Goal: Transaction & Acquisition: Purchase product/service

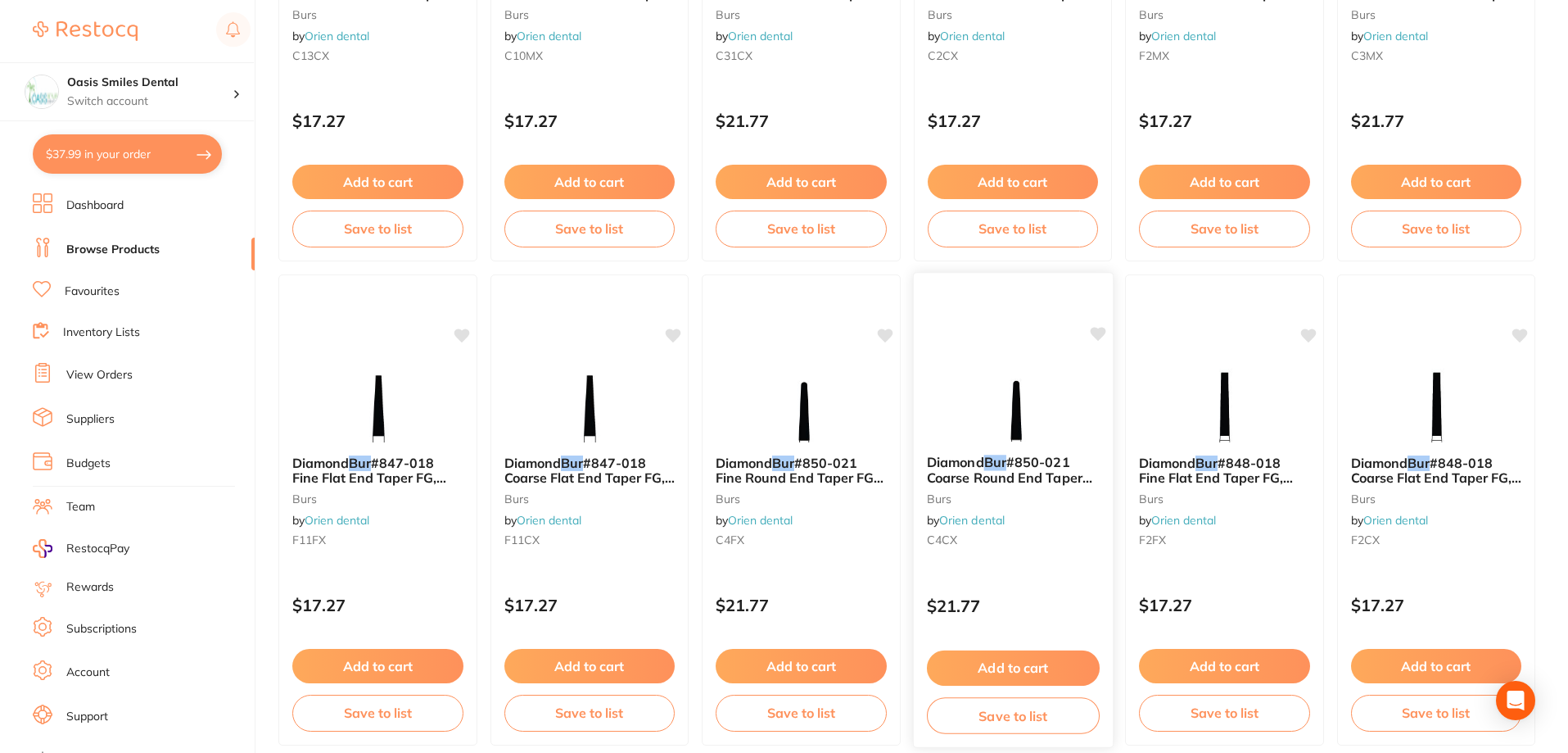
scroll to position [3907, 0]
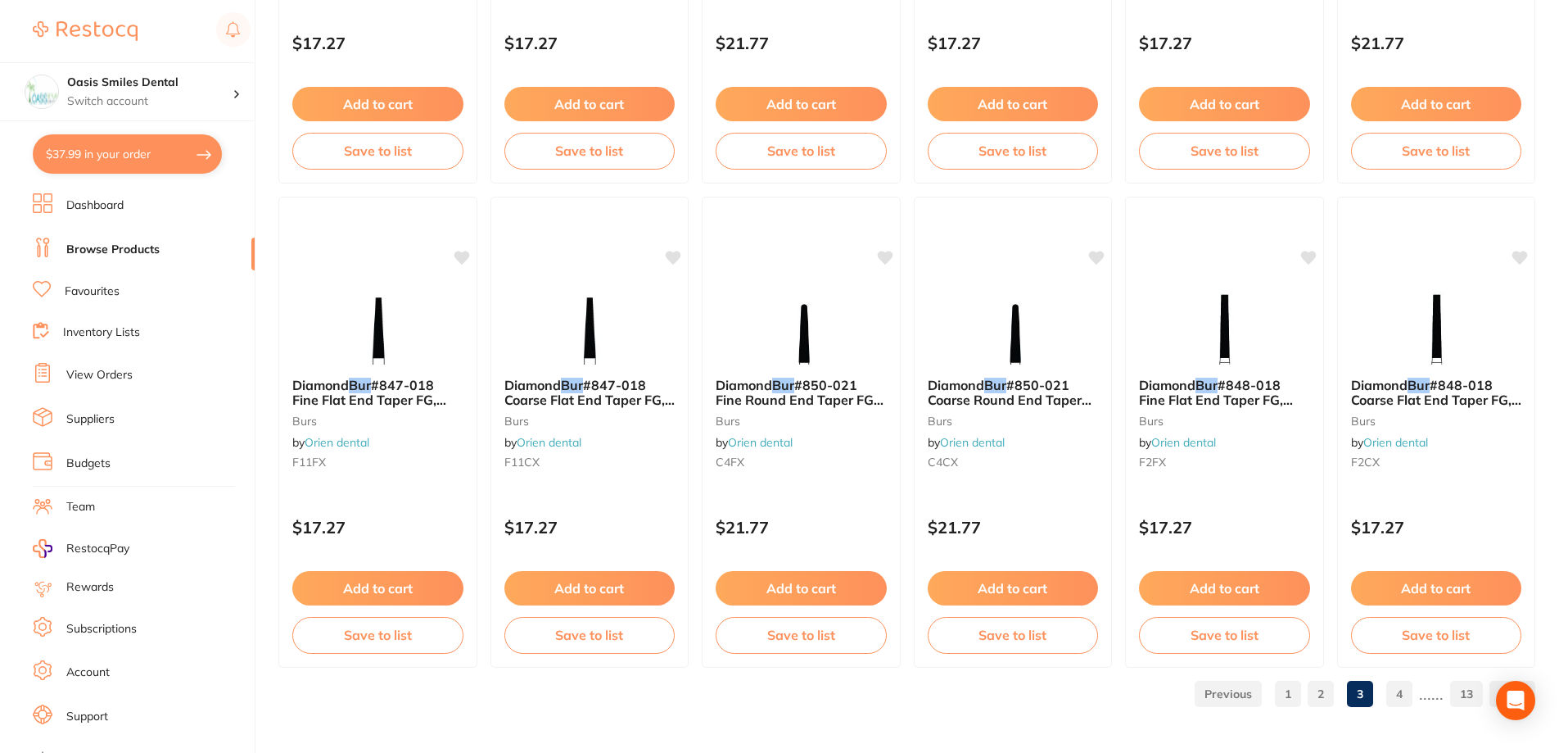
click at [1405, 692] on link "4" at bounding box center [1399, 693] width 26 height 33
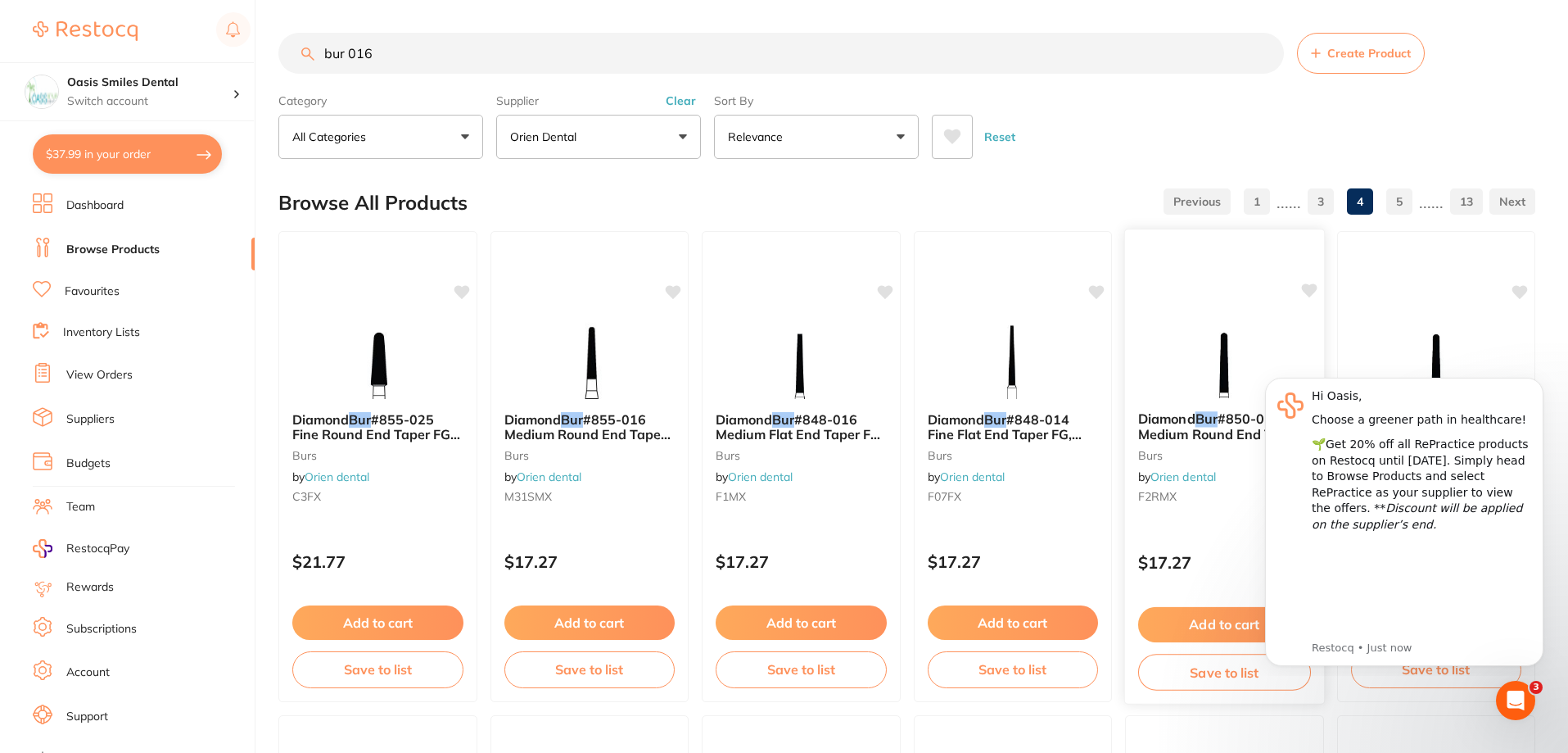
scroll to position [0, 0]
click at [1532, 381] on button "Dismiss notification" at bounding box center [1538, 381] width 21 height 21
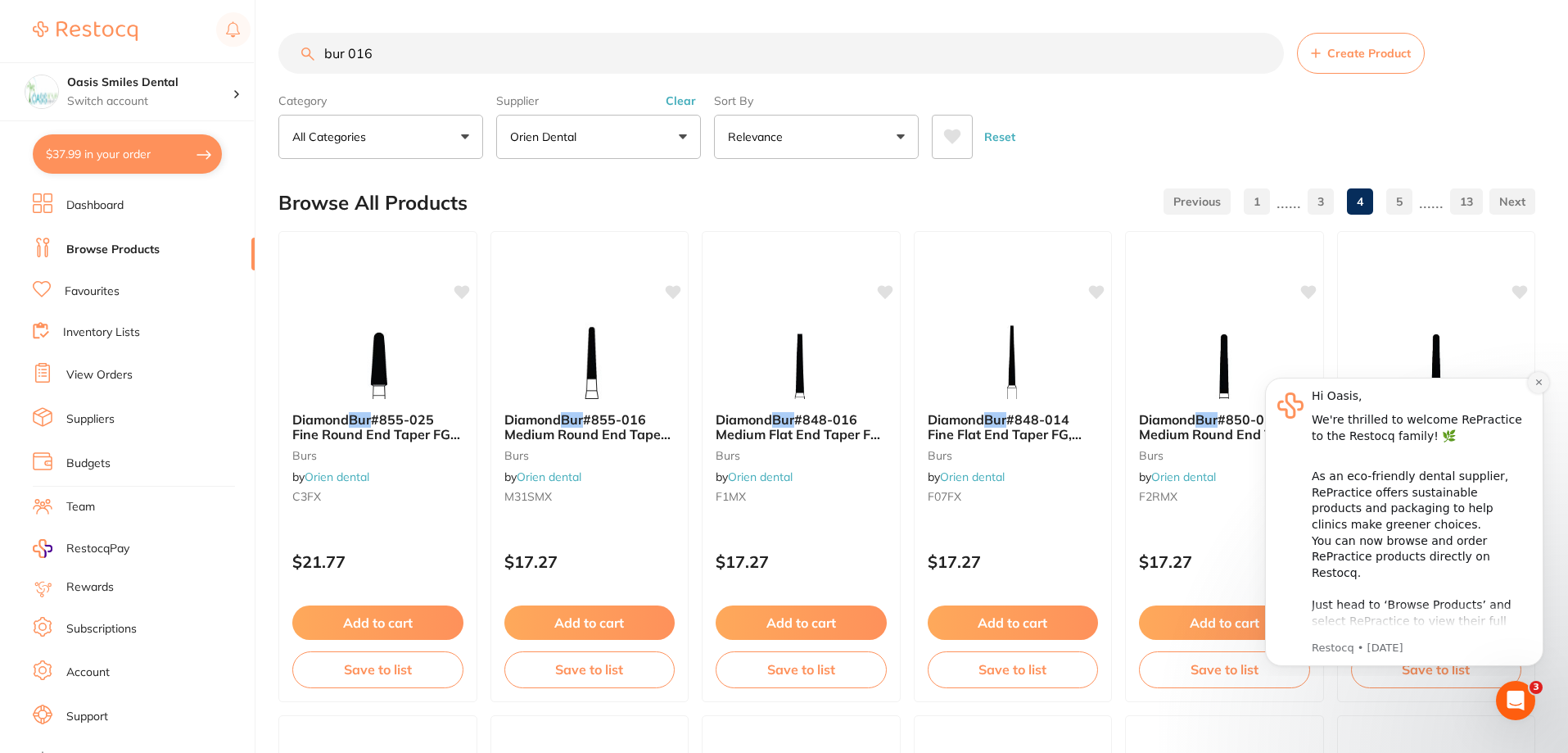
click at [1539, 383] on icon "Dismiss notification" at bounding box center [1538, 382] width 6 height 6
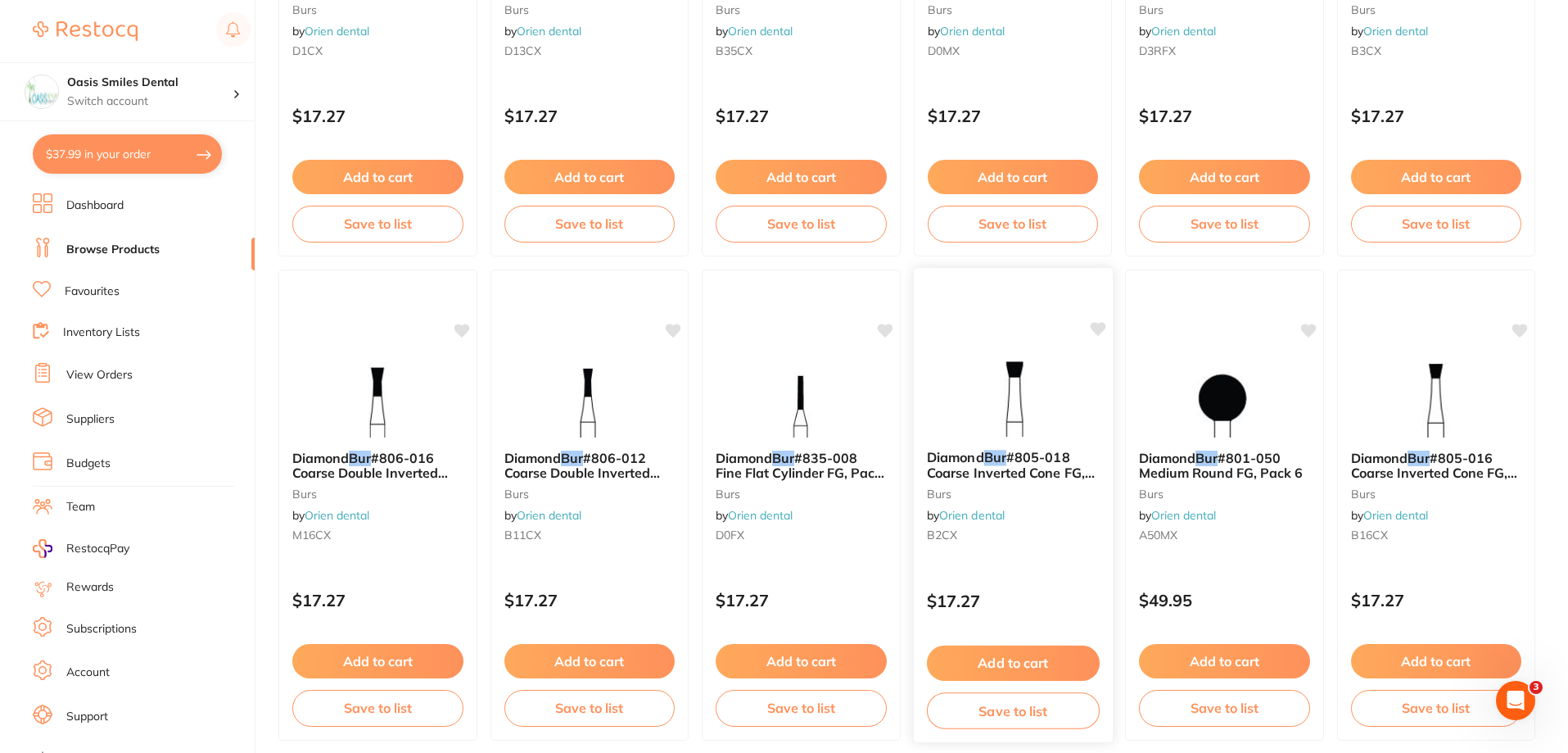
scroll to position [3907, 0]
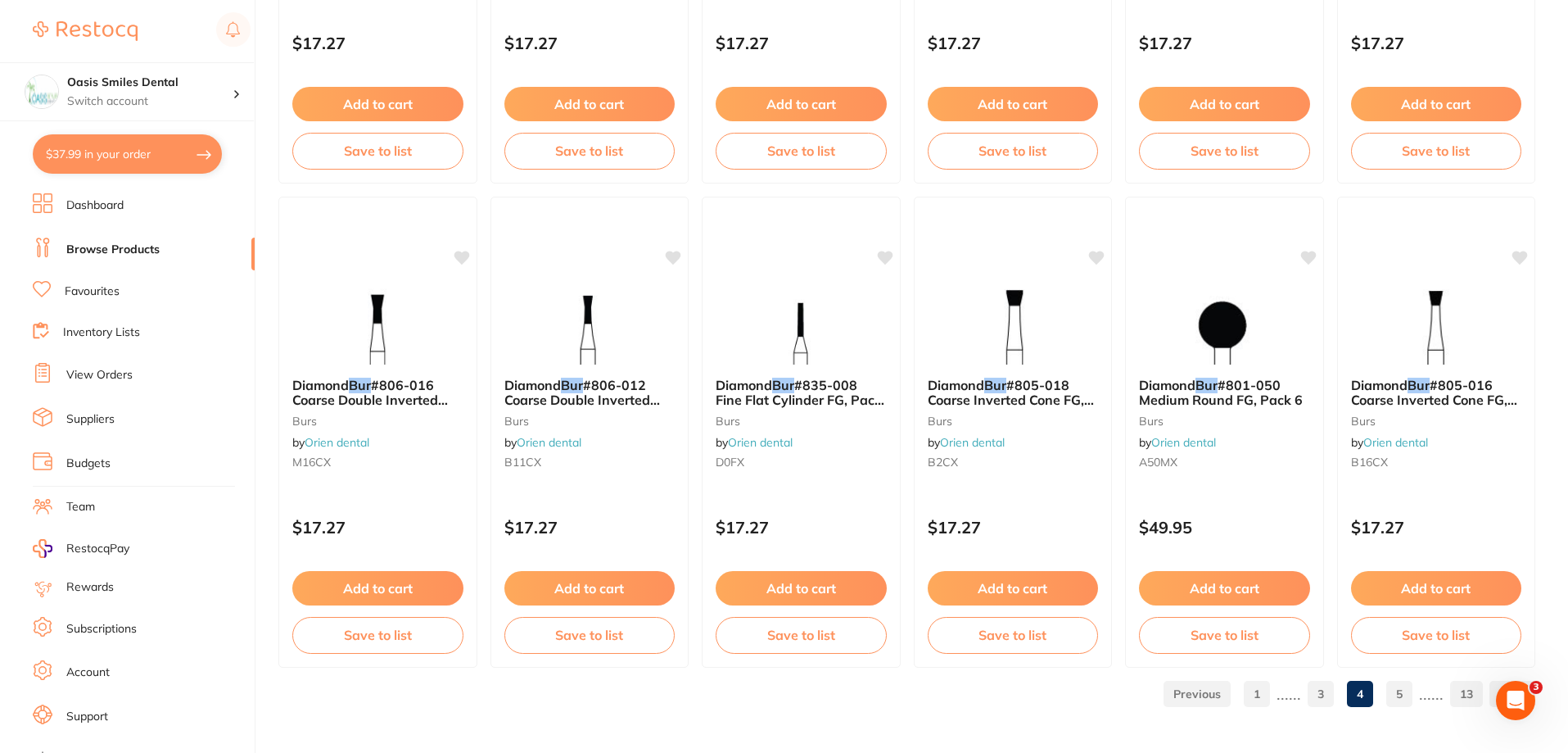
click at [1402, 692] on link "5" at bounding box center [1399, 693] width 26 height 33
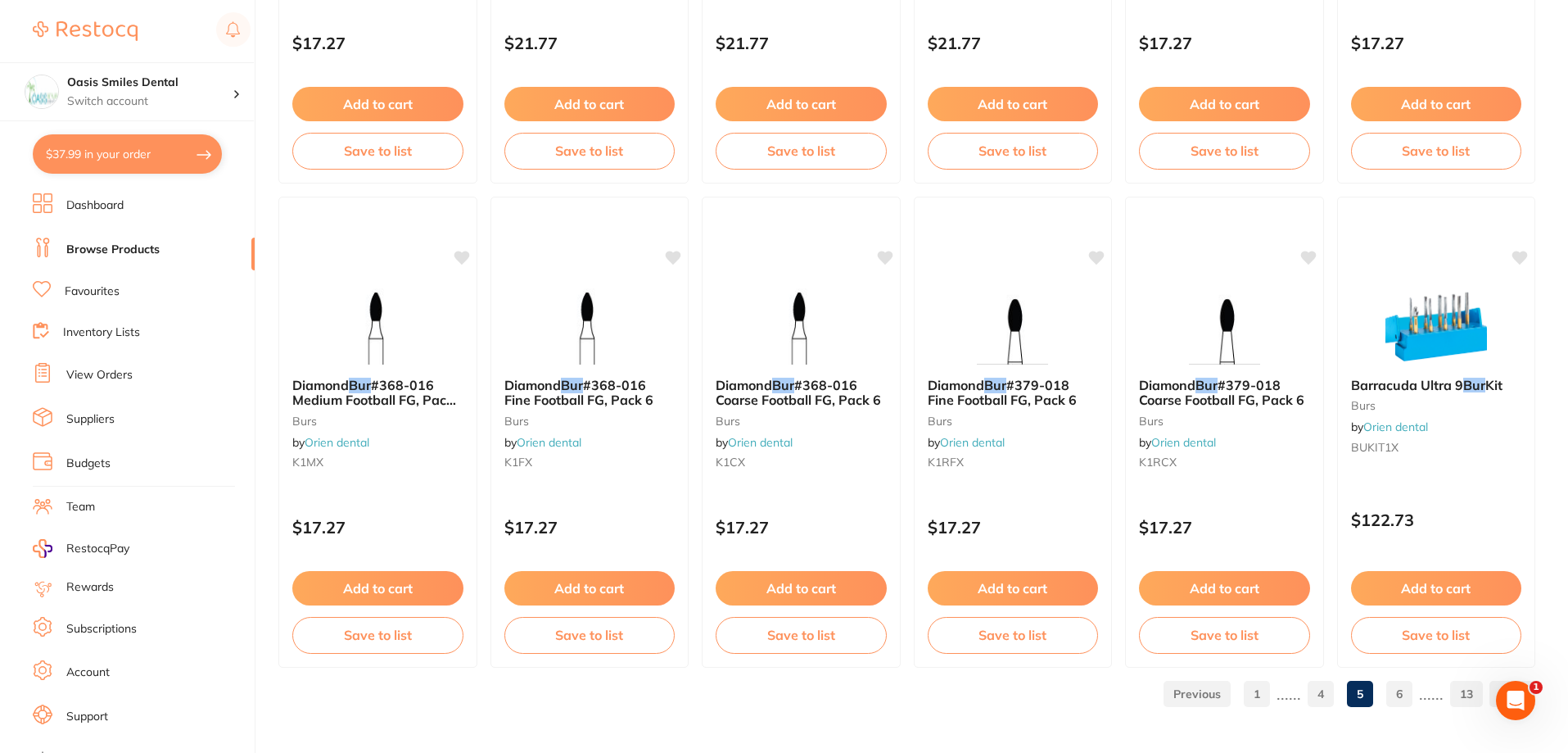
click at [1260, 691] on link "1" at bounding box center [1256, 693] width 26 height 33
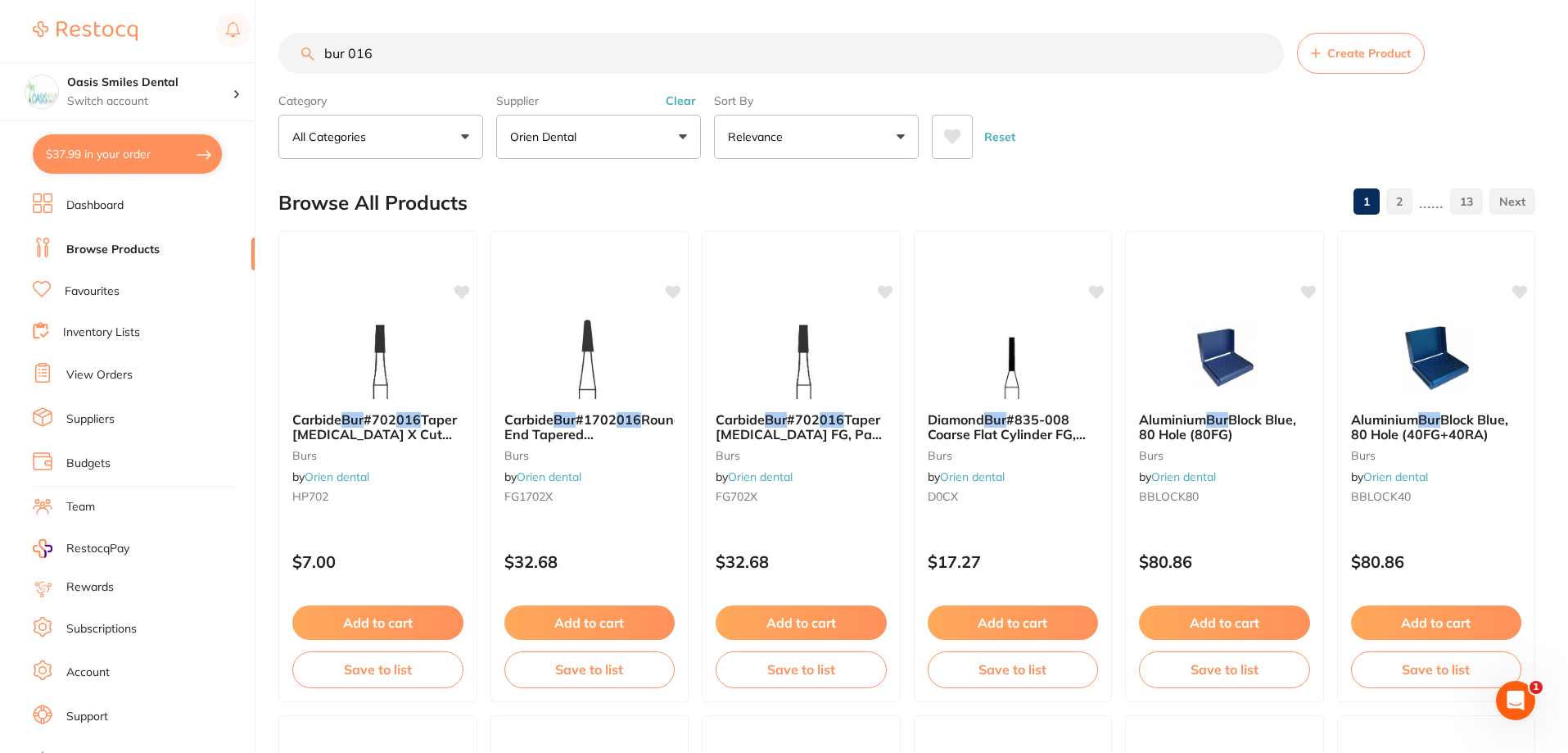
scroll to position [0, 0]
click at [434, 45] on input "bur 016" at bounding box center [781, 53] width 1005 height 41
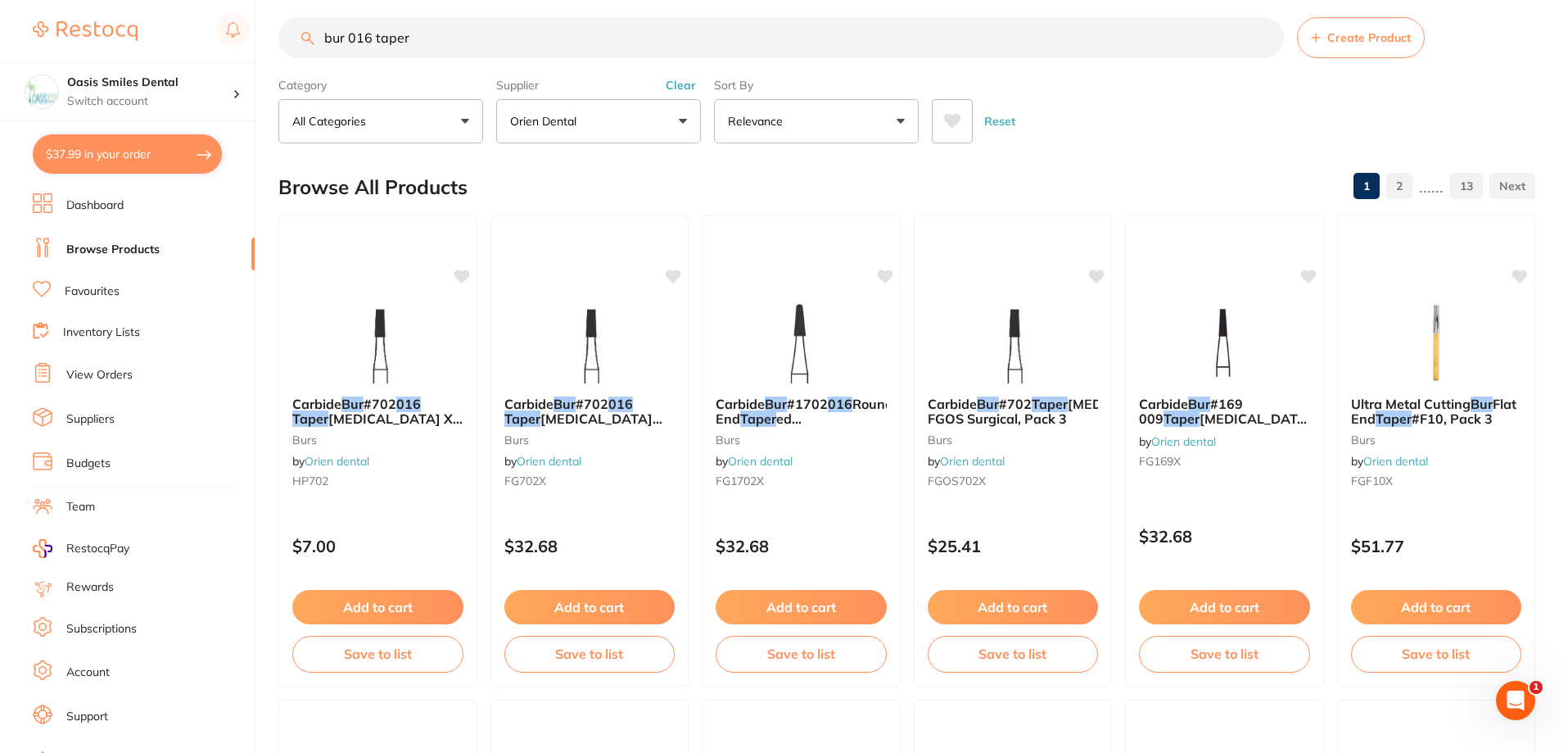
scroll to position [21, 0]
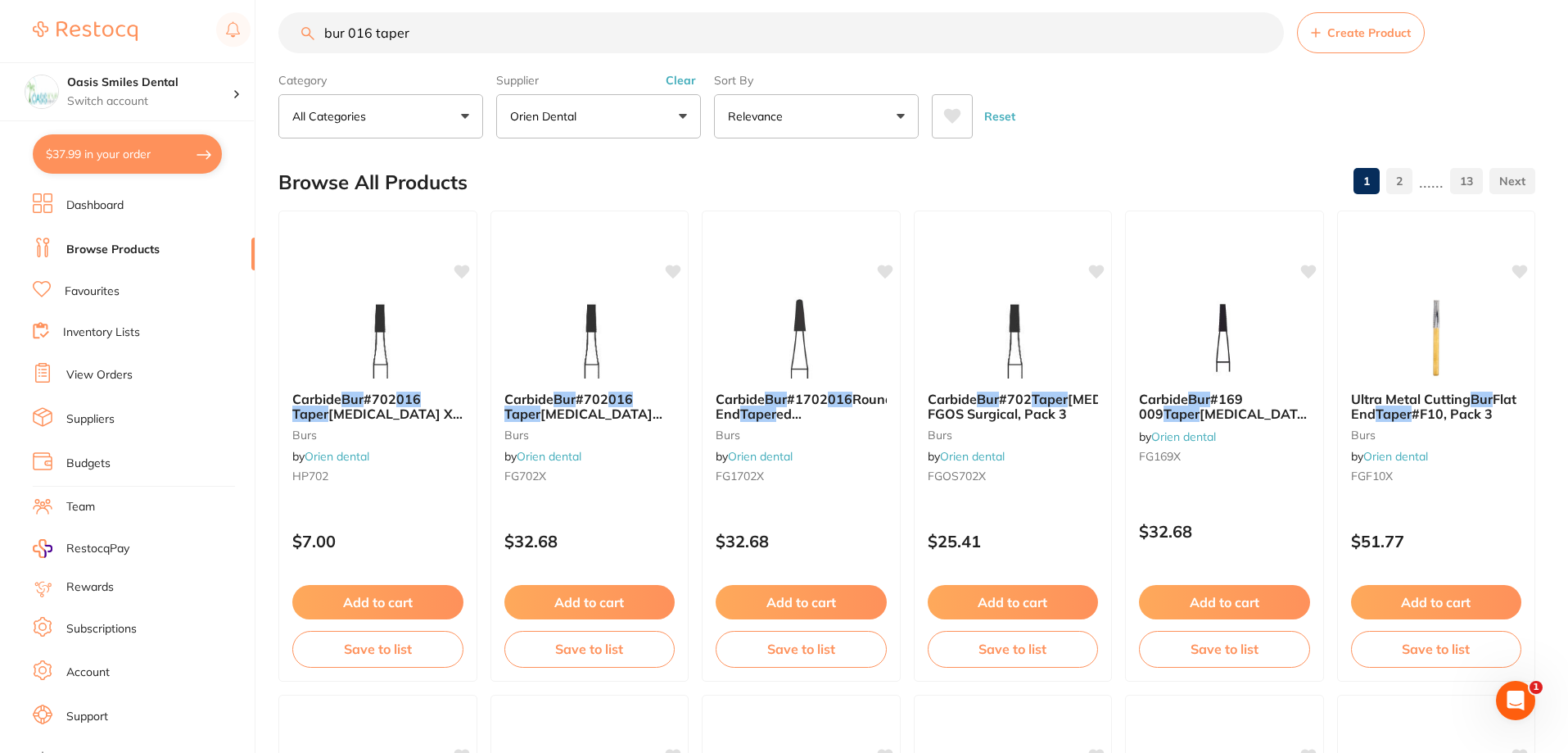
click at [440, 32] on input "bur 016 taper" at bounding box center [781, 32] width 1005 height 41
click at [443, 42] on input "bur 016 taper" at bounding box center [781, 32] width 1005 height 41
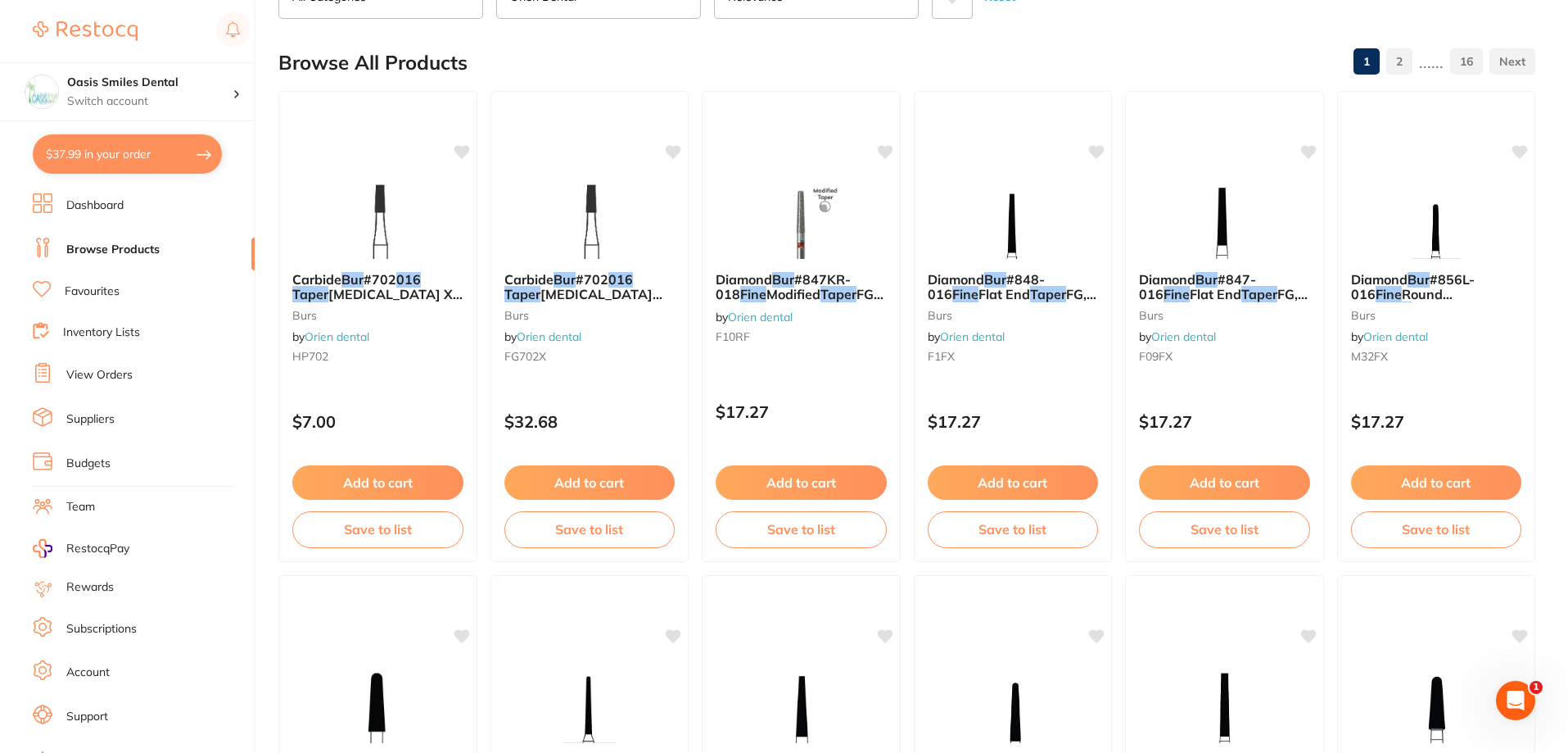
scroll to position [102, 0]
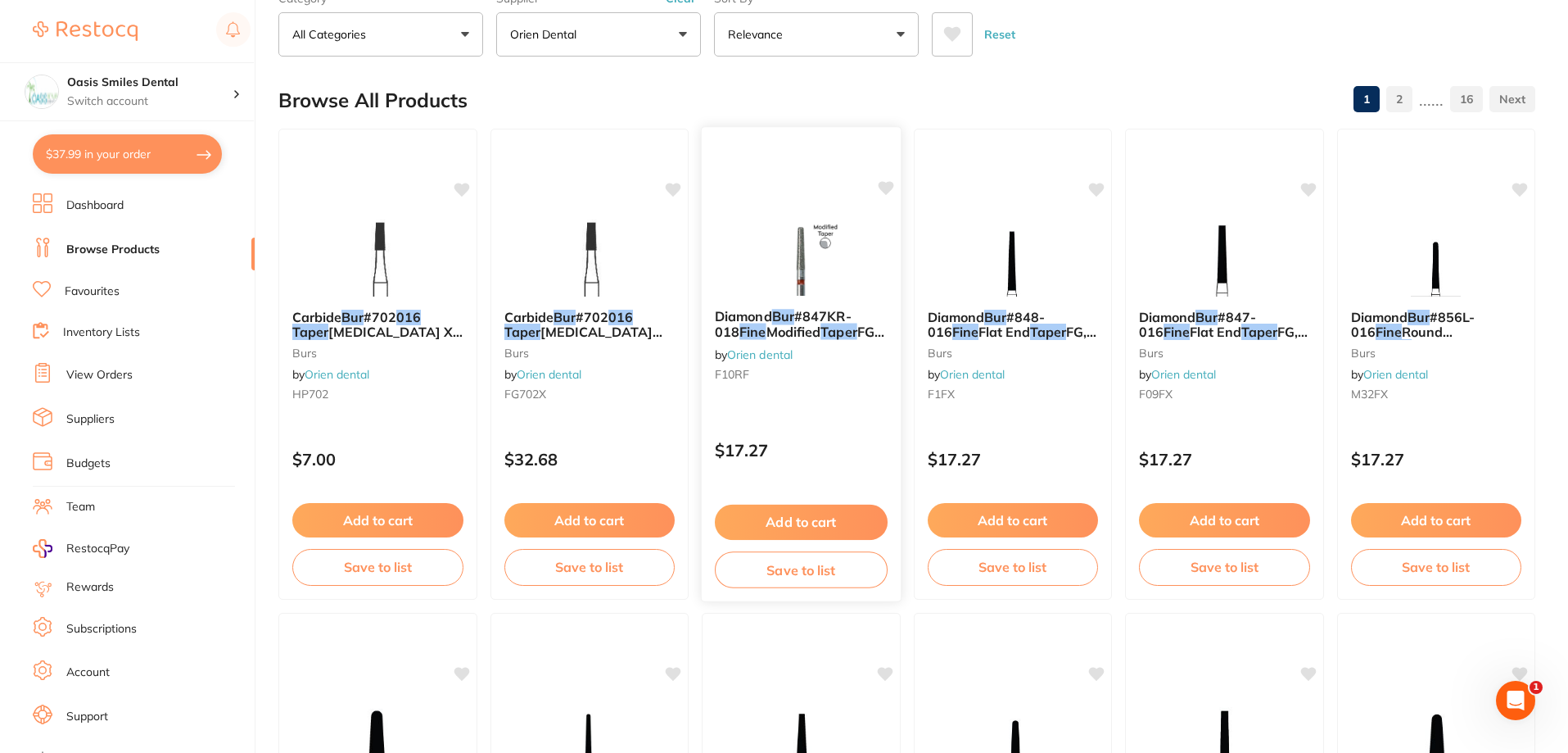
click at [839, 516] on button "Add to cart" at bounding box center [801, 522] width 173 height 35
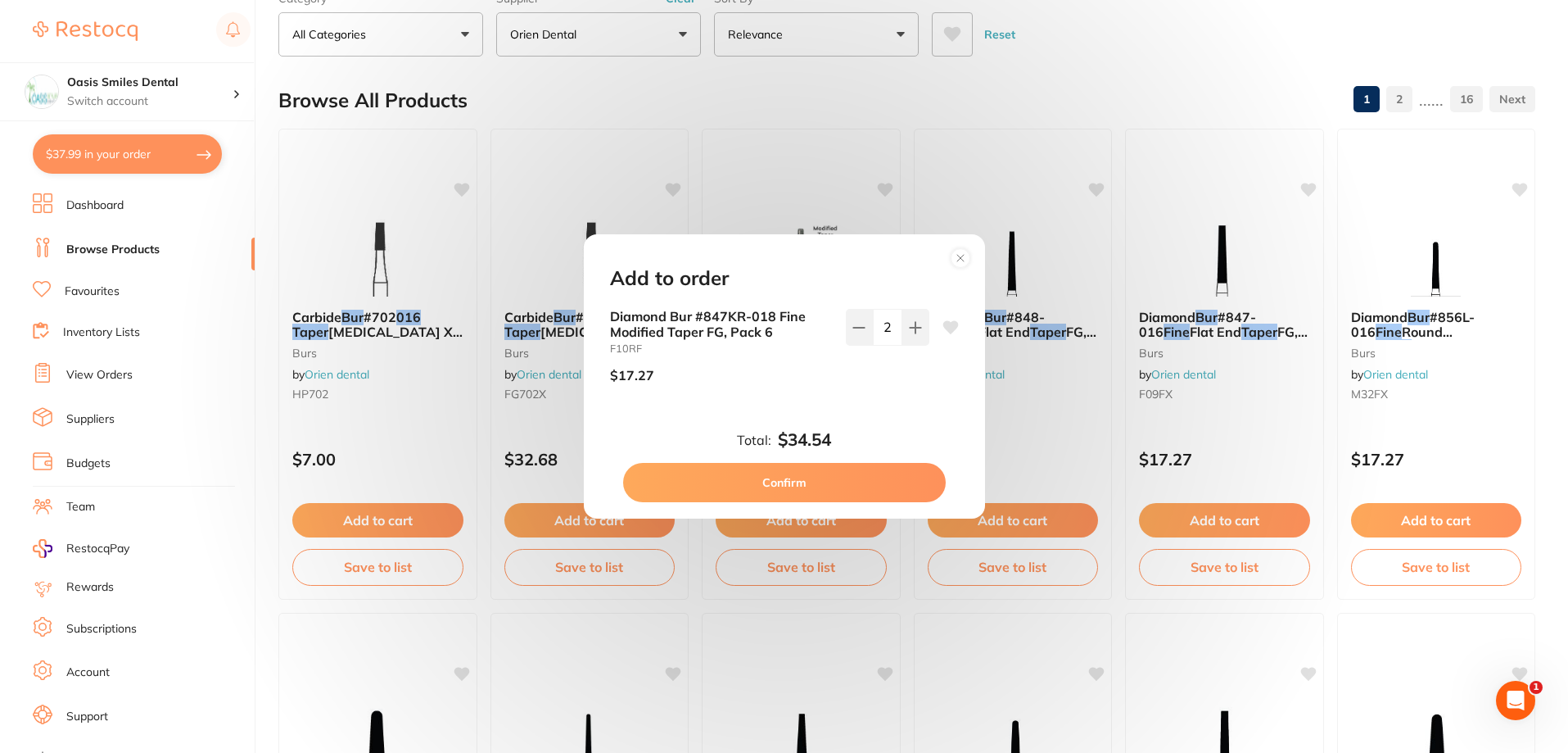
scroll to position [0, 0]
click at [954, 260] on circle at bounding box center [959, 257] width 19 height 19
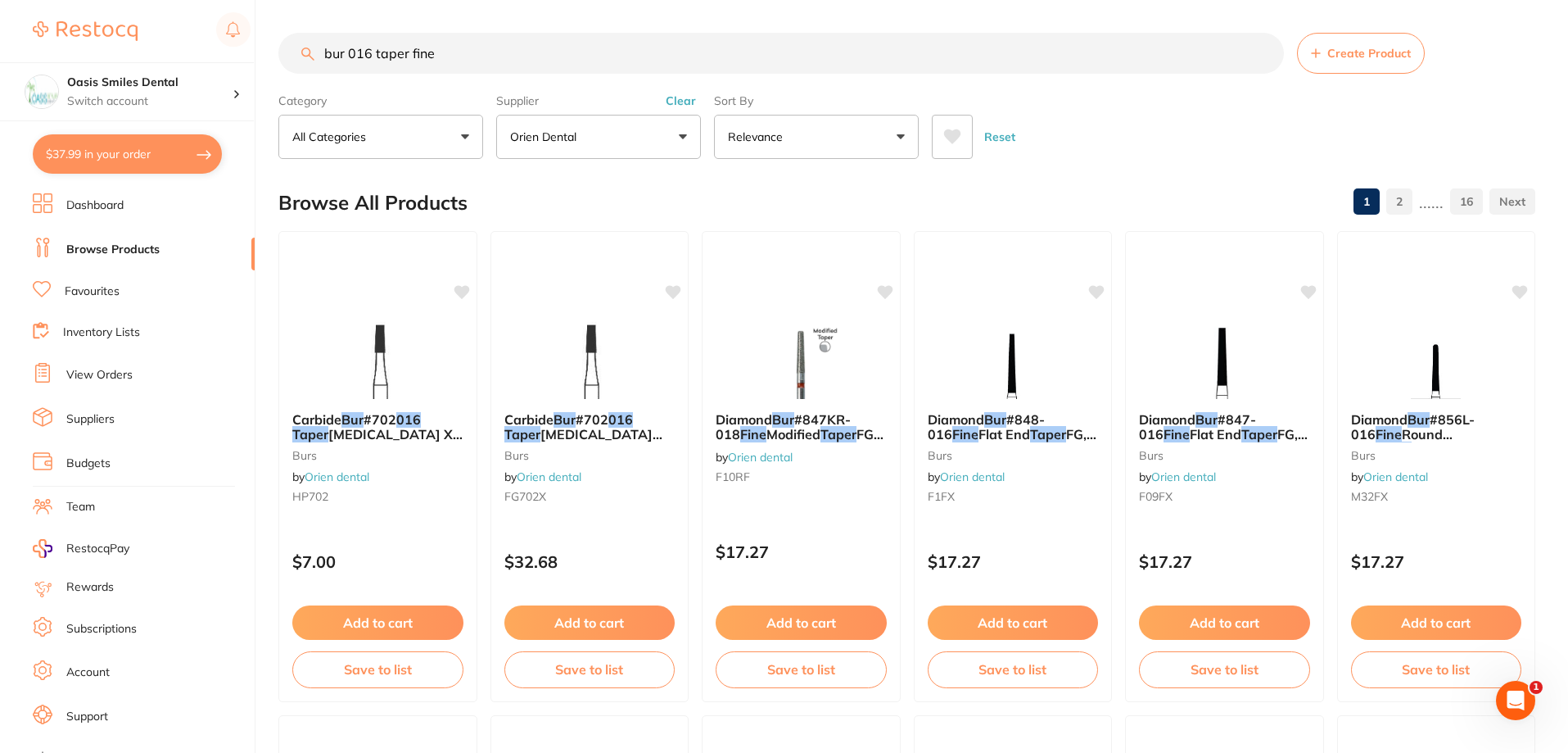
scroll to position [1, 0]
drag, startPoint x: 468, startPoint y: 57, endPoint x: 351, endPoint y: 65, distance: 117.3
click at [351, 65] on input "bur 016 taper fine" at bounding box center [781, 53] width 1005 height 41
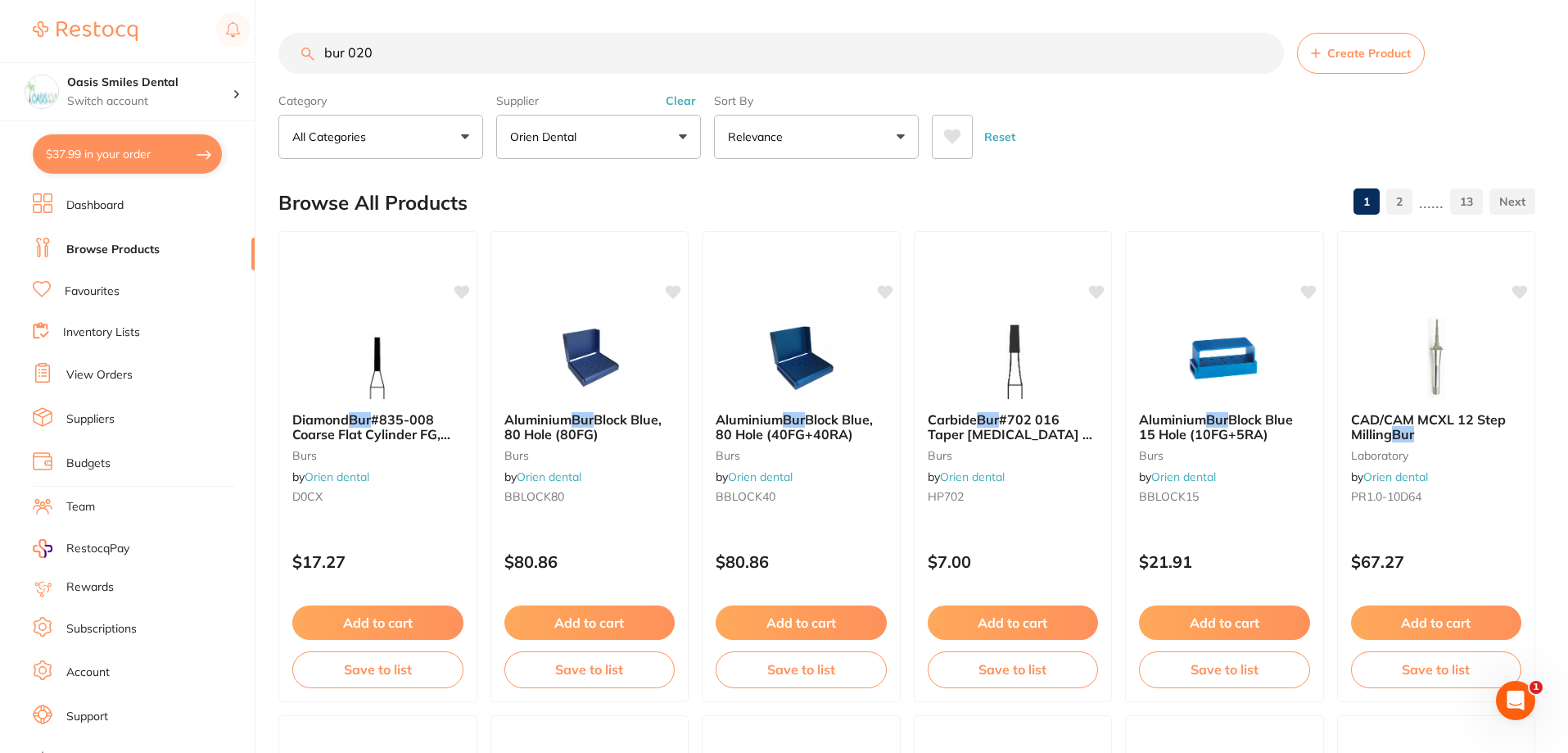
scroll to position [0, 0]
drag, startPoint x: 389, startPoint y: 70, endPoint x: 300, endPoint y: 47, distance: 91.9
click at [301, 48] on input "bur 020" at bounding box center [781, 53] width 1005 height 41
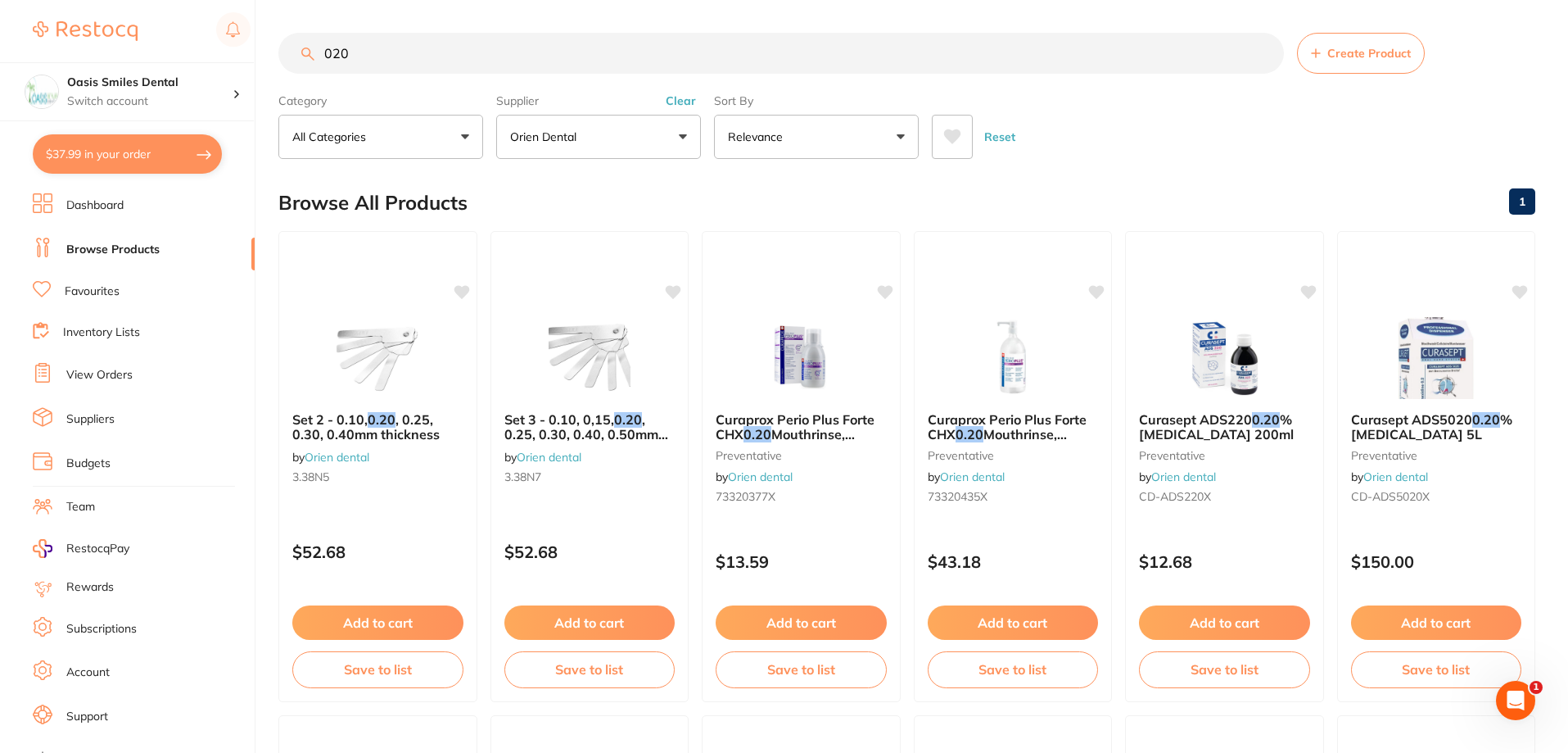
click at [419, 59] on input "020" at bounding box center [781, 53] width 1005 height 41
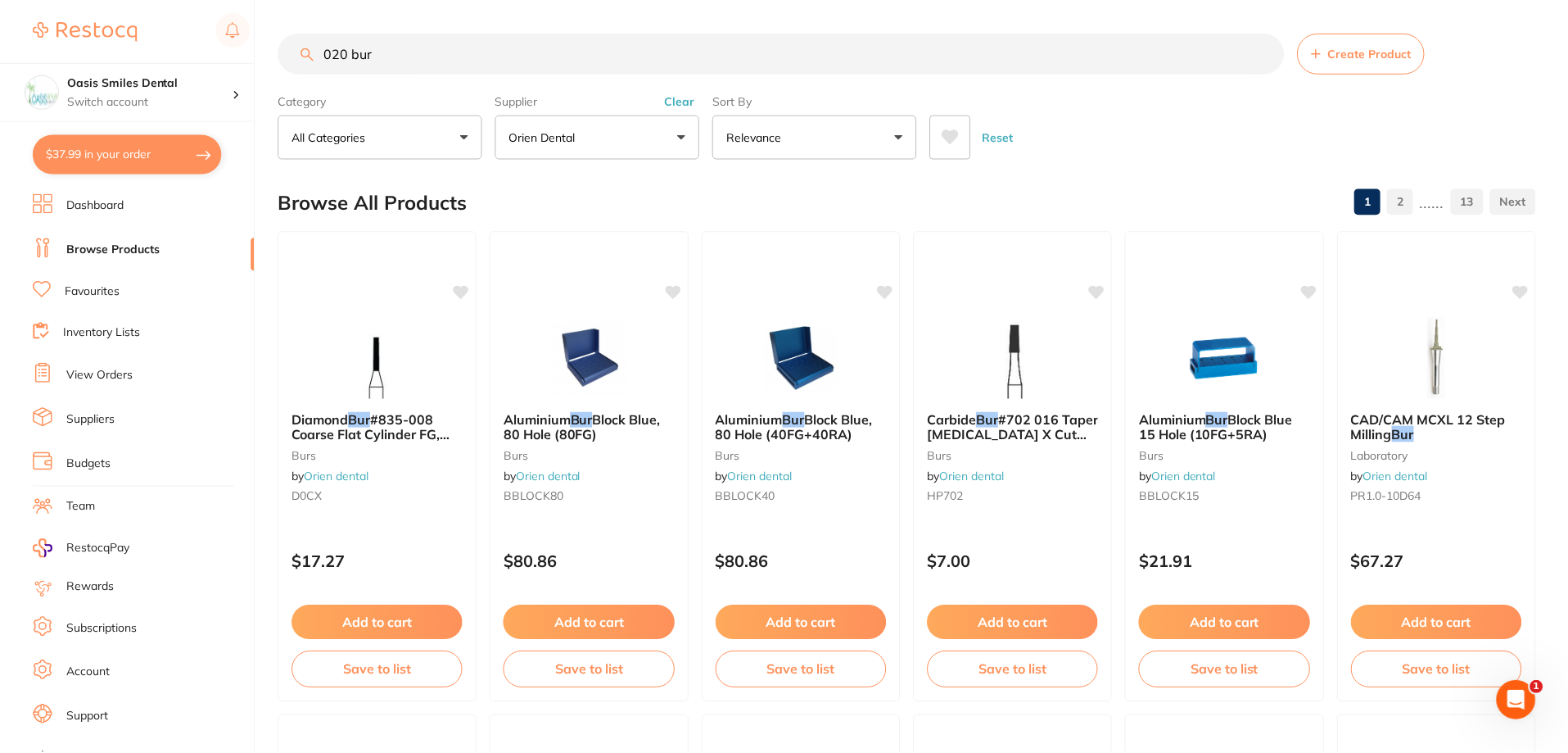
scroll to position [724, 0]
click at [397, 133] on button "All Categories" at bounding box center [380, 136] width 205 height 45
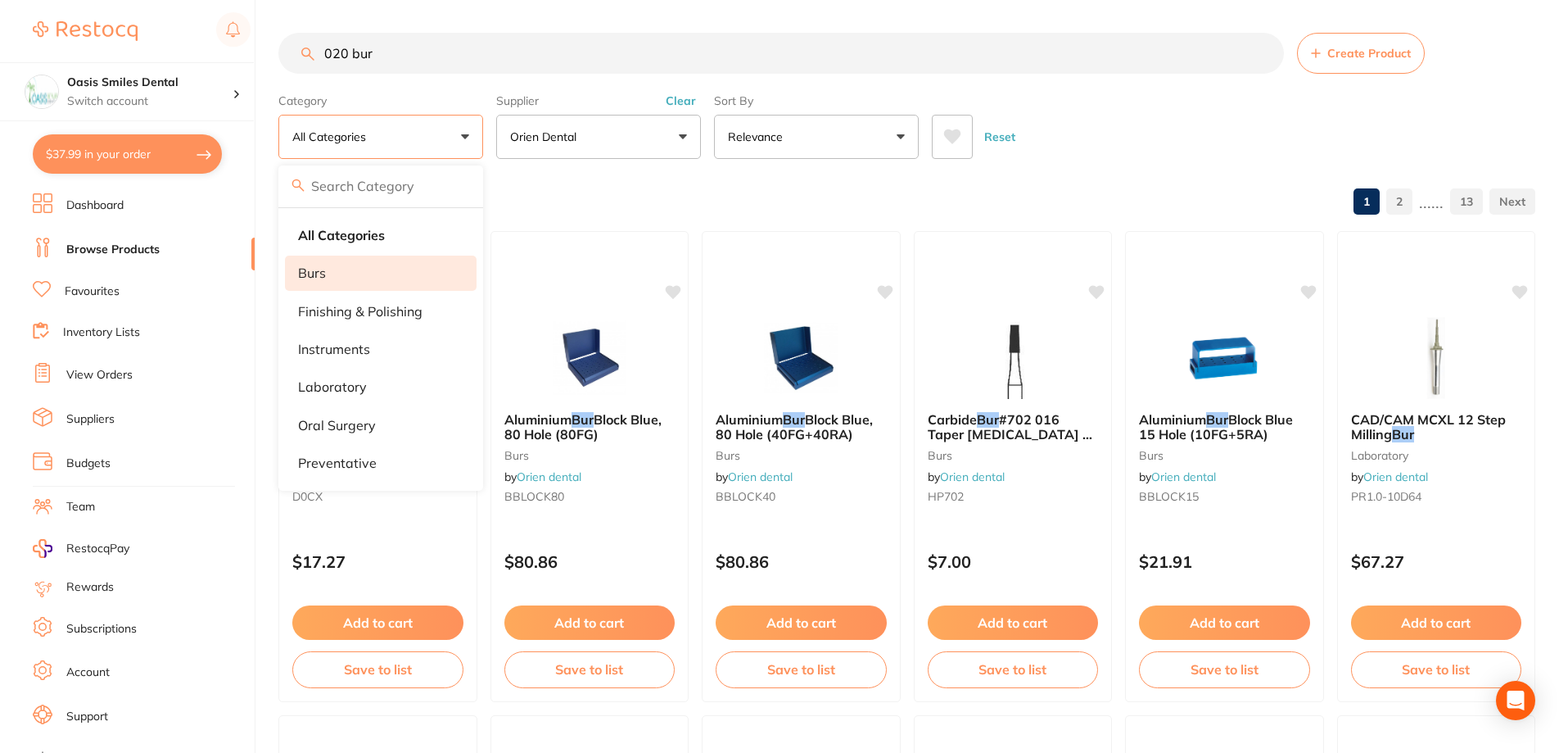
click at [380, 277] on li "burs" at bounding box center [380, 272] width 192 height 35
drag, startPoint x: 385, startPoint y: 58, endPoint x: 351, endPoint y: 62, distance: 34.2
click at [351, 62] on input "020 bur" at bounding box center [781, 53] width 1005 height 41
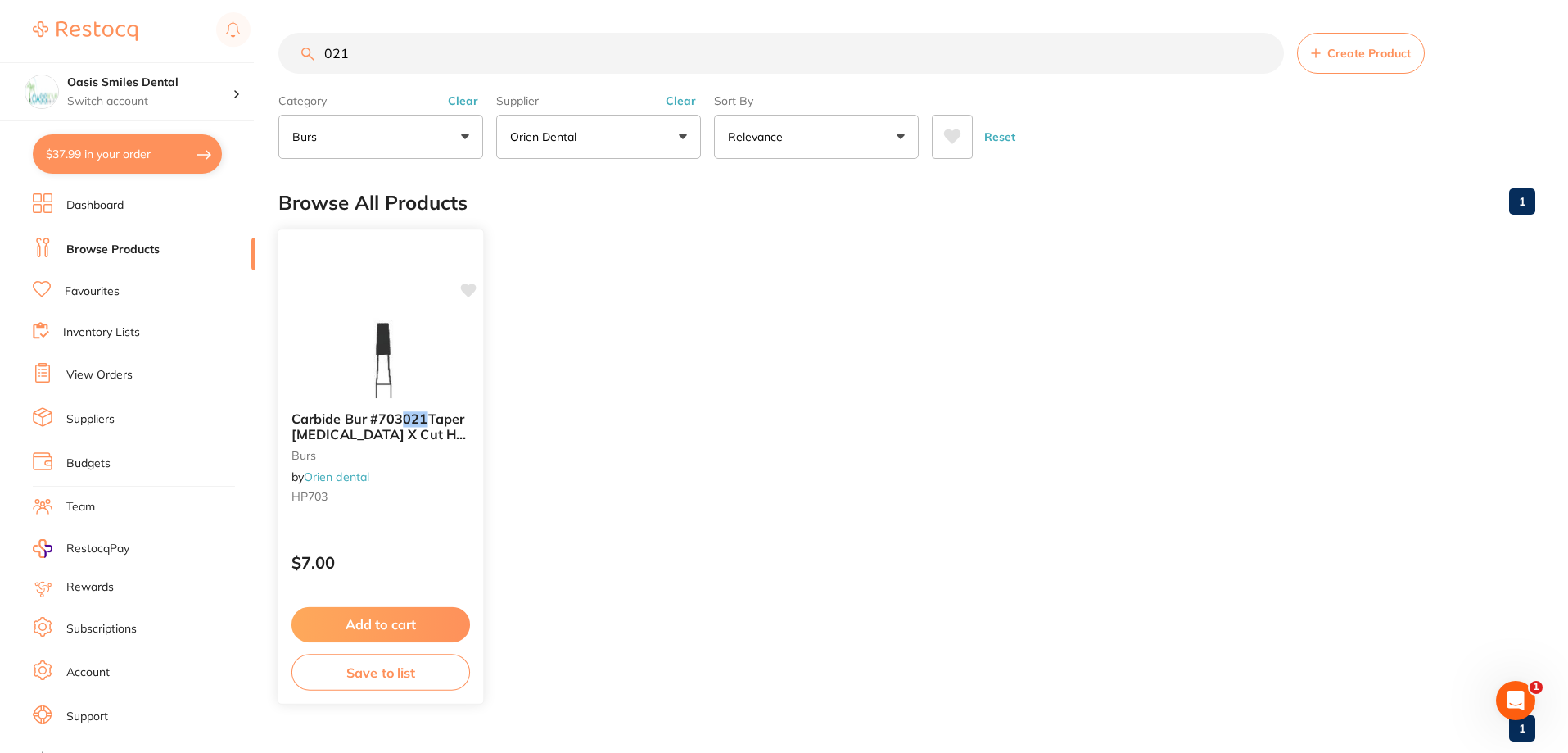
click at [446, 349] on div at bounding box center [380, 356] width 205 height 82
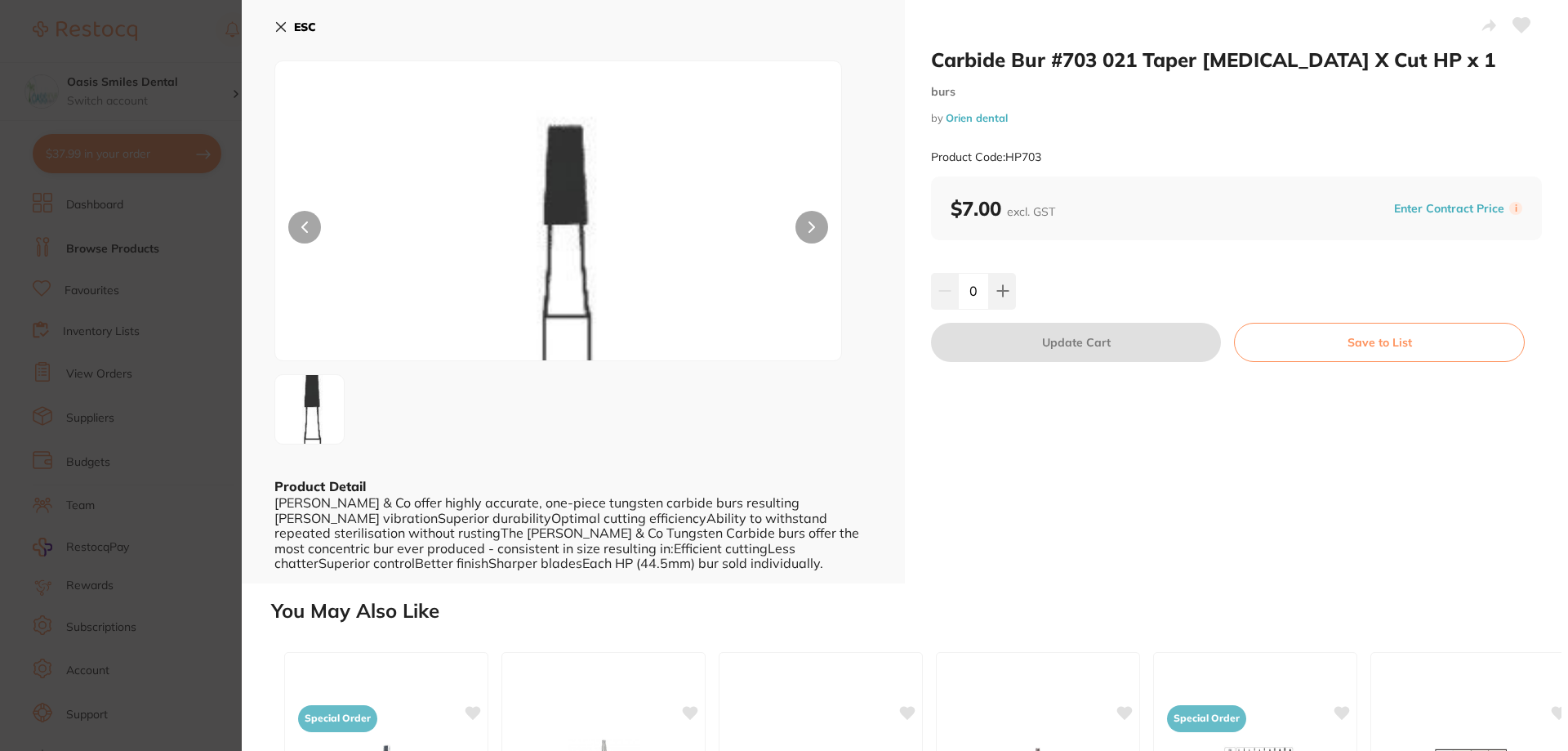
click at [279, 27] on icon at bounding box center [280, 27] width 13 height 13
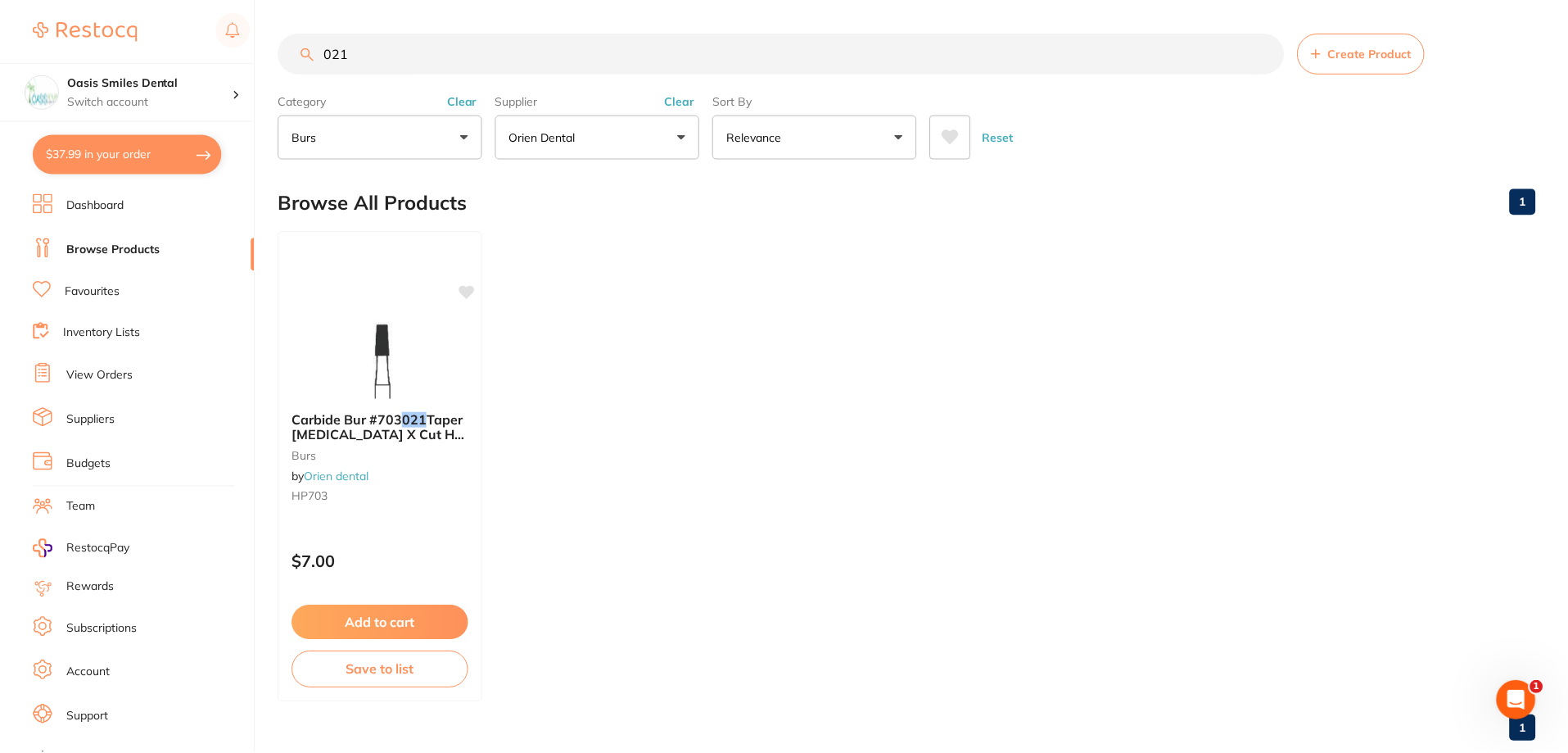
scroll to position [12, 0]
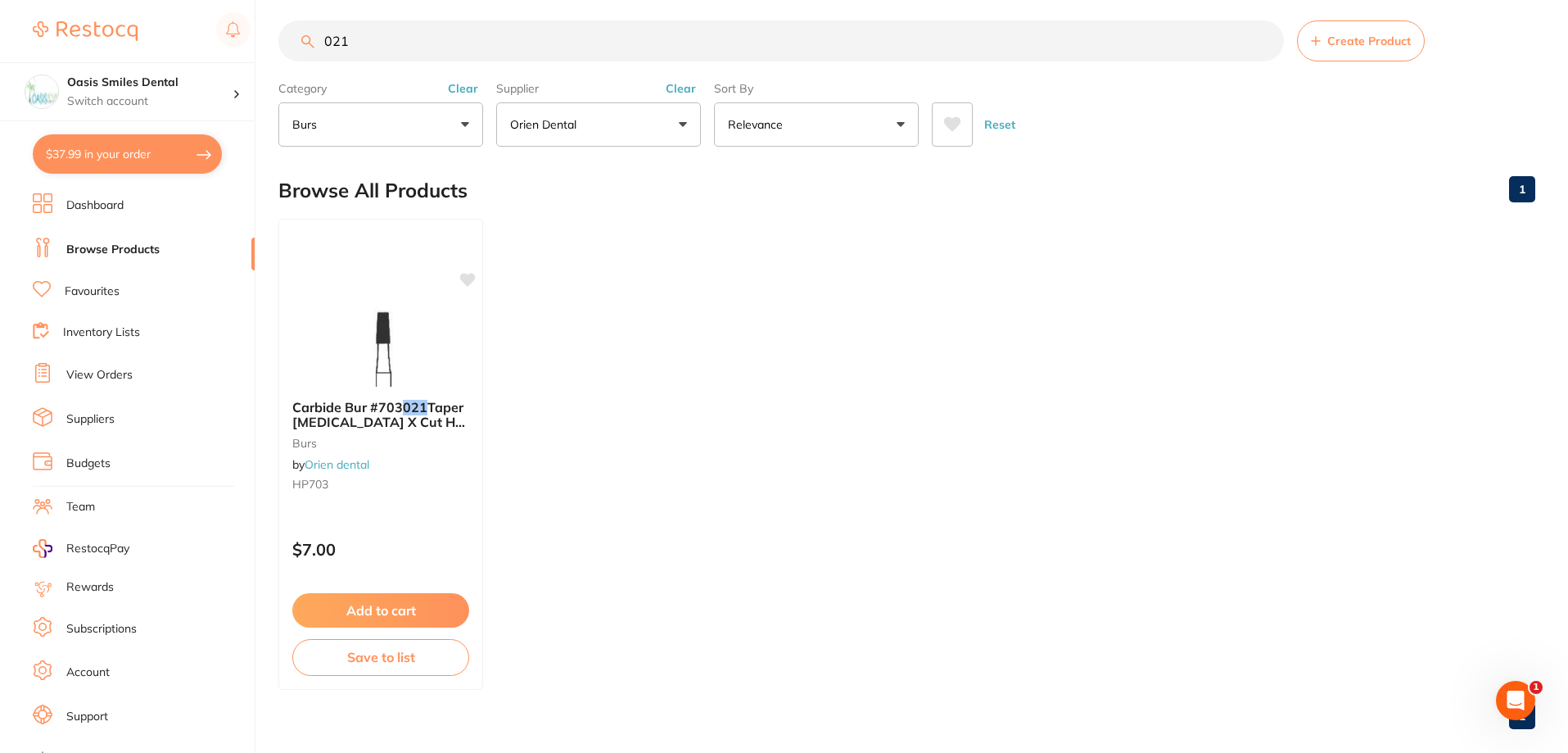
drag, startPoint x: 354, startPoint y: 48, endPoint x: 319, endPoint y: 48, distance: 35.0
click at [319, 48] on input "021" at bounding box center [781, 41] width 1005 height 41
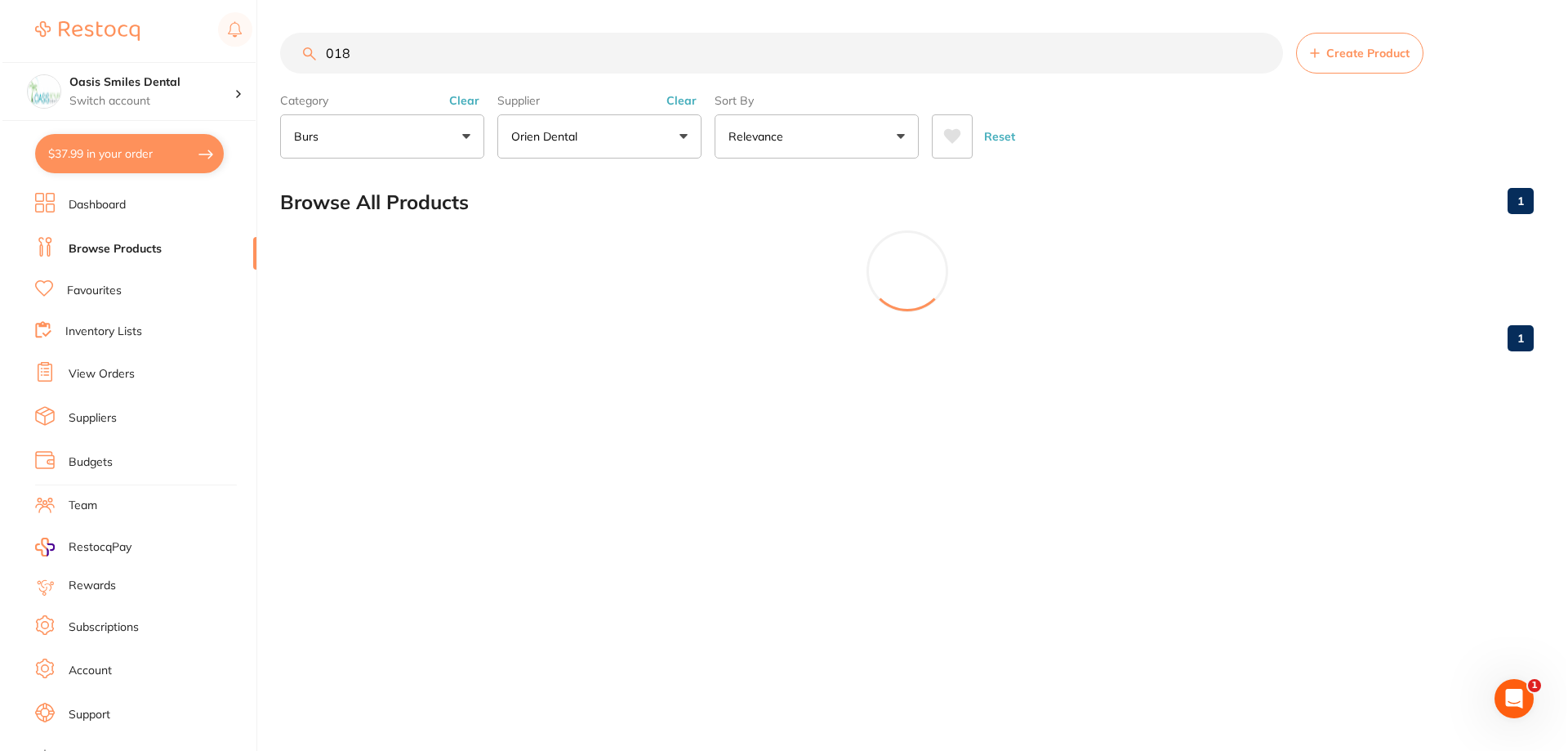
scroll to position [0, 0]
click at [393, 46] on input "018" at bounding box center [781, 53] width 1006 height 41
drag, startPoint x: 388, startPoint y: 64, endPoint x: 314, endPoint y: 62, distance: 74.0
click at [315, 62] on input "018" at bounding box center [781, 53] width 1006 height 41
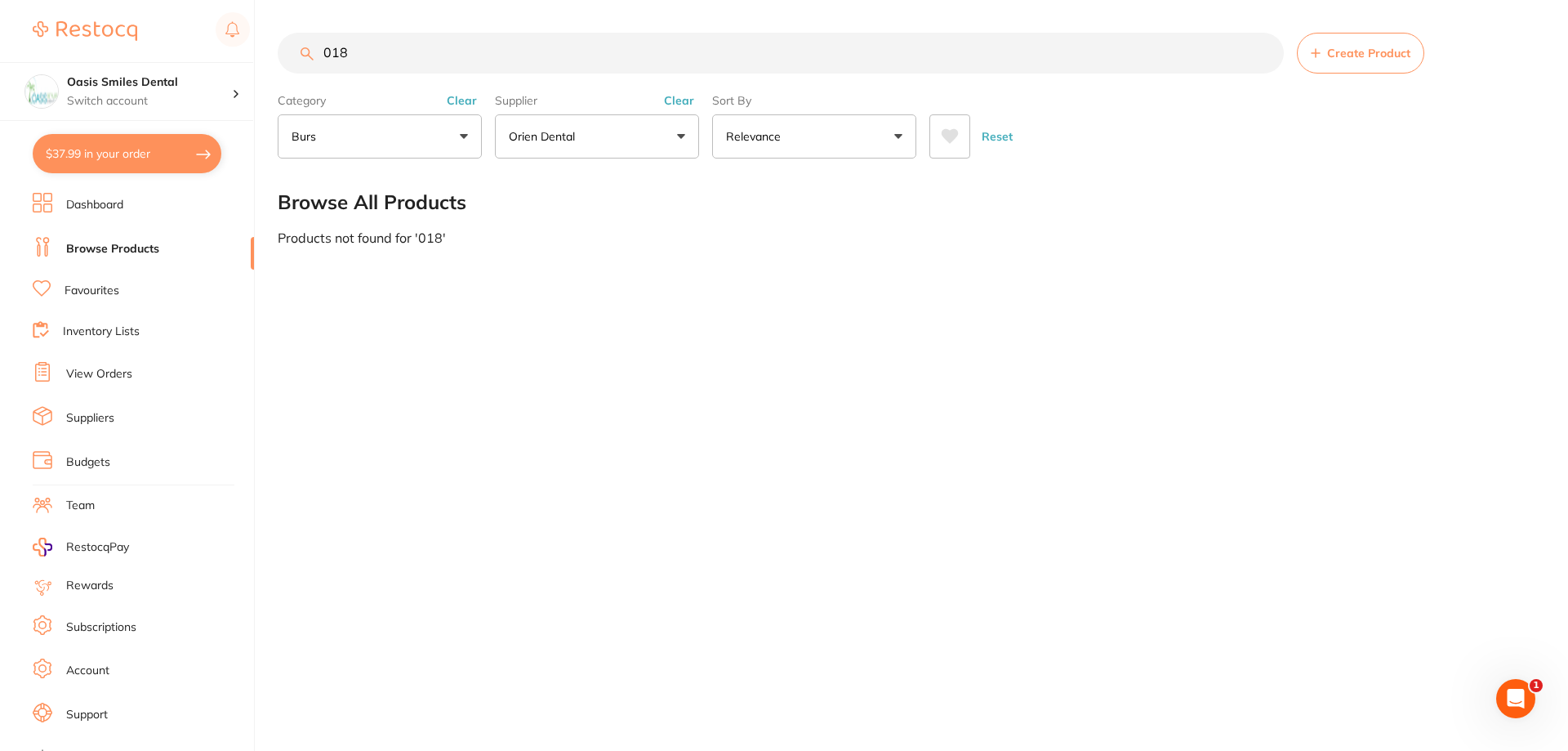
click at [440, 140] on button "burs" at bounding box center [379, 136] width 204 height 45
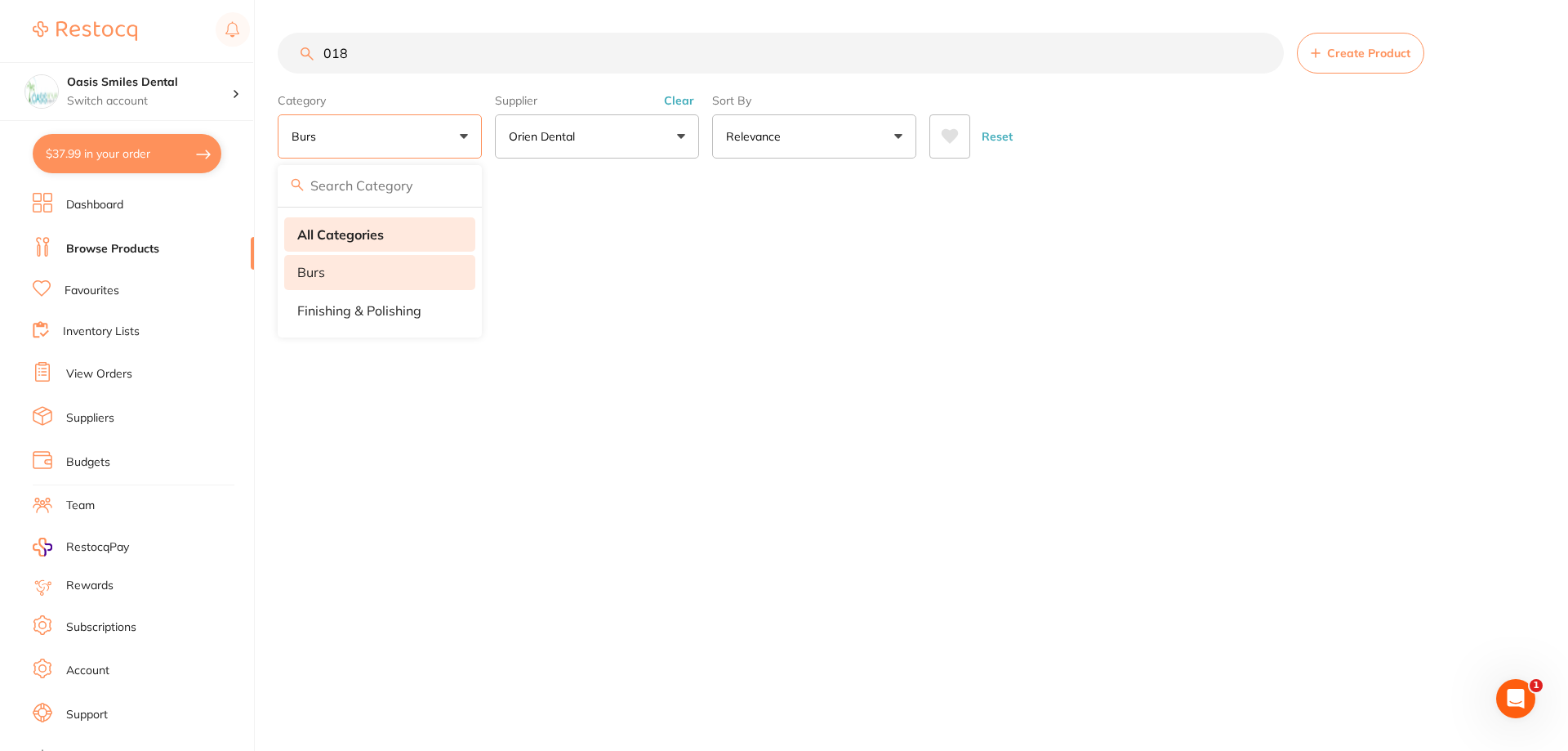
click at [407, 241] on li "All Categories" at bounding box center [379, 234] width 191 height 35
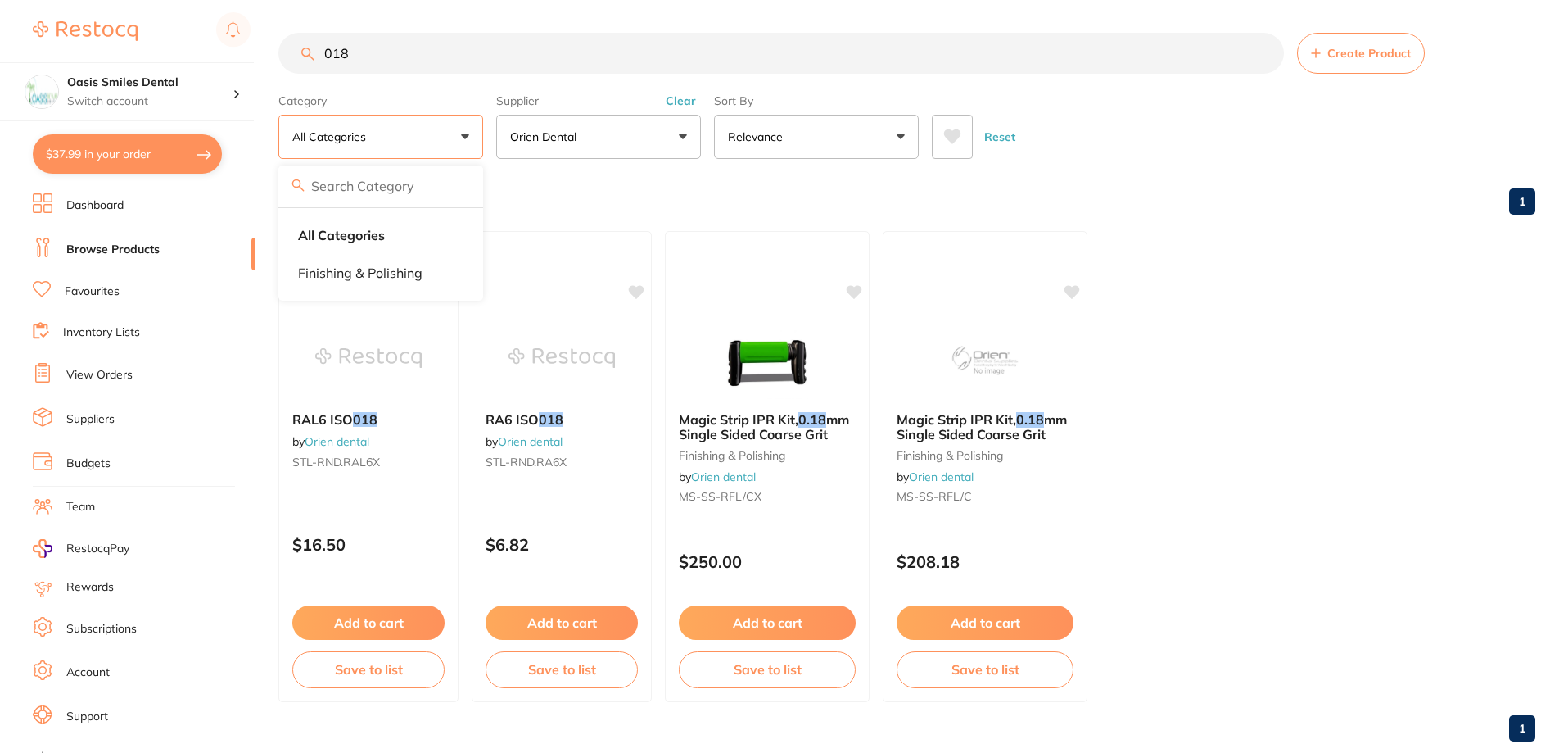
click at [1346, 440] on ul "RAL6 ISO 018 by Orien dental STL-RND.RAL6X $16.50 Add to cart Save to list RA6 …" at bounding box center [907, 467] width 1257 height 471
drag, startPoint x: 397, startPoint y: 52, endPoint x: 290, endPoint y: 58, distance: 107.2
click at [290, 58] on input "018" at bounding box center [781, 53] width 1005 height 41
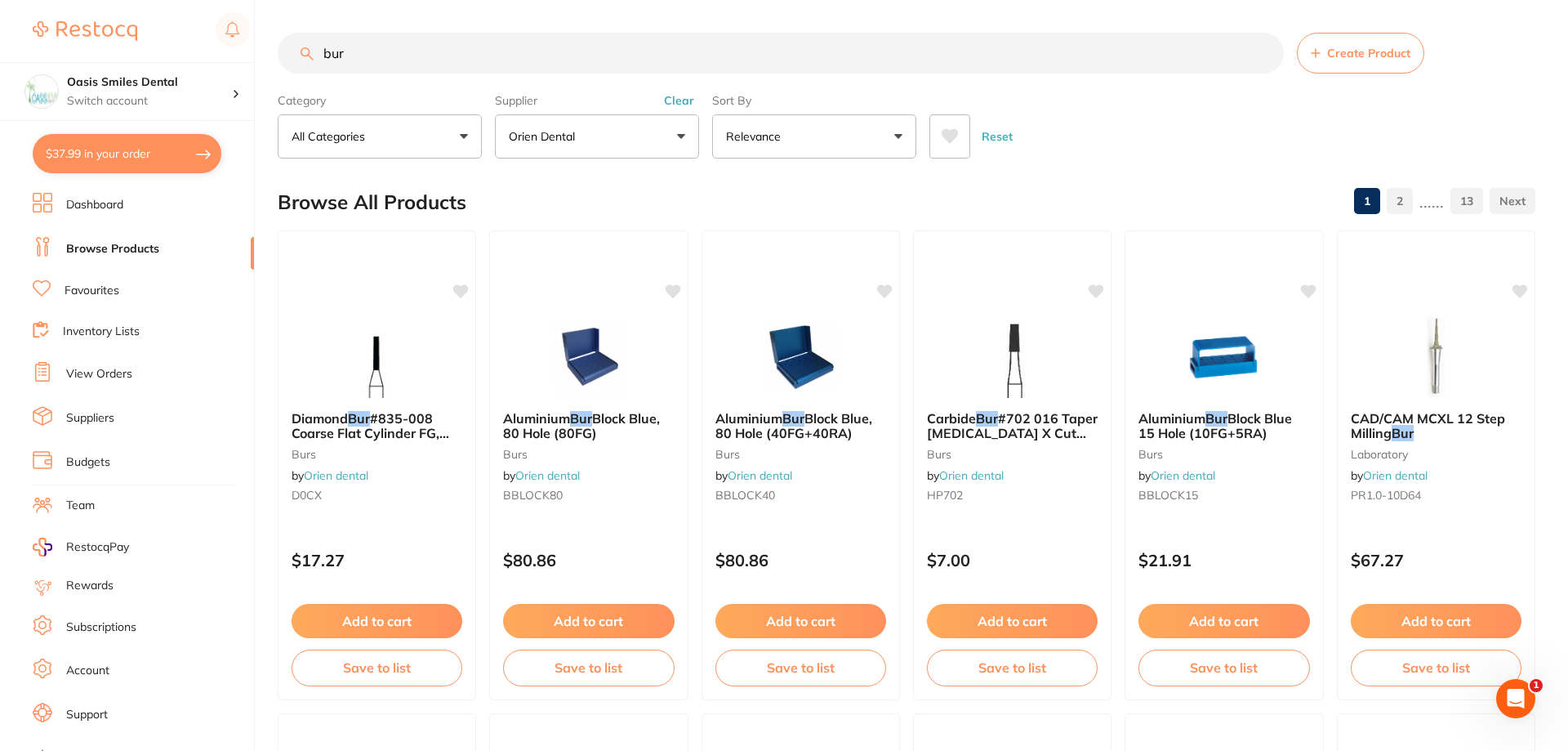
click at [390, 54] on input "bur" at bounding box center [781, 53] width 1006 height 41
drag, startPoint x: 279, startPoint y: 40, endPoint x: 204, endPoint y: 19, distance: 77.9
click at [198, 31] on div "$37.99 Oasis Smiles Dental Switch account Oasis Smiles Dental $37.99 in your or…" at bounding box center [782, 376] width 1564 height 751
type input "depth cut"
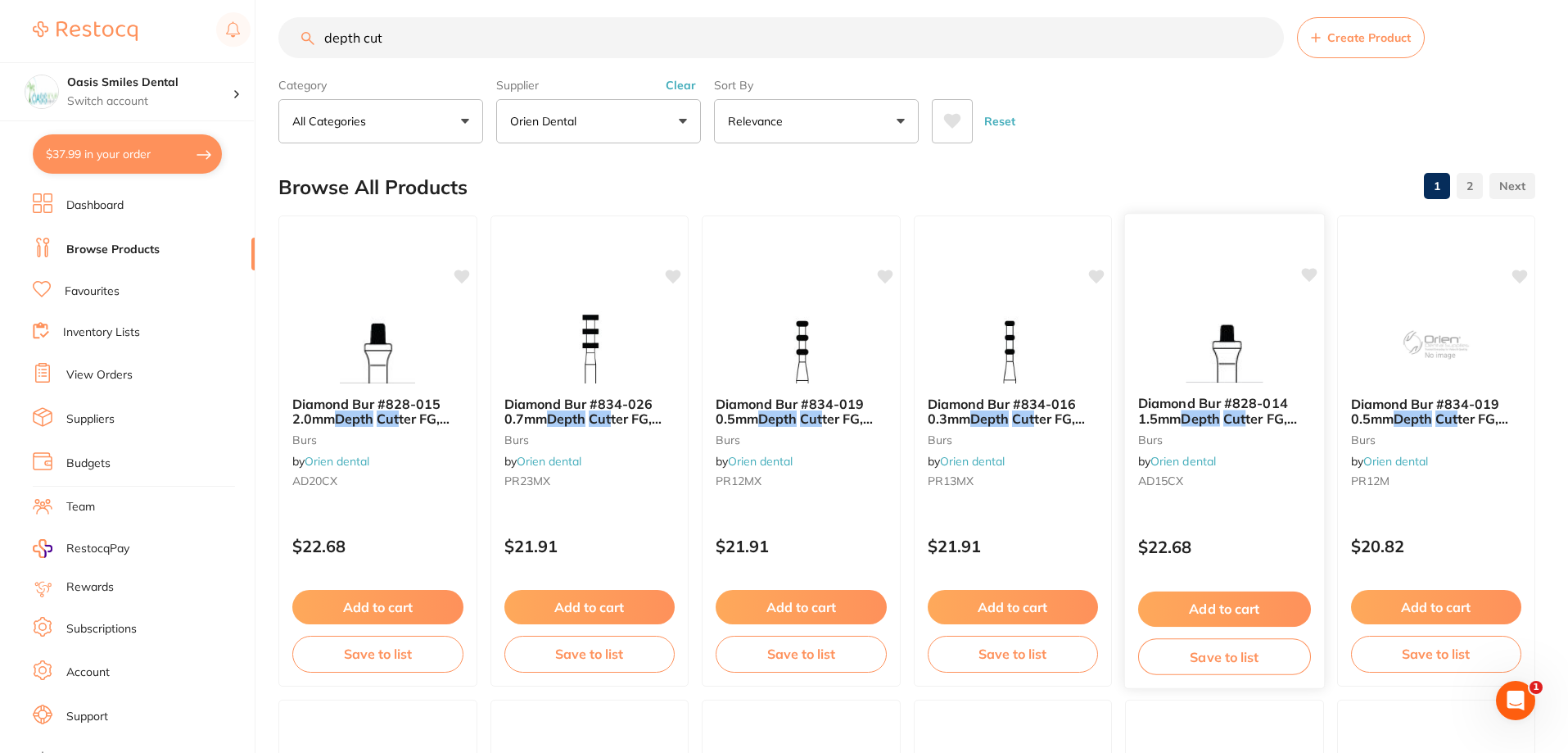
scroll to position [21, 0]
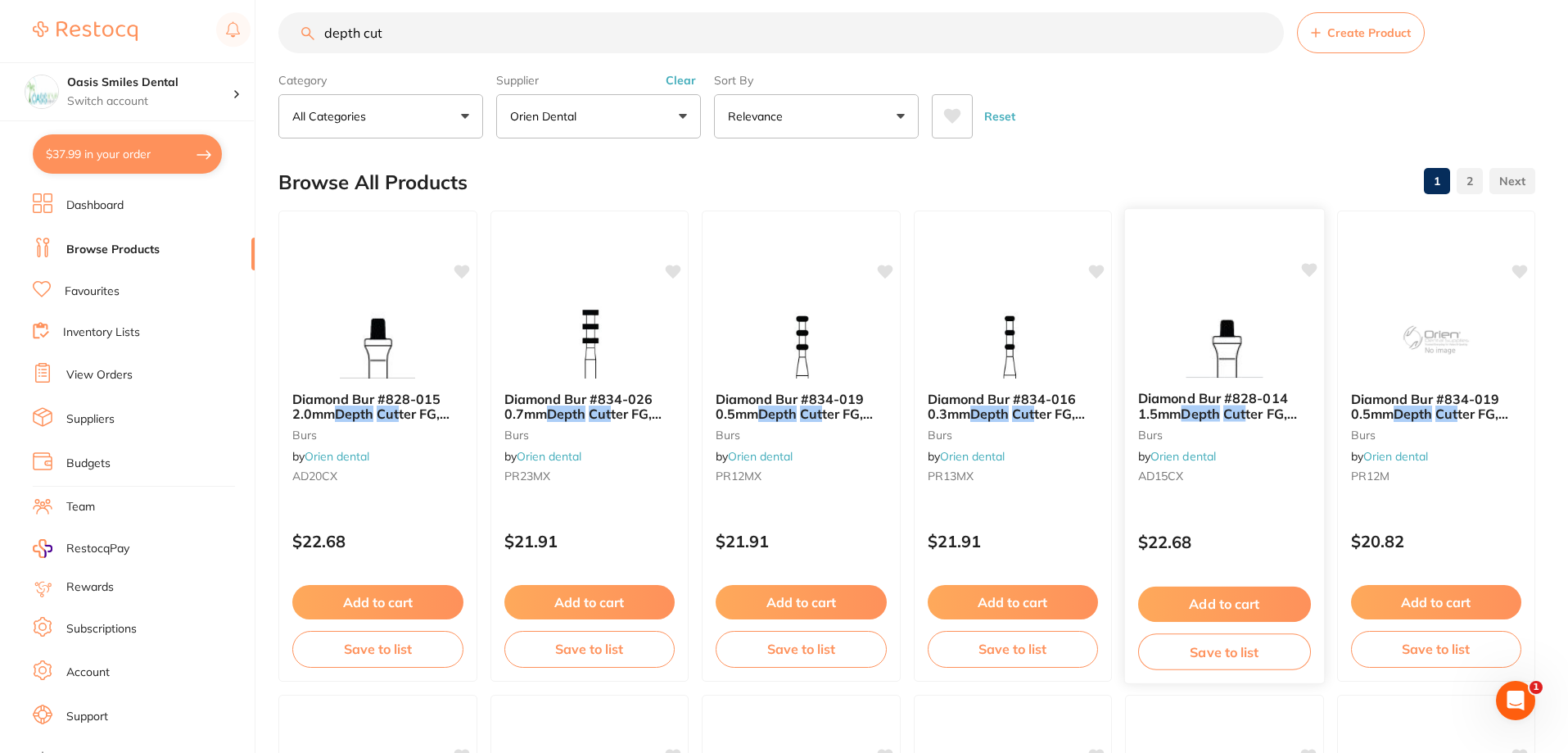
click at [1251, 605] on button "Add to cart" at bounding box center [1224, 603] width 173 height 35
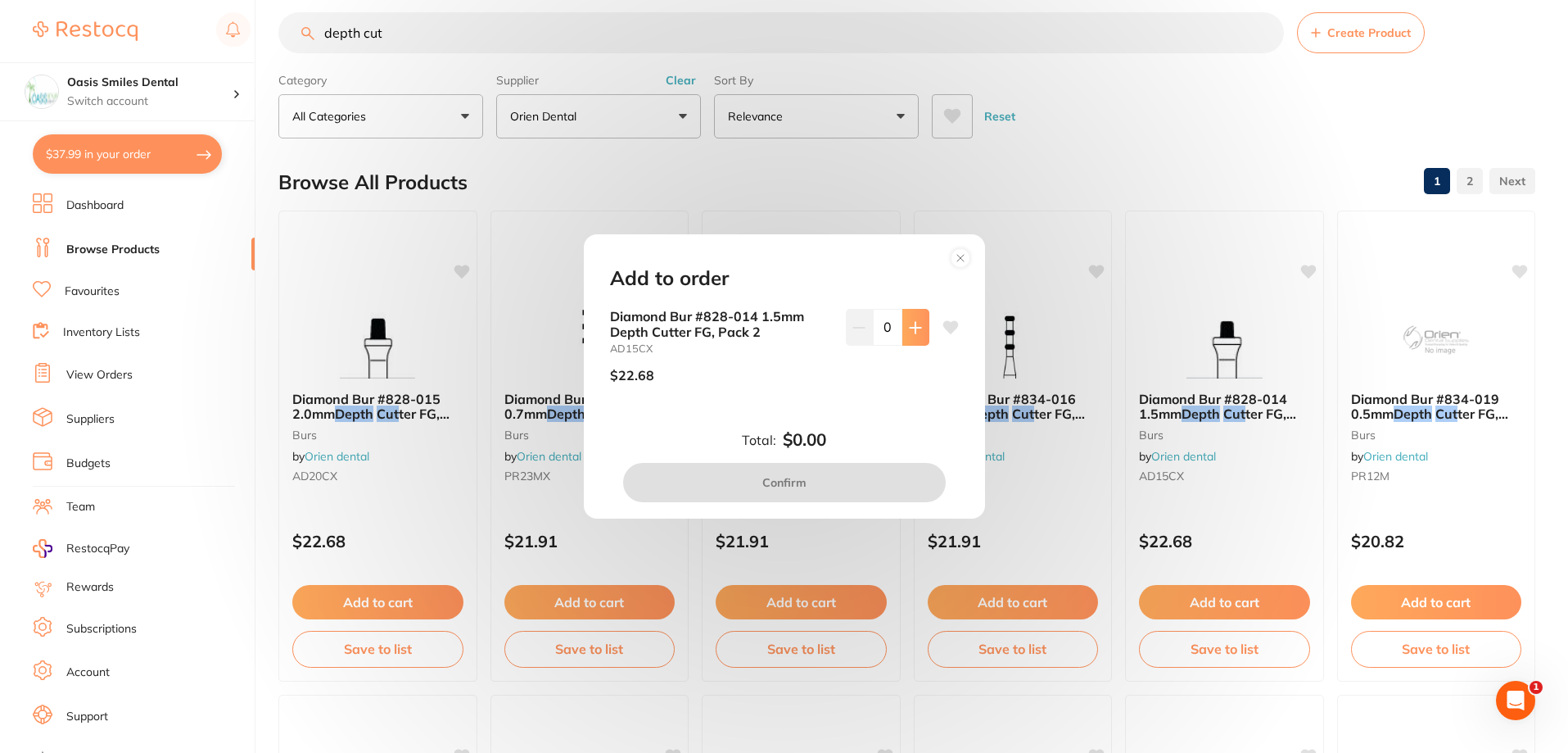
scroll to position [0, 0]
click at [919, 335] on button at bounding box center [916, 327] width 27 height 36
click at [918, 333] on button at bounding box center [916, 327] width 27 height 36
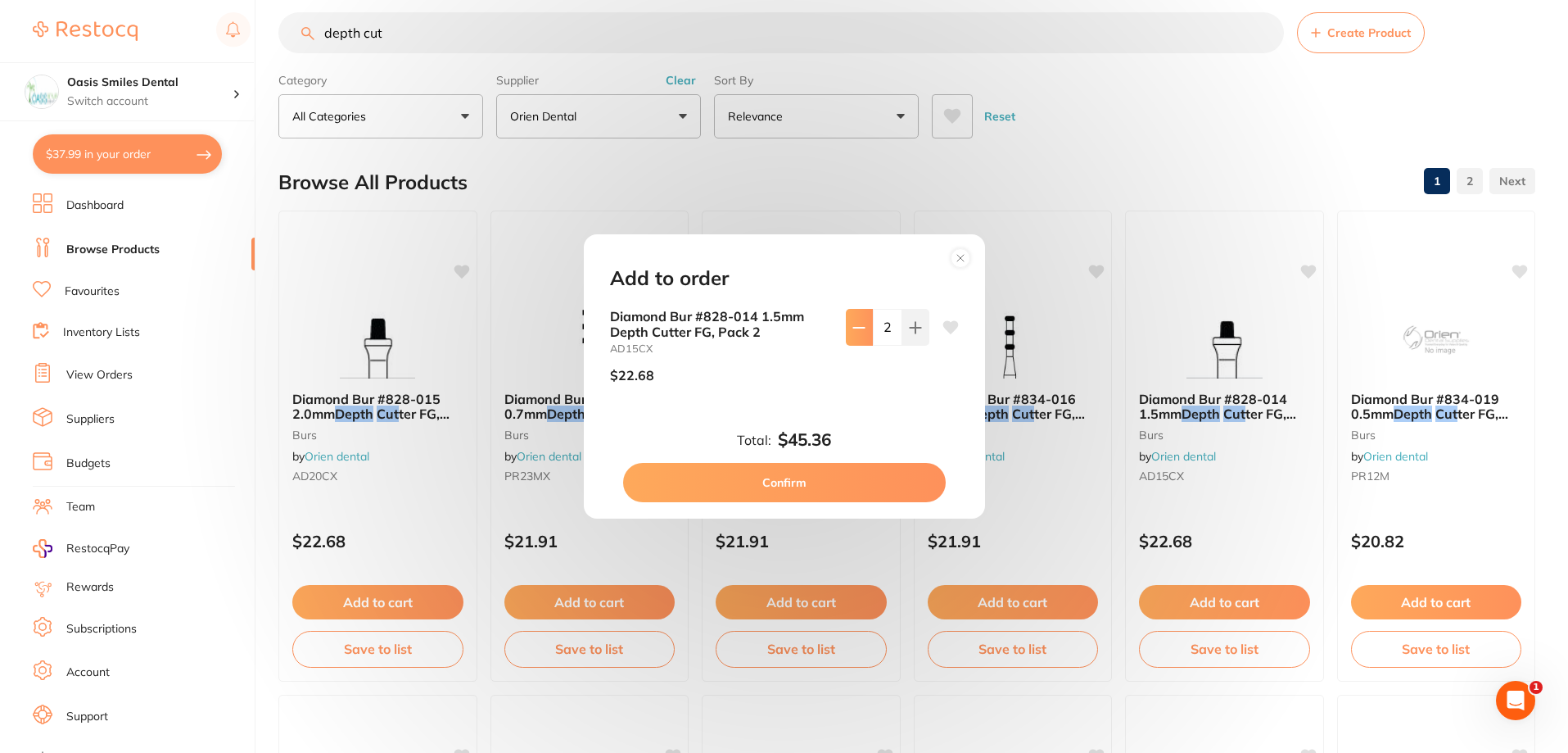
click at [855, 330] on icon at bounding box center [858, 327] width 13 height 13
type input "1"
click at [826, 474] on button "Confirm" at bounding box center [784, 483] width 323 height 40
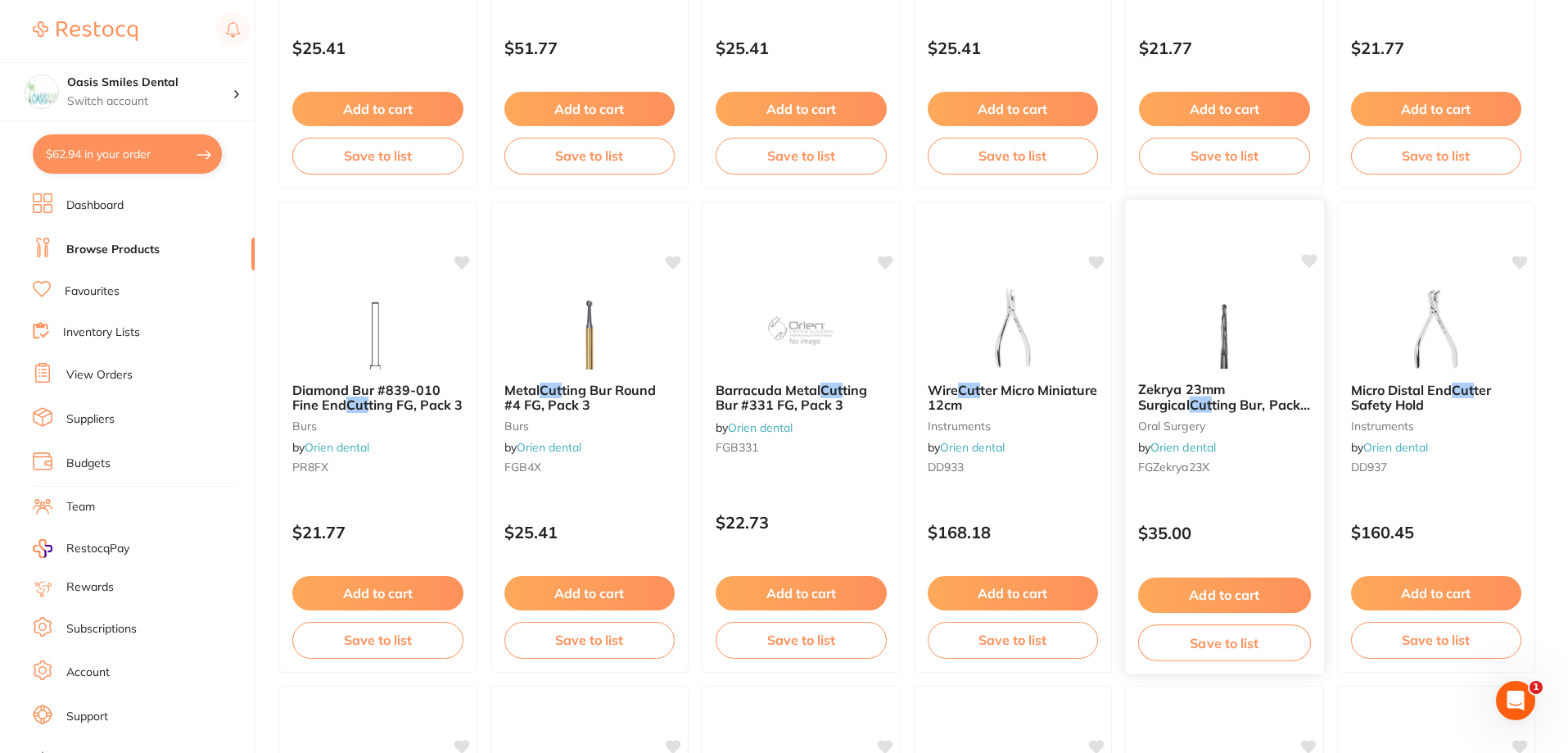
scroll to position [3419, 0]
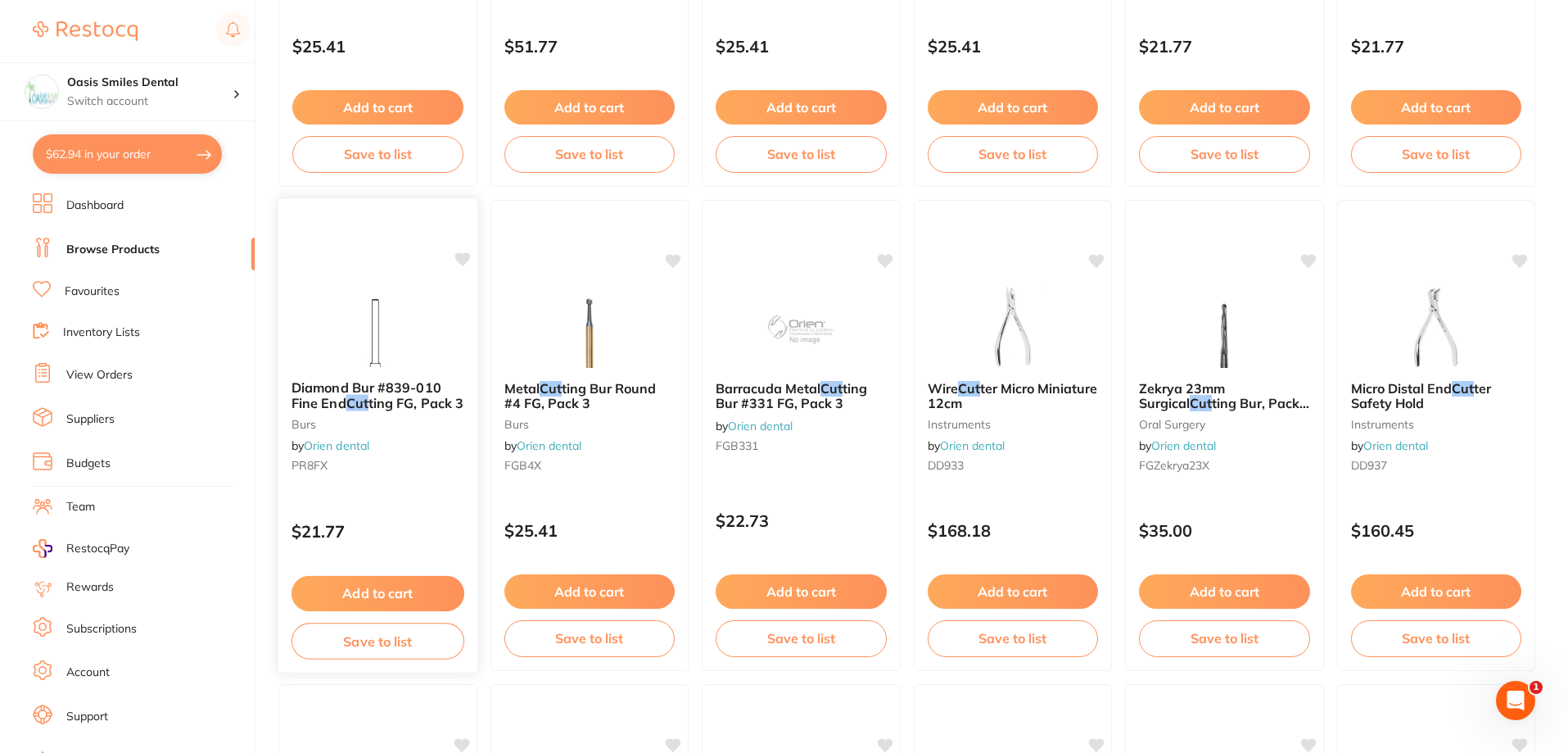
click at [392, 338] on img at bounding box center [377, 325] width 107 height 82
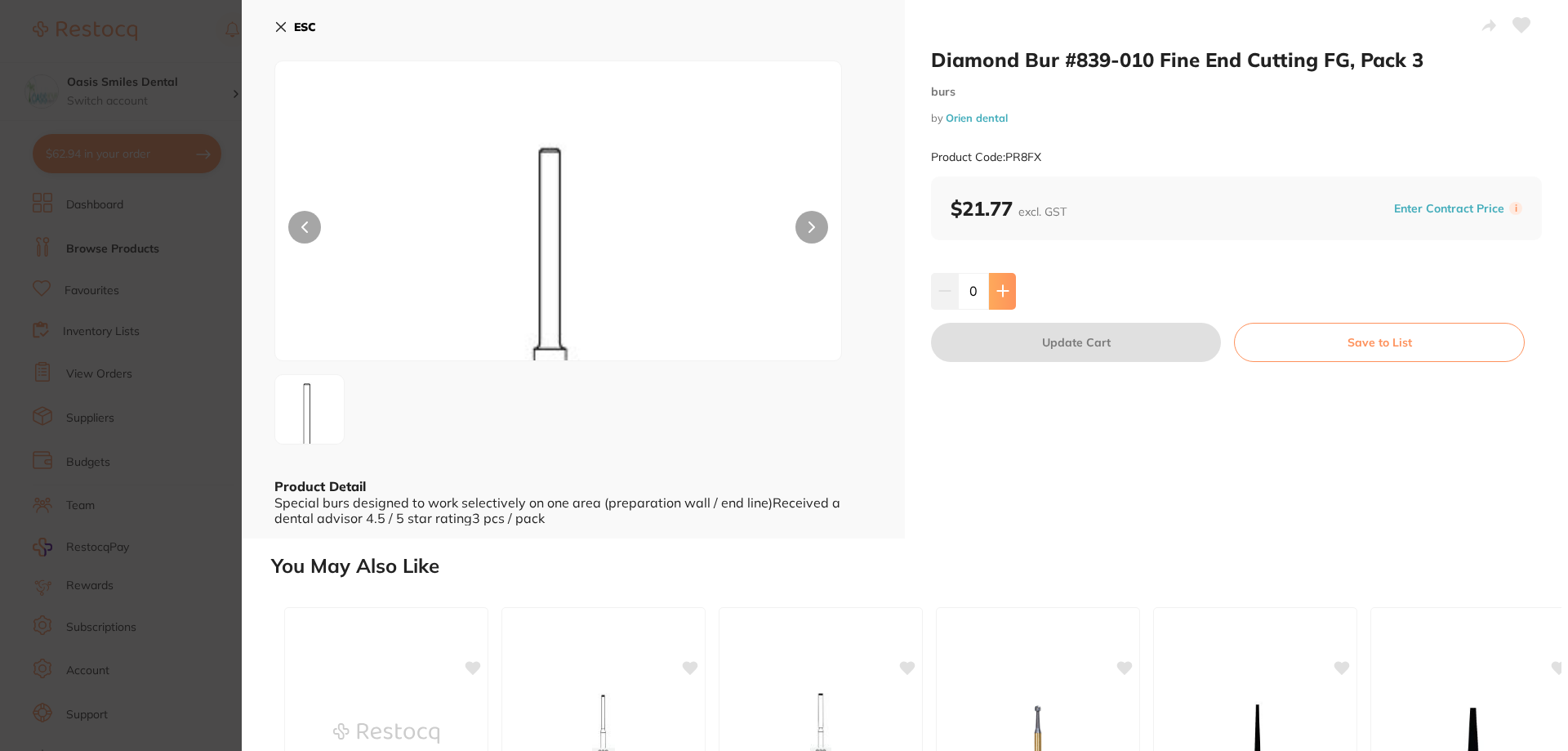
click at [992, 295] on button at bounding box center [1001, 290] width 27 height 36
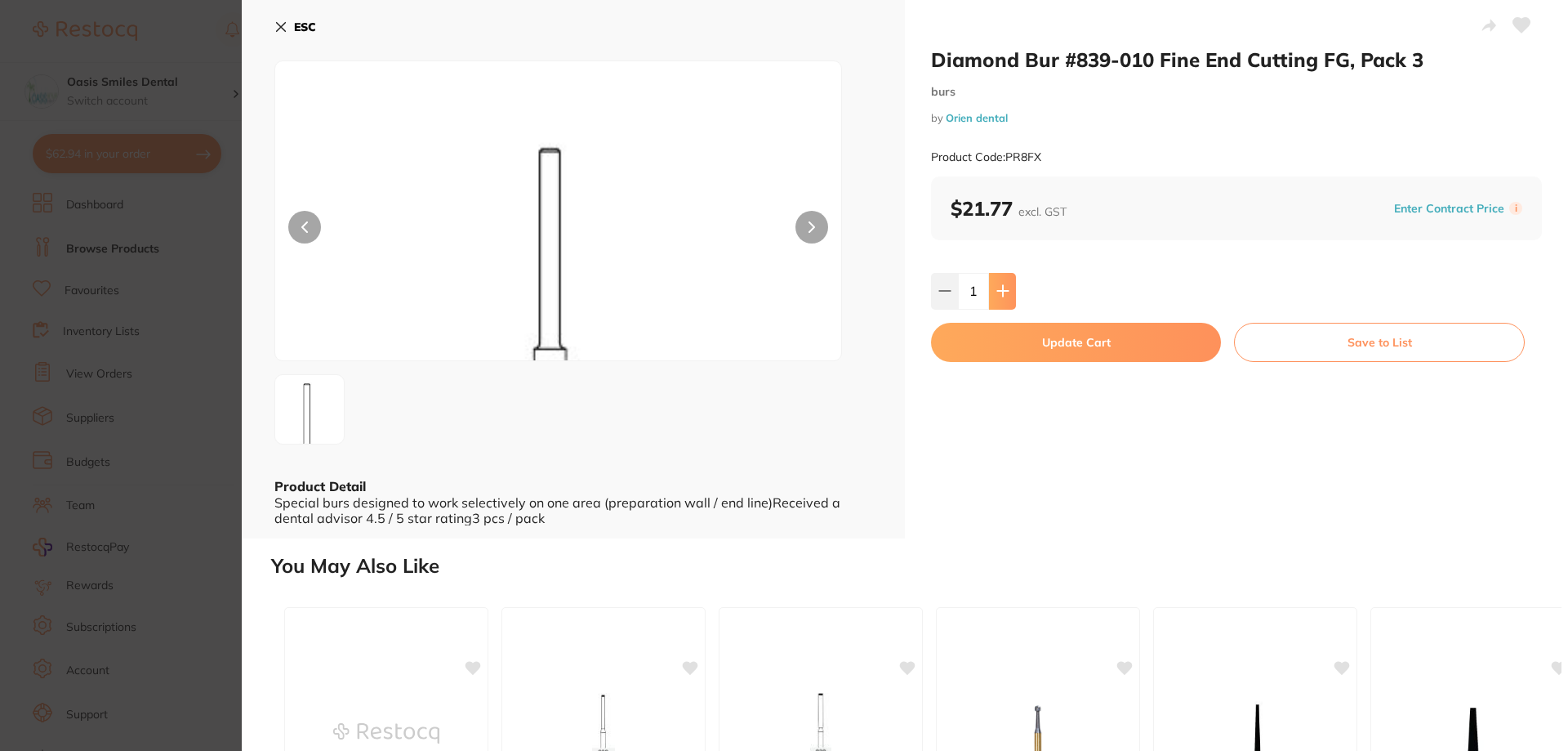
click at [1007, 302] on button at bounding box center [1001, 290] width 27 height 36
type input "2"
click at [1044, 352] on button "Update Cart" at bounding box center [1076, 343] width 290 height 40
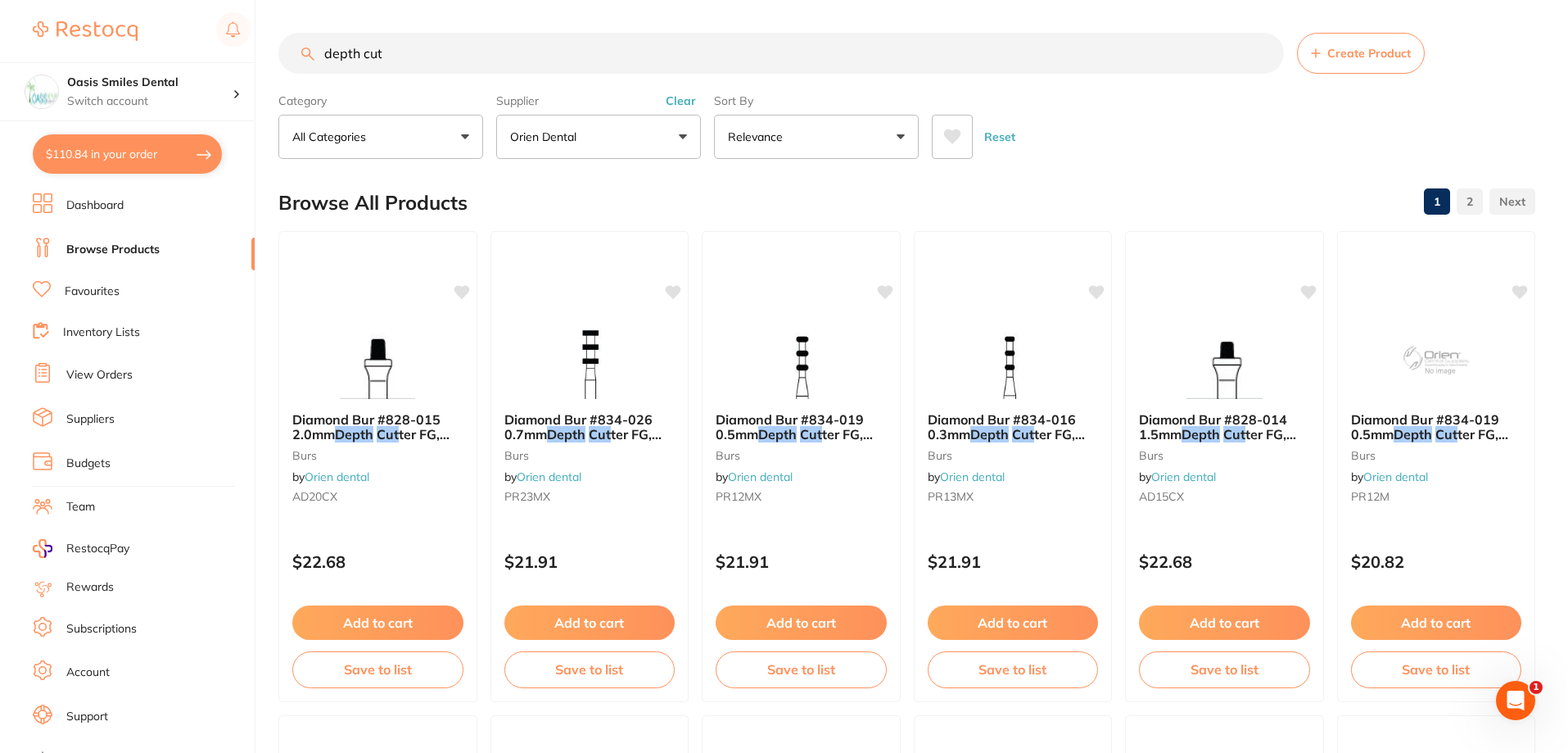
drag, startPoint x: 420, startPoint y: 58, endPoint x: 278, endPoint y: 54, distance: 142.1
click at [278, 54] on input "depth cut" at bounding box center [781, 53] width 1005 height 41
type input "f"
type input "fine"
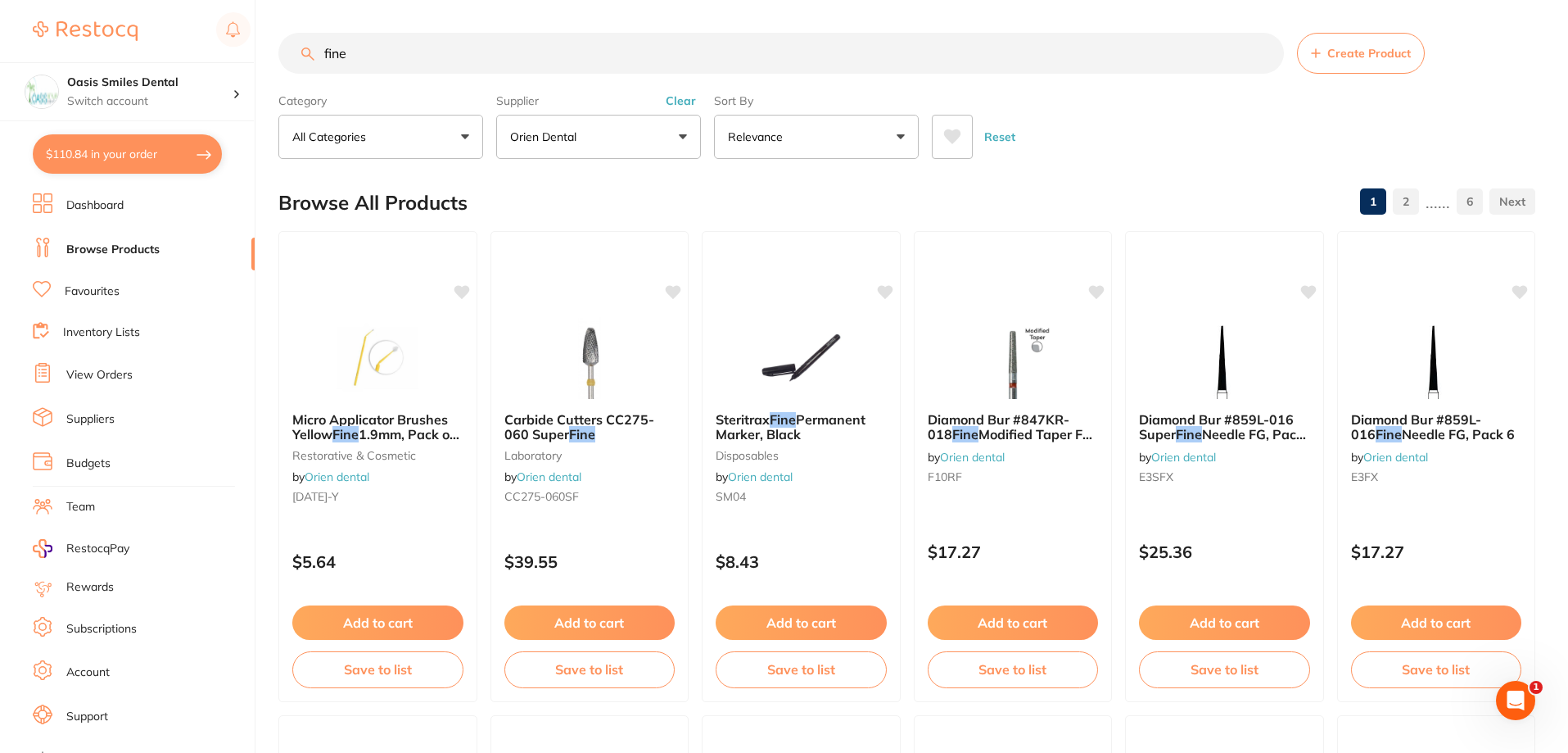
click at [402, 126] on button "All Categories" at bounding box center [380, 136] width 205 height 45
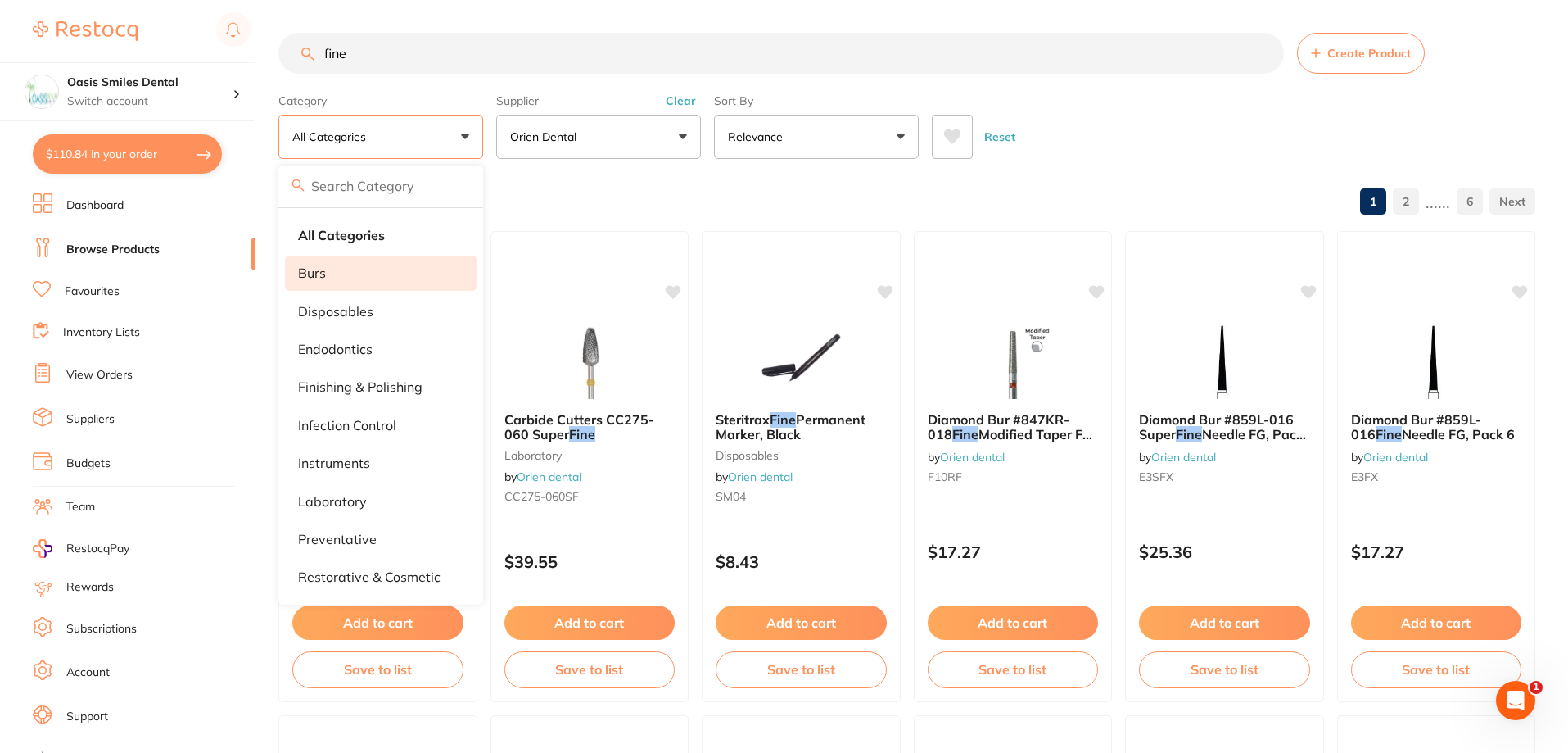
click at [368, 260] on li "burs" at bounding box center [380, 272] width 192 height 35
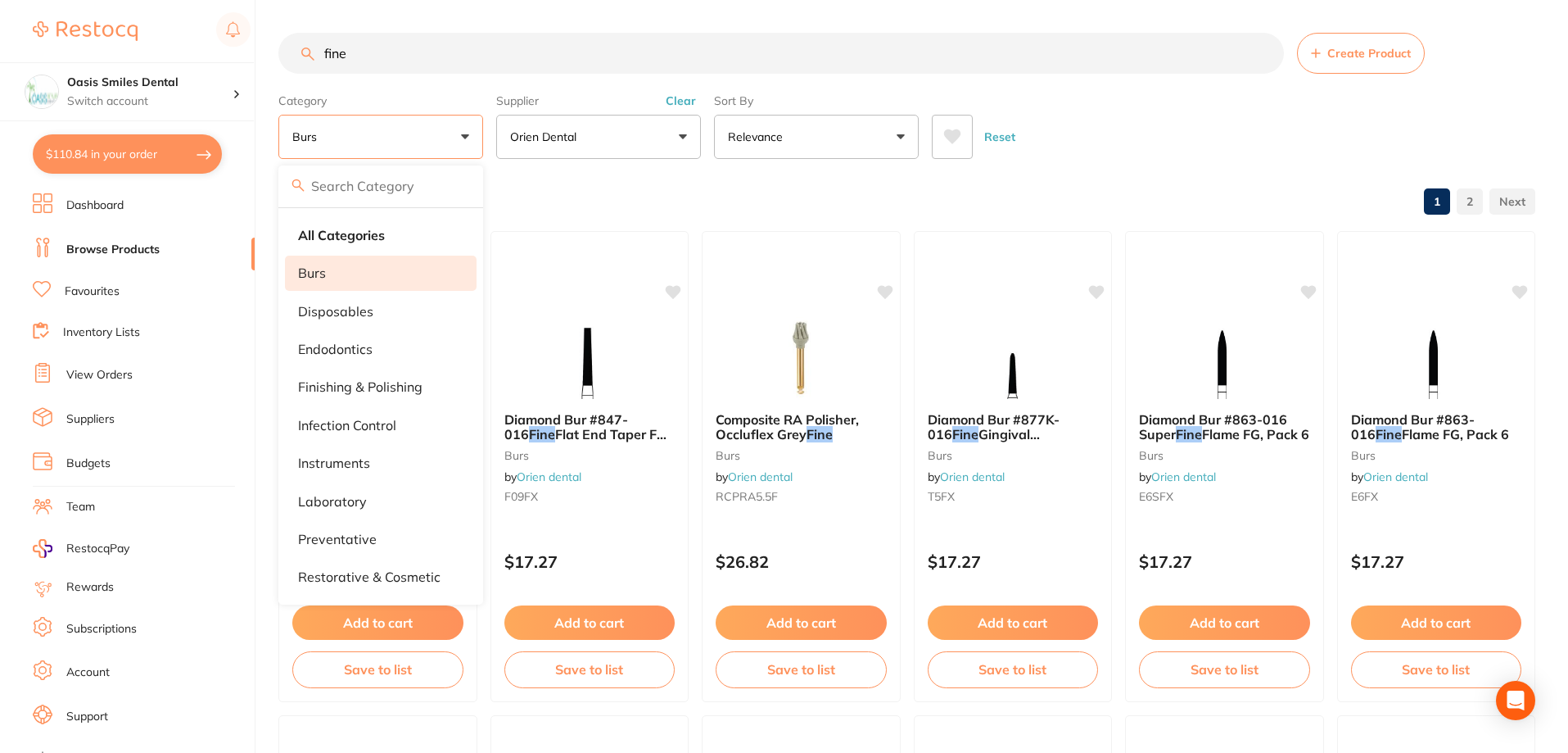
click at [1198, 138] on div "Reset" at bounding box center [1226, 130] width 590 height 58
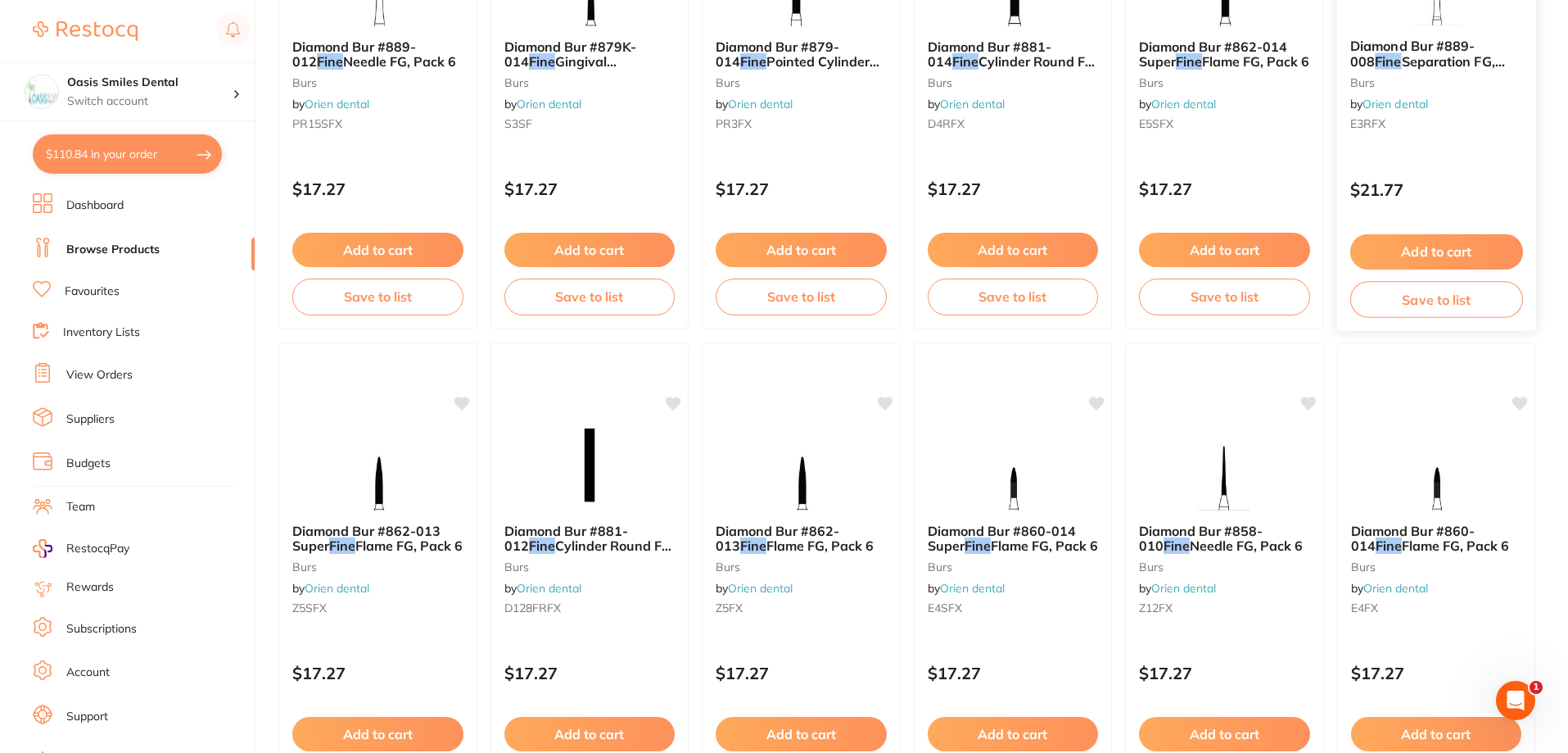
scroll to position [1372, 0]
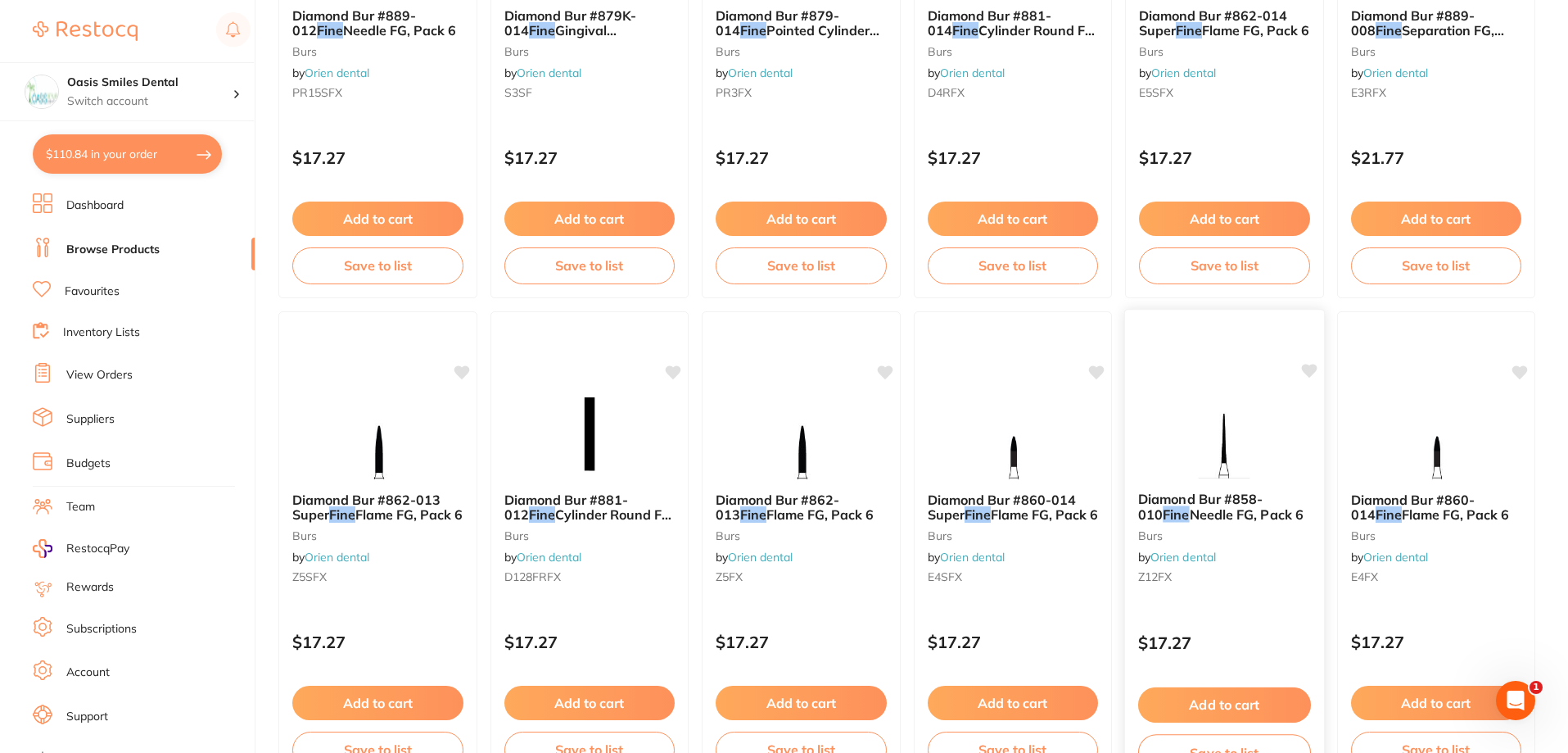
click at [1247, 454] on img at bounding box center [1224, 436] width 107 height 82
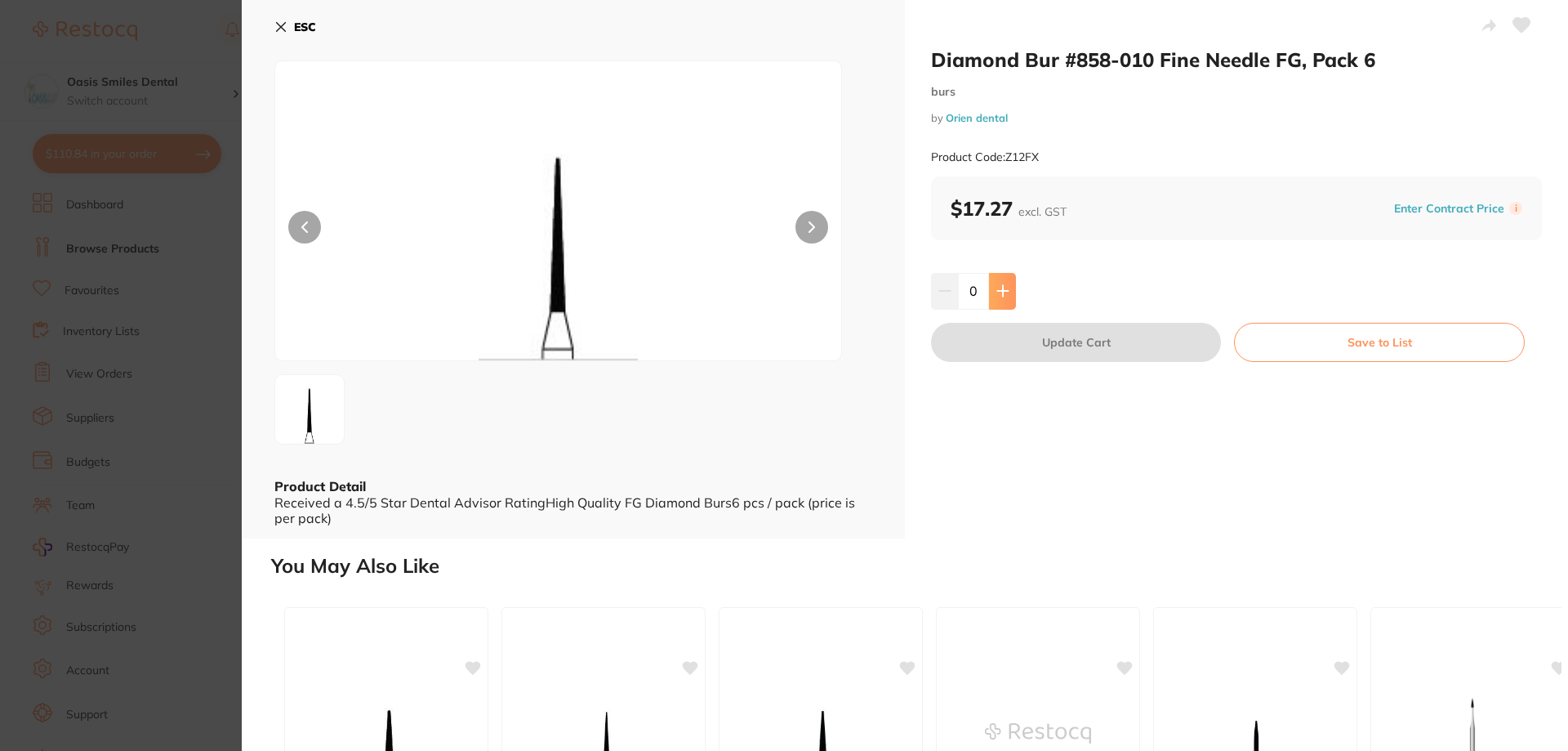
click at [1012, 288] on button at bounding box center [1001, 290] width 27 height 36
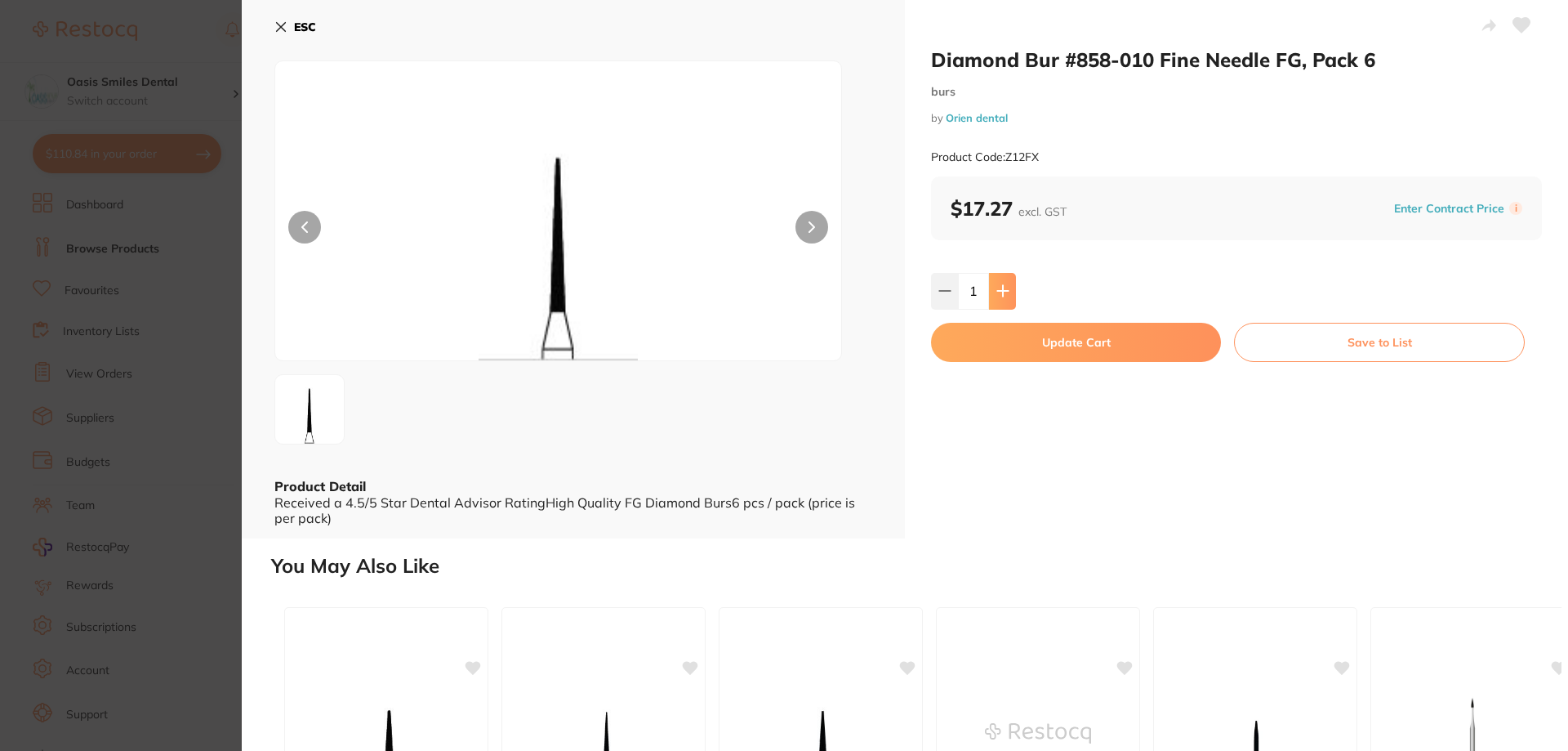
click at [993, 298] on button at bounding box center [1001, 290] width 27 height 36
type input "2"
click at [1035, 347] on button "Update Cart" at bounding box center [1076, 343] width 290 height 40
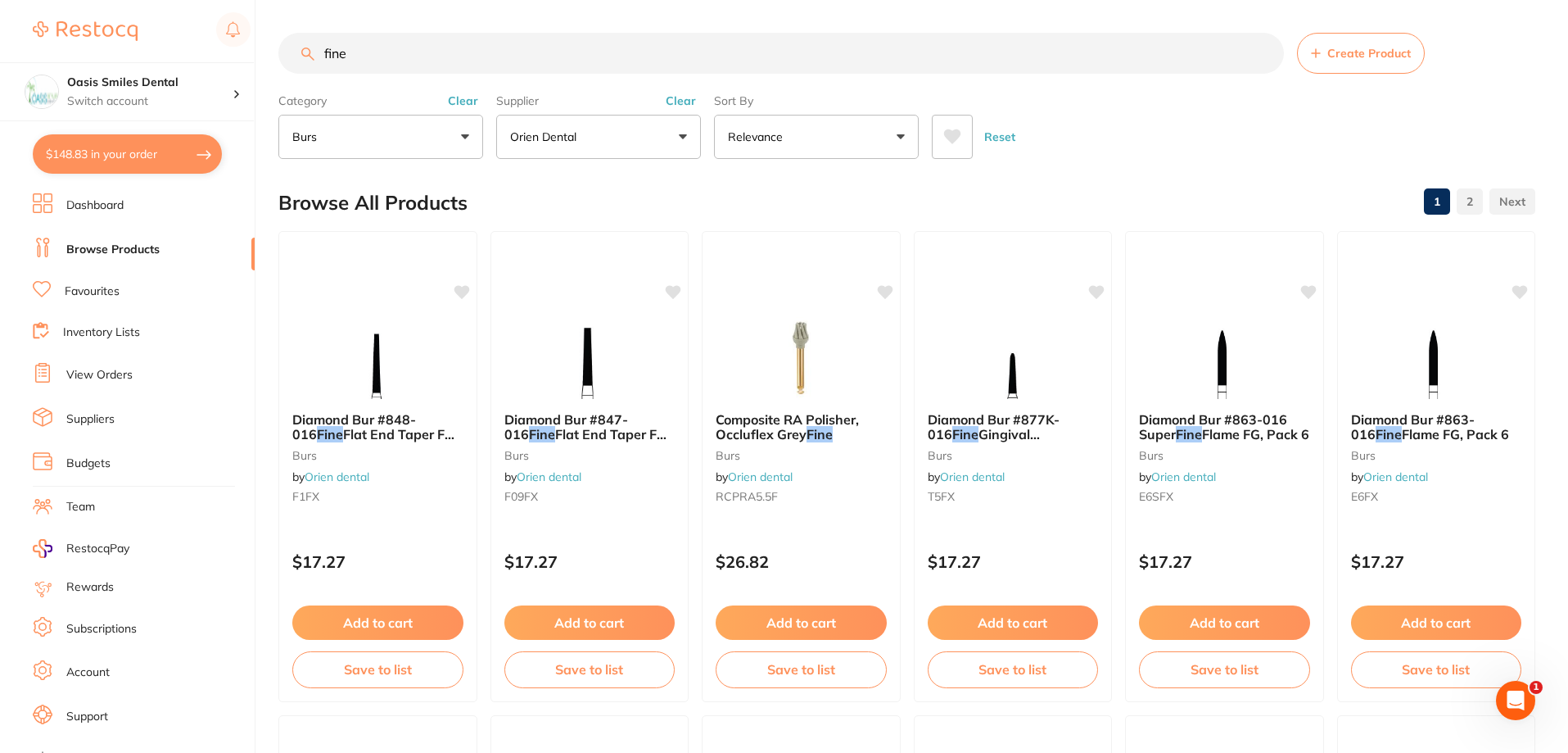
drag, startPoint x: 311, startPoint y: 46, endPoint x: 291, endPoint y: 40, distance: 20.9
click at [291, 40] on input "fine" at bounding box center [781, 53] width 1005 height 41
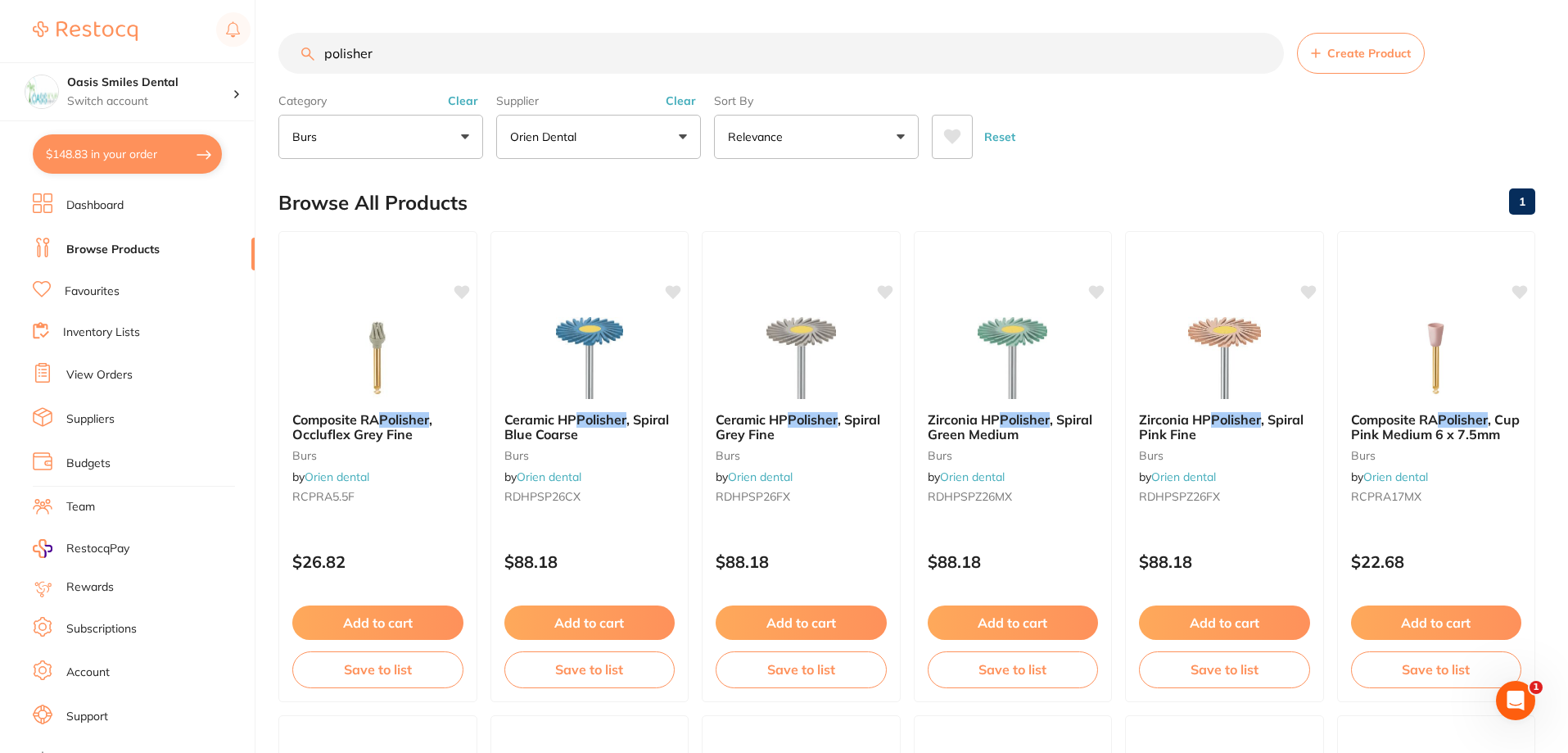
drag, startPoint x: 399, startPoint y: 54, endPoint x: 285, endPoint y: 25, distance: 117.6
drag, startPoint x: 445, startPoint y: 64, endPoint x: 368, endPoint y: 52, distance: 77.9
click at [368, 52] on input "rubber polisher" at bounding box center [781, 53] width 1005 height 41
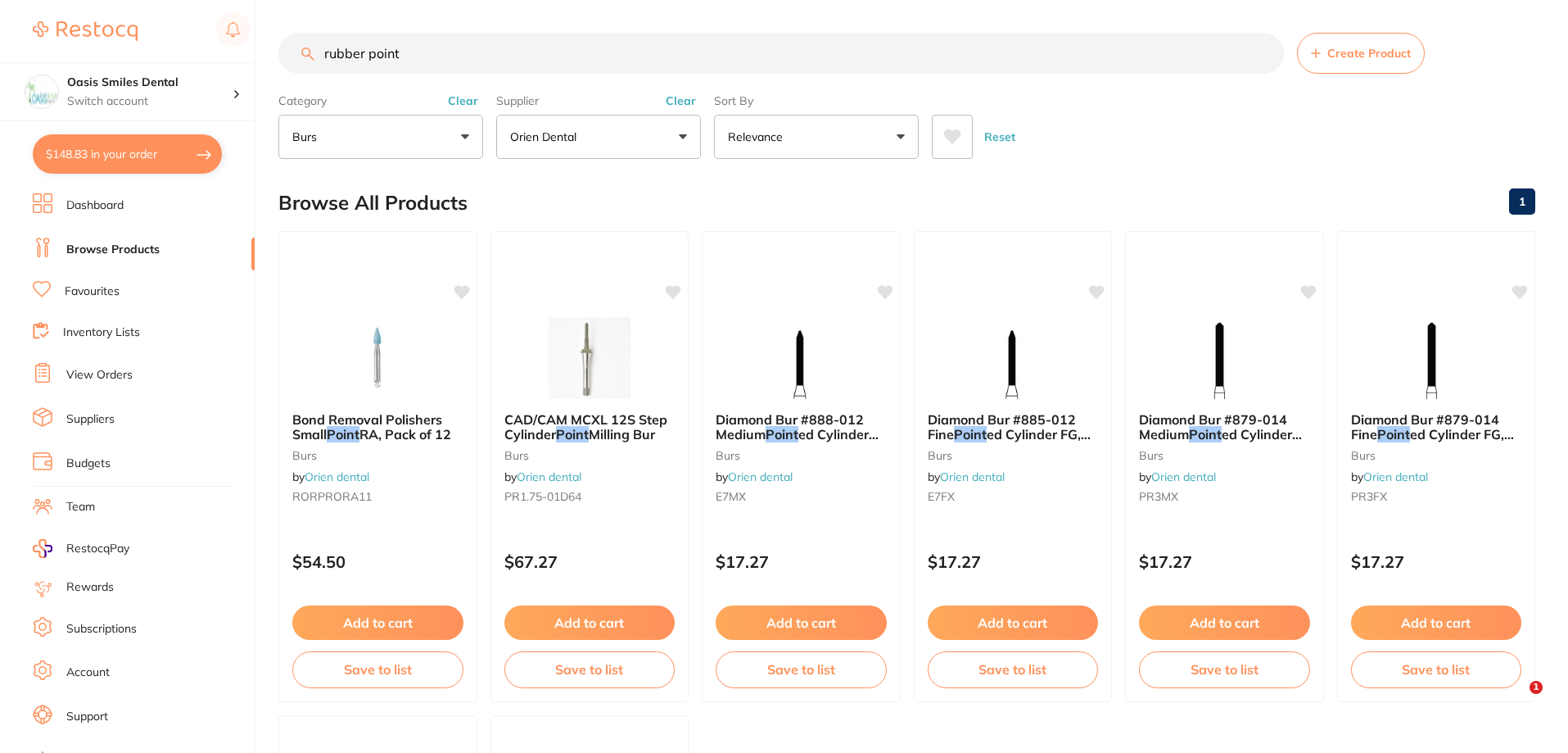
click at [391, 138] on button "burs" at bounding box center [380, 136] width 205 height 45
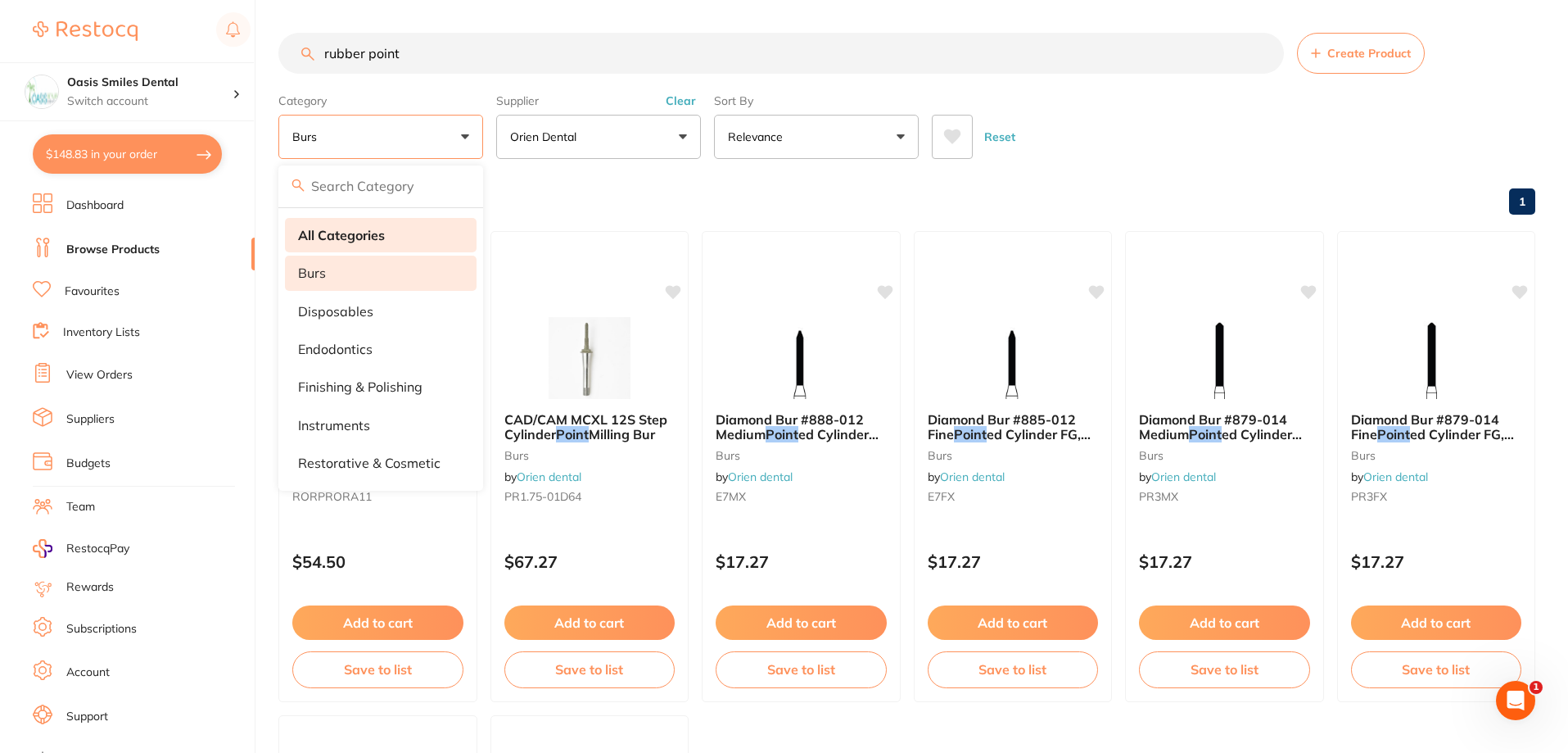
click at [351, 226] on li "All Categories" at bounding box center [380, 234] width 192 height 35
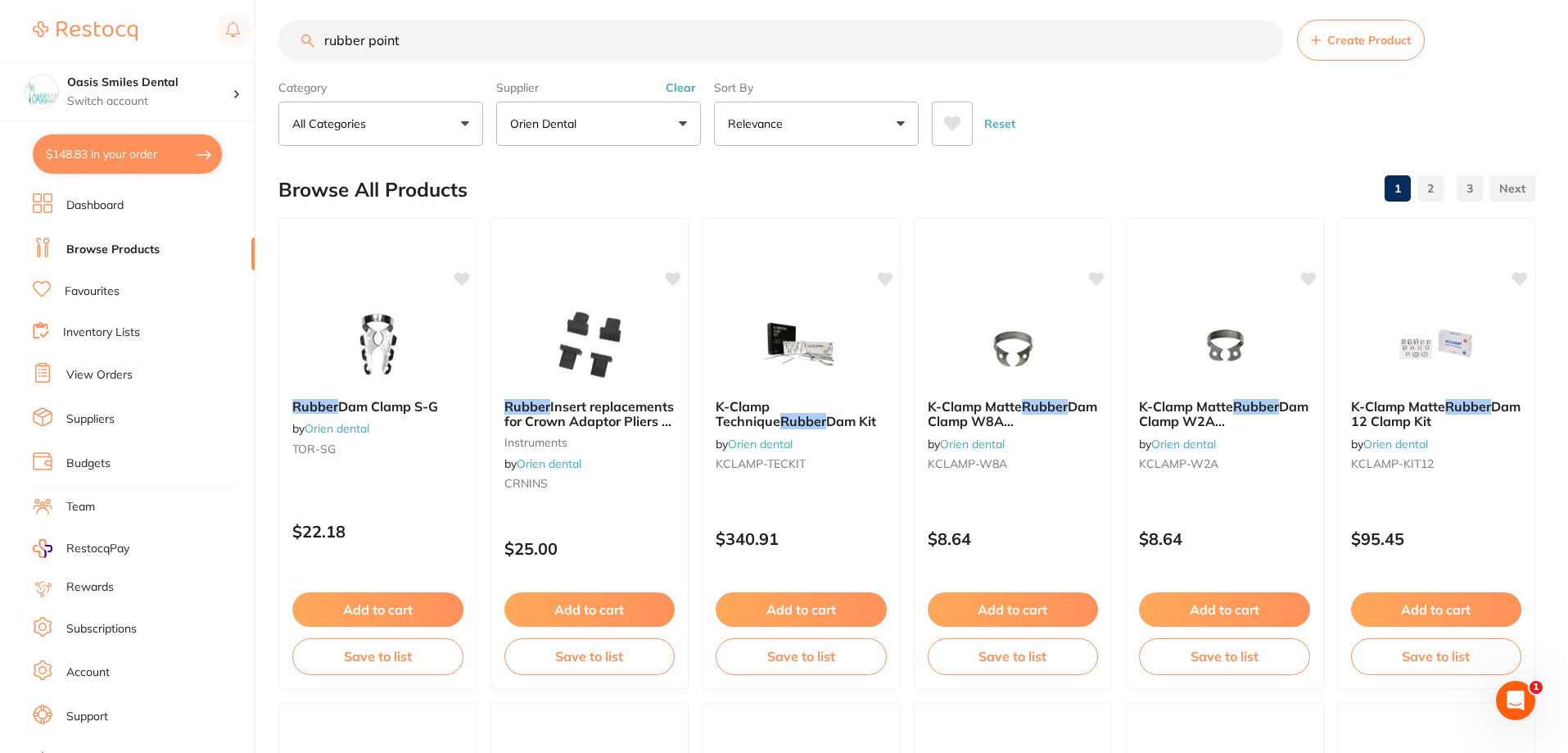
scroll to position [21, 0]
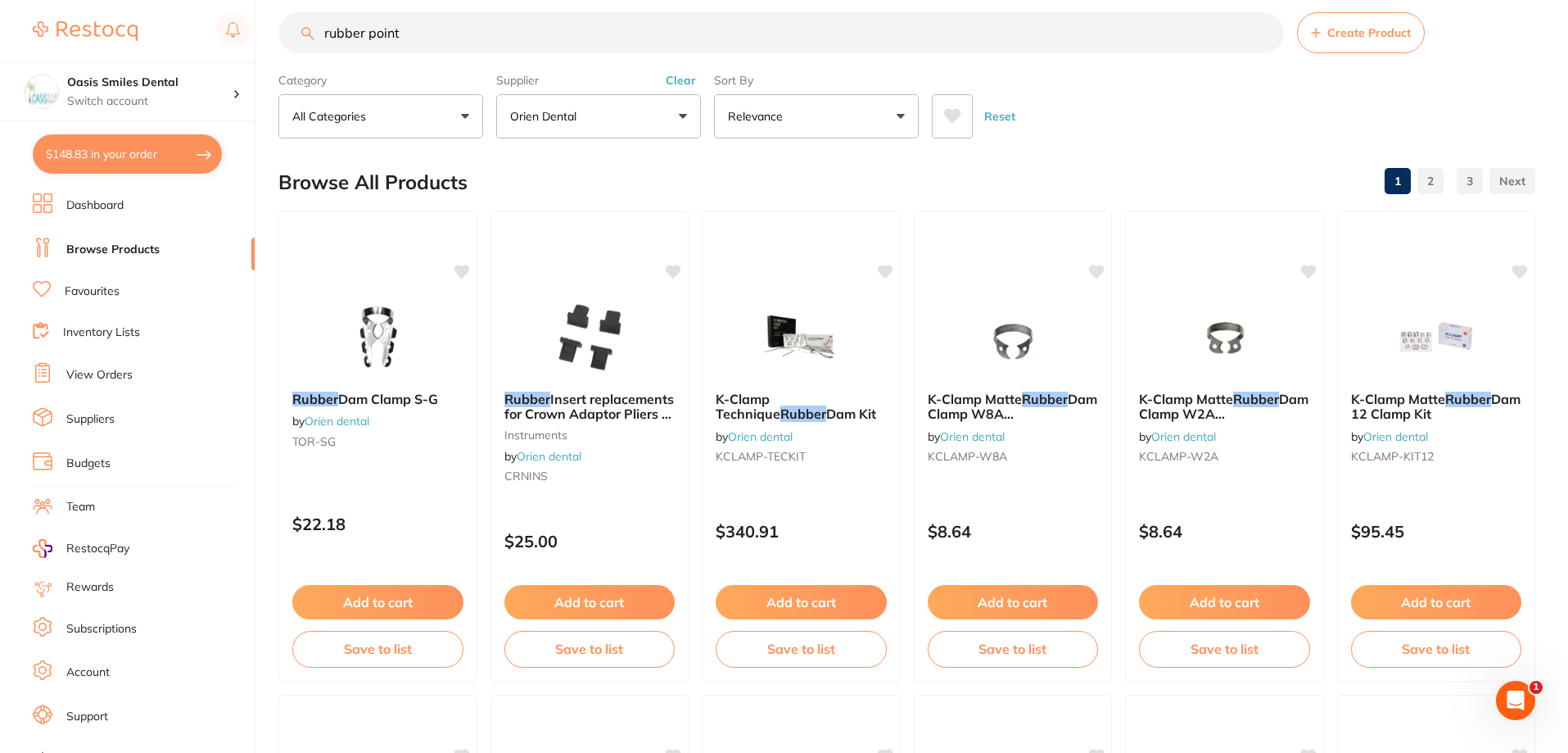
click at [348, 109] on p "All Categories" at bounding box center [332, 116] width 80 height 16
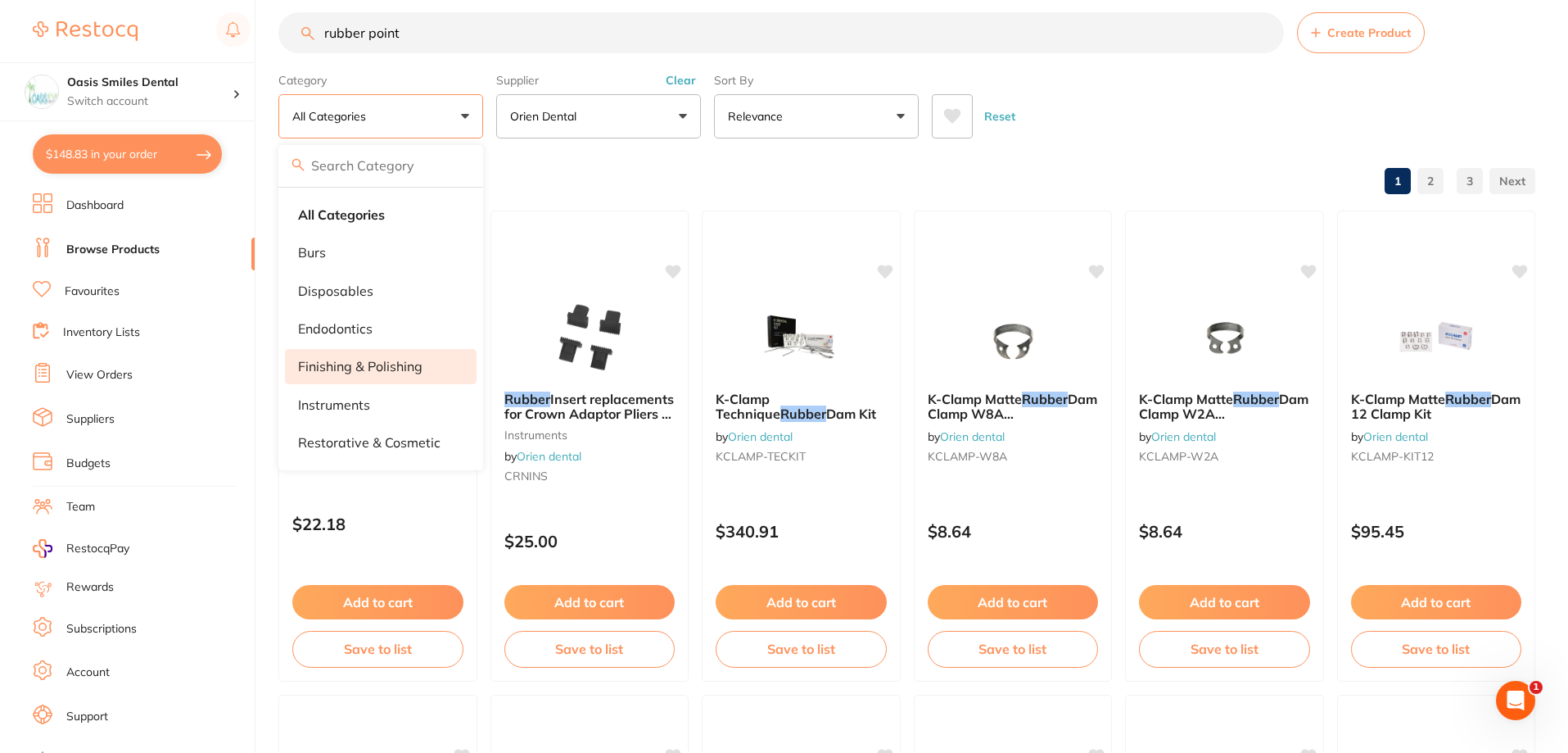
click at [380, 367] on p "finishing & polishing" at bounding box center [359, 366] width 124 height 15
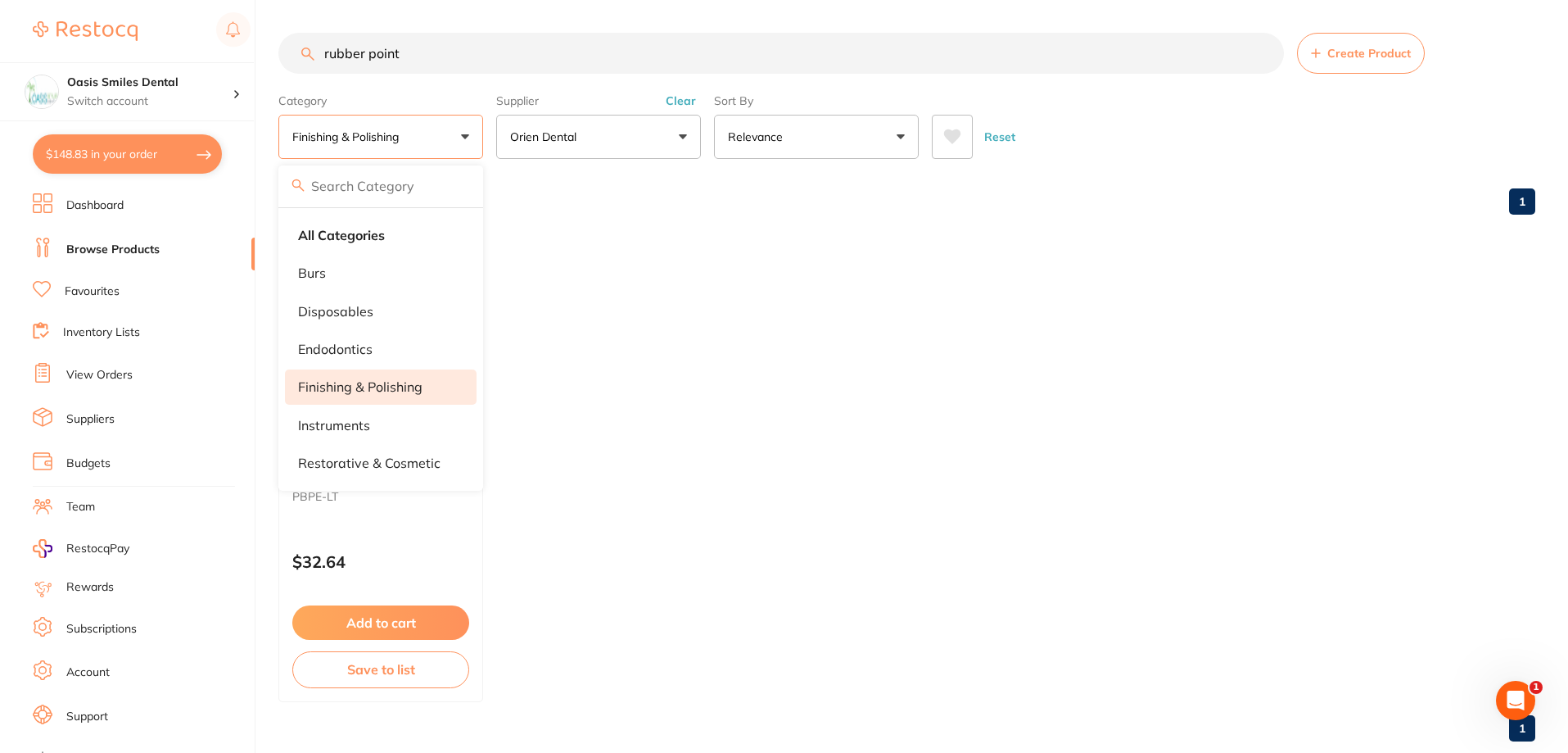
scroll to position [0, 0]
click at [966, 441] on ul "Prophy Brushes Point ed Nylon RA Latch, Pack of 100 finishing & polishing by Or…" at bounding box center [907, 467] width 1257 height 471
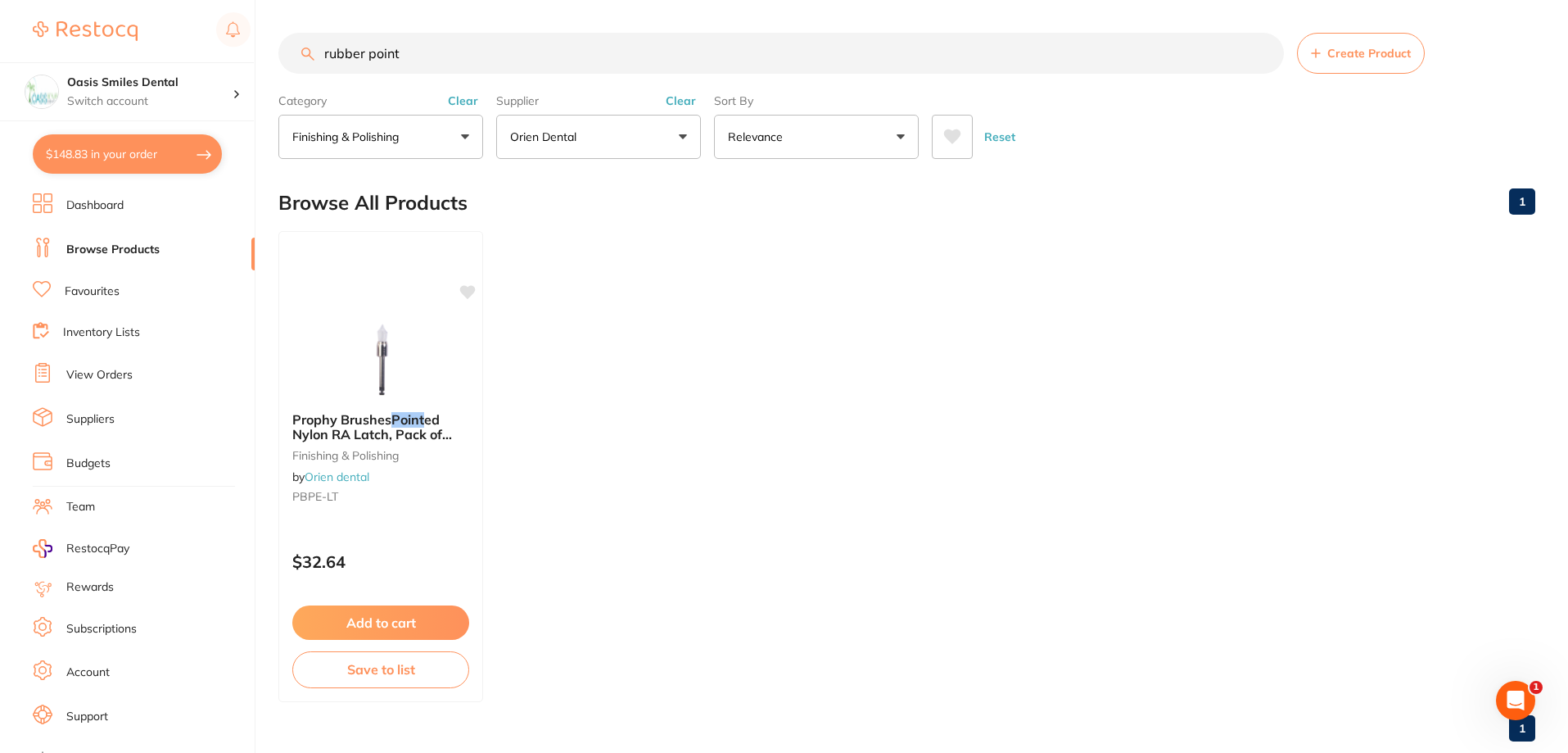
click at [416, 158] on button "finishing & polishing" at bounding box center [380, 136] width 205 height 45
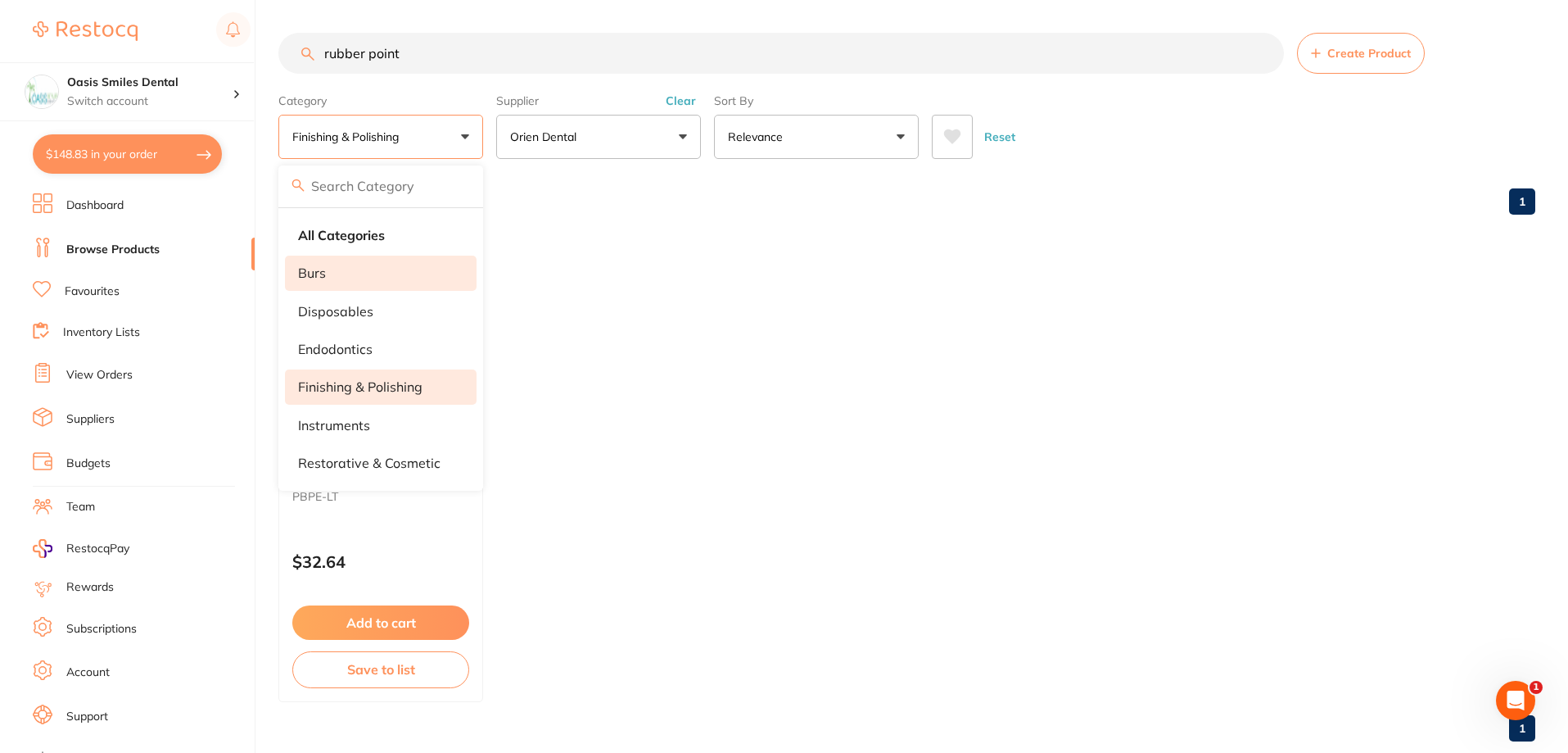
click at [371, 266] on li "burs" at bounding box center [380, 272] width 192 height 35
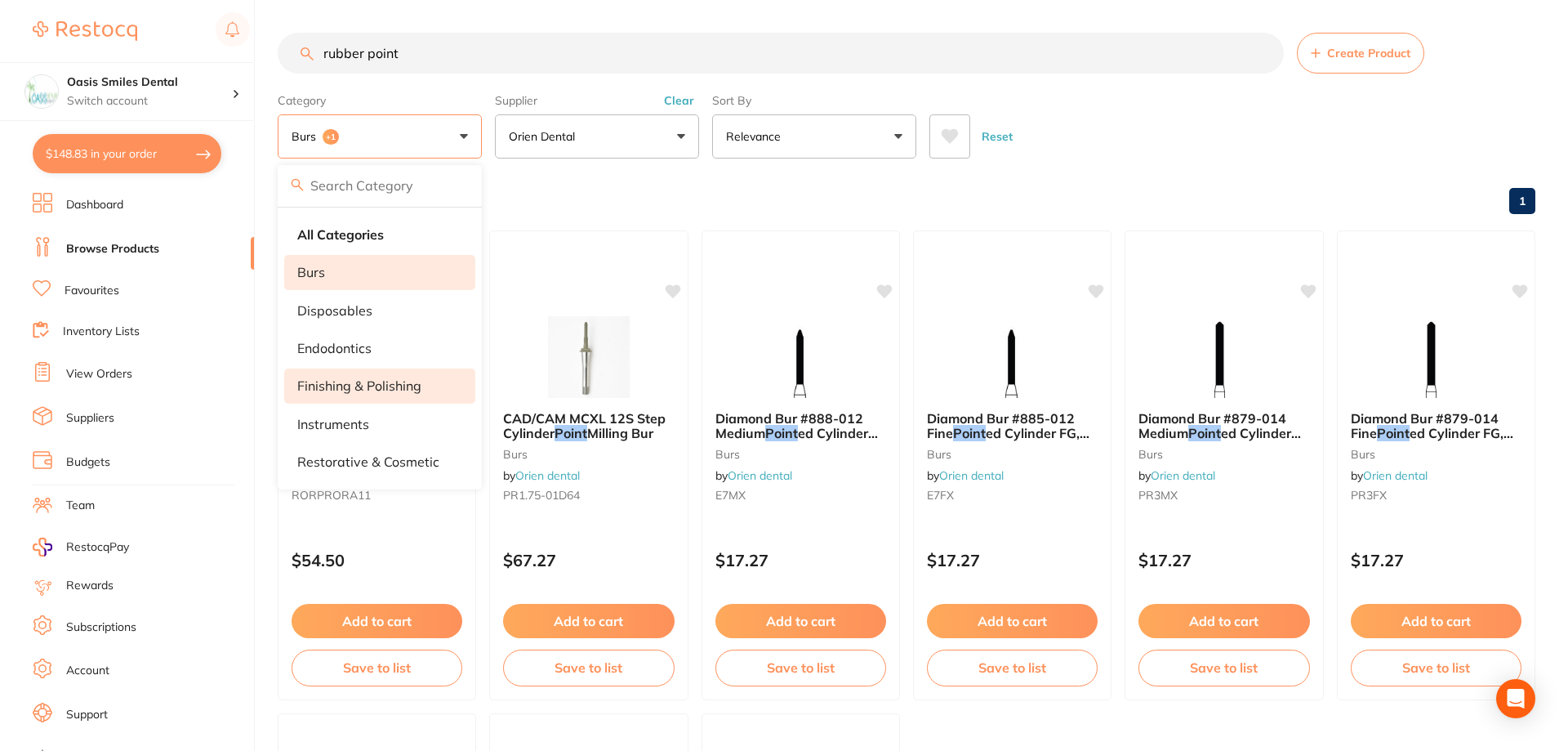
click at [1202, 148] on div "Reset" at bounding box center [1225, 130] width 593 height 57
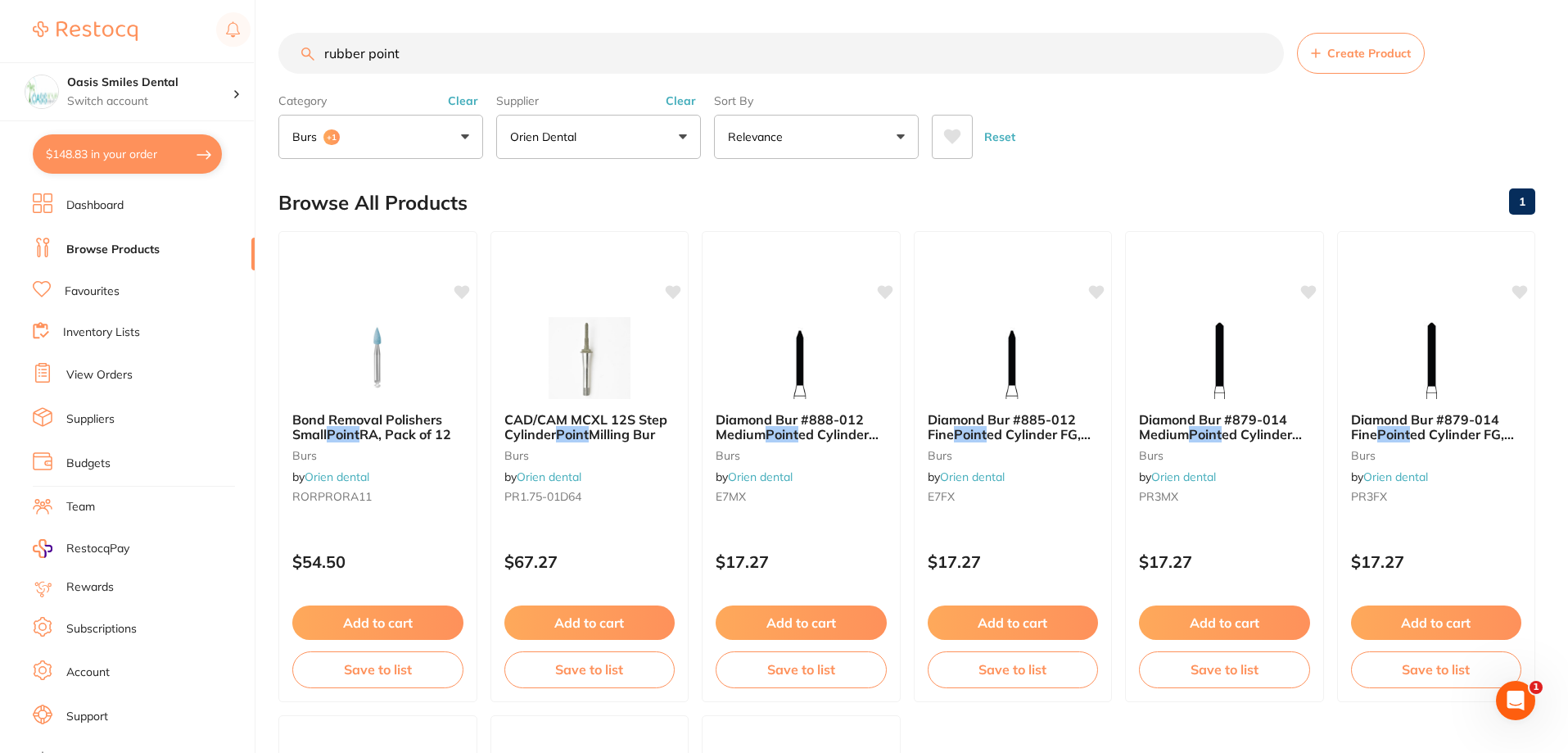
drag, startPoint x: 403, startPoint y: 51, endPoint x: 317, endPoint y: 38, distance: 87.0
click at [317, 38] on input "rubber point" at bounding box center [781, 53] width 1005 height 41
type input "silicone polish"
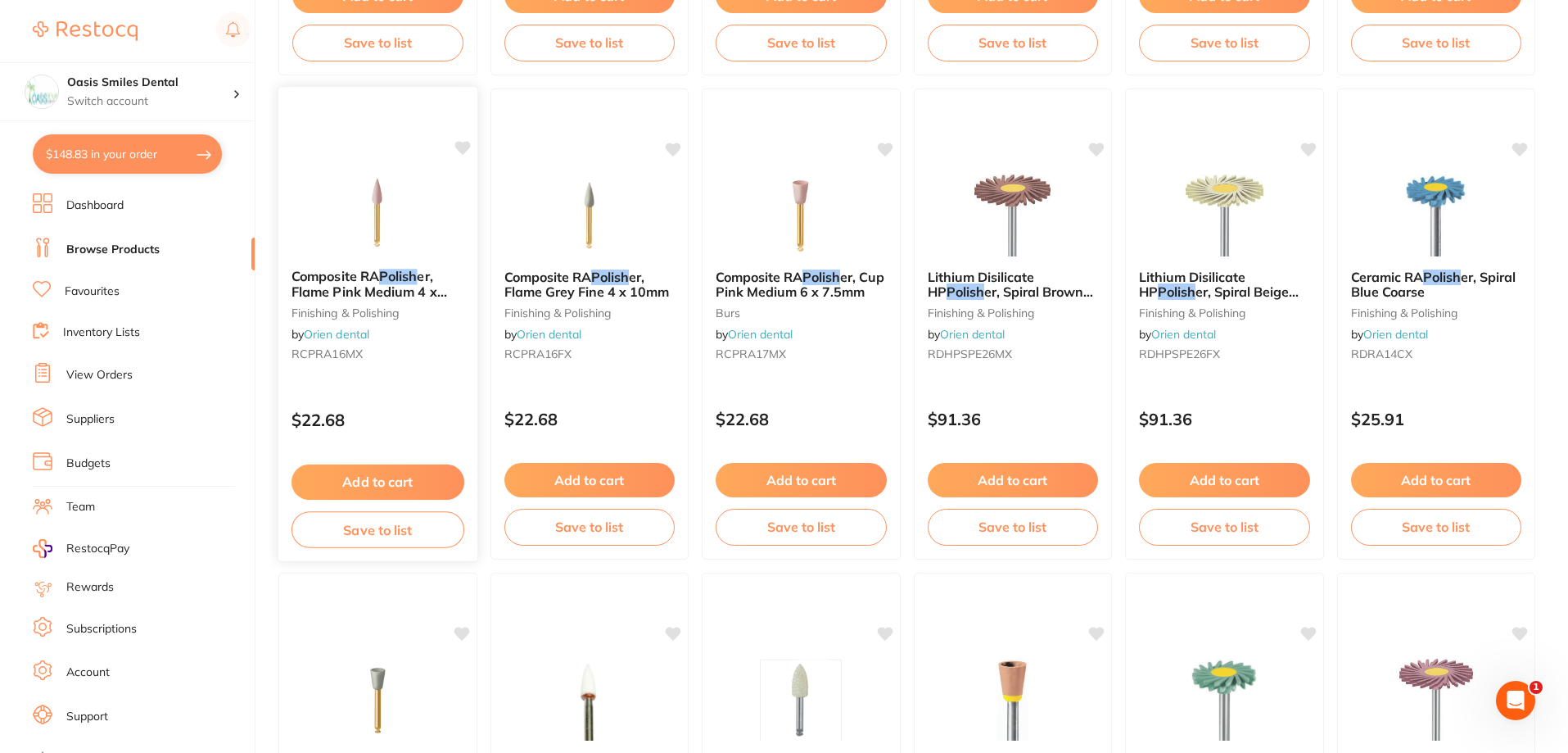
scroll to position [2555, 0]
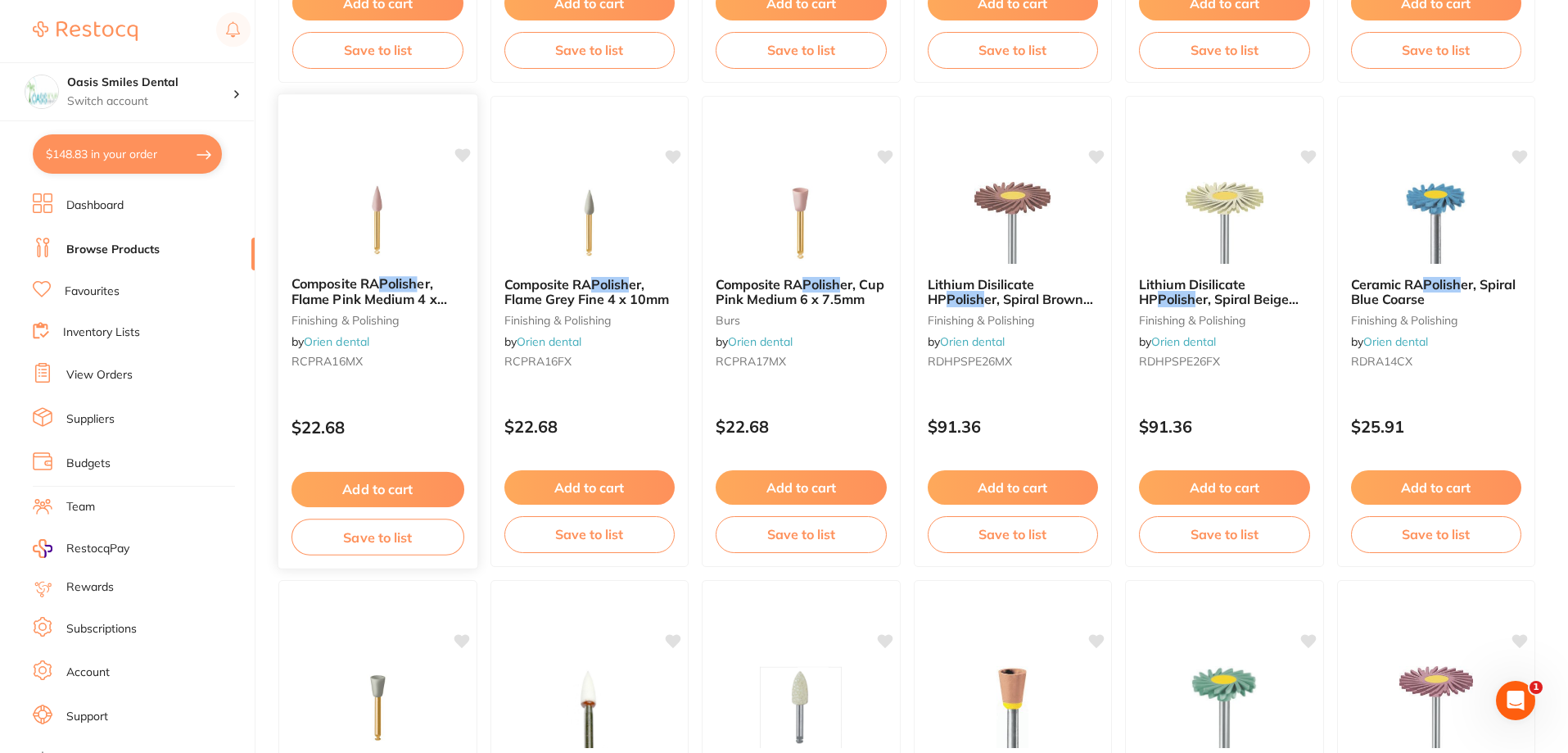
click at [399, 233] on img at bounding box center [377, 221] width 107 height 82
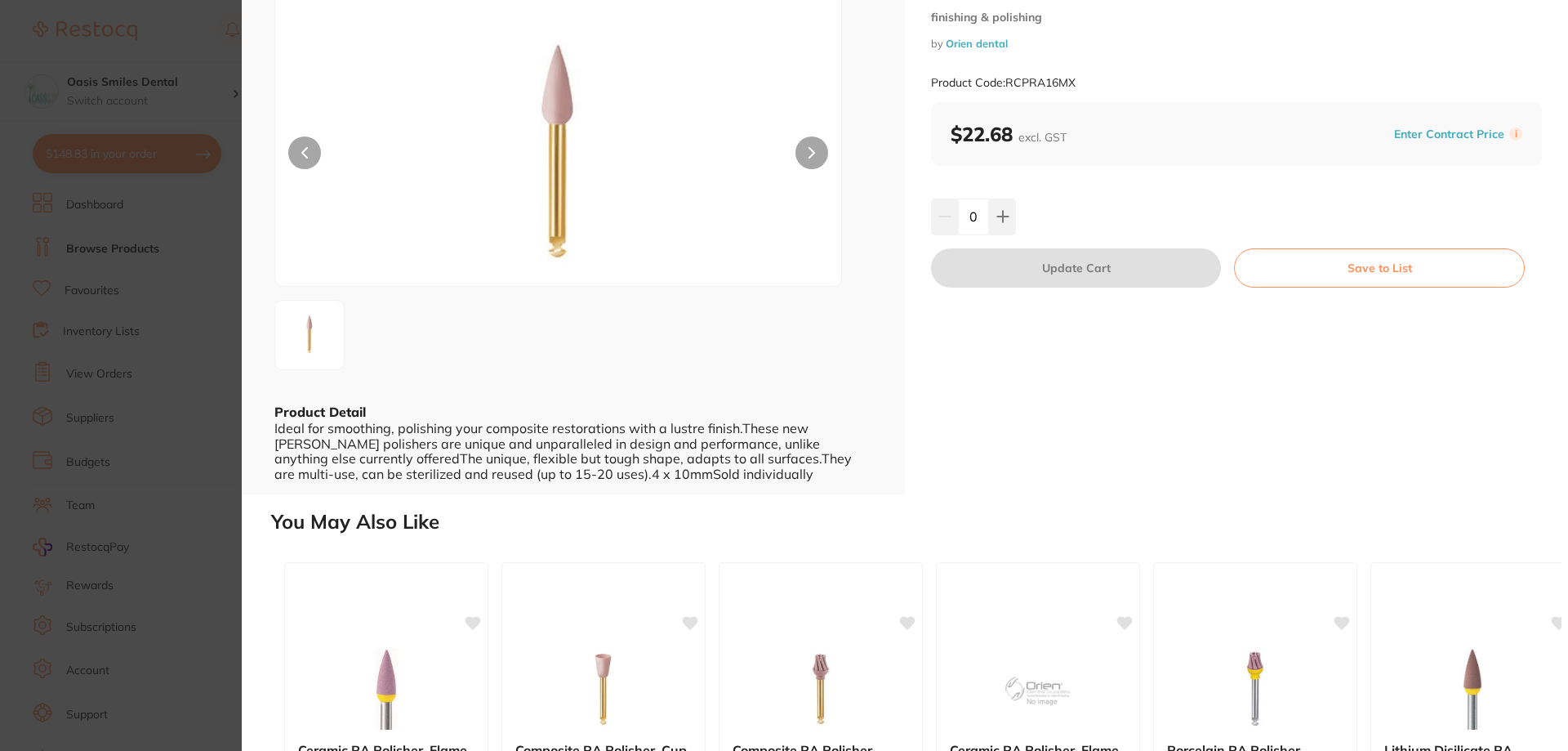
scroll to position [41, 0]
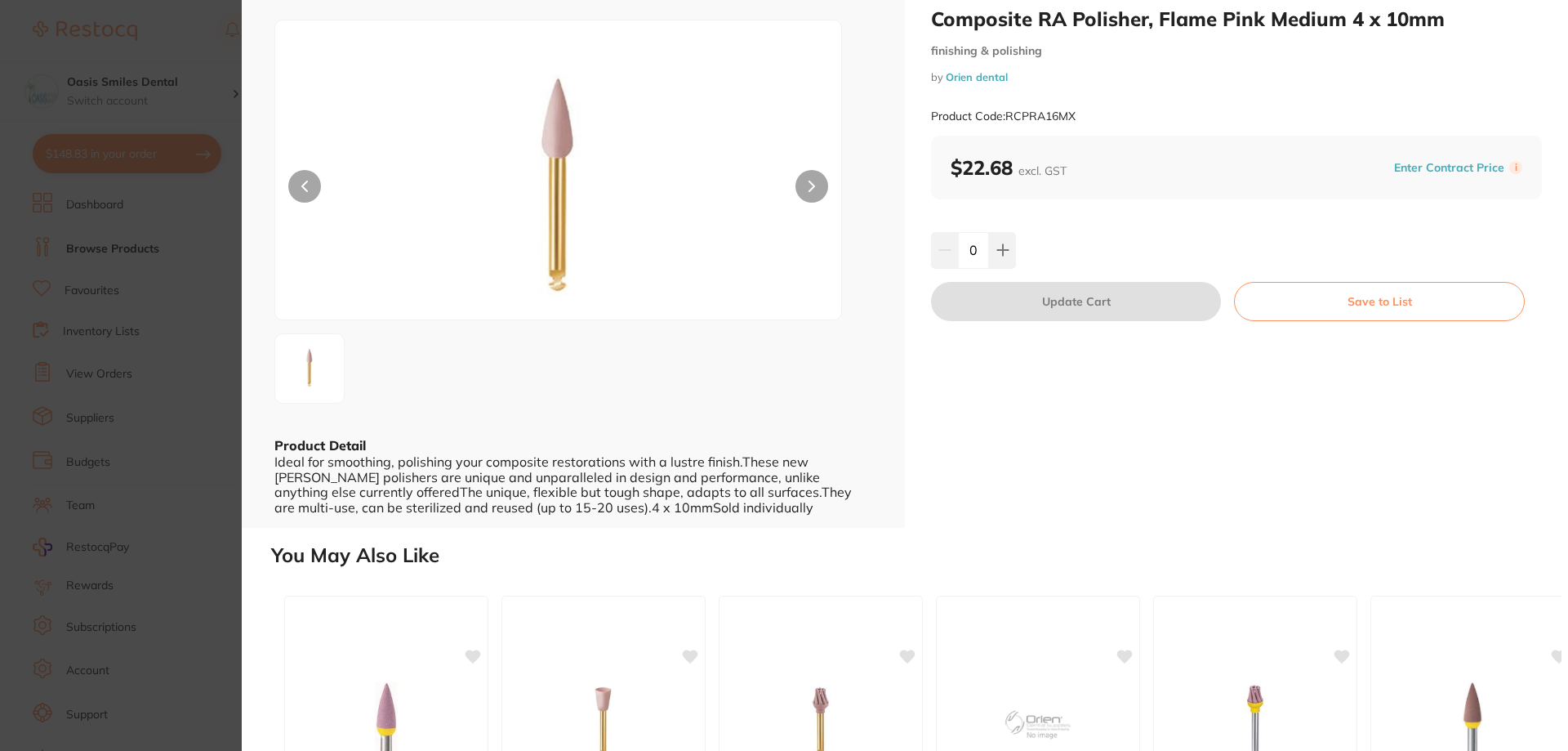
drag, startPoint x: 158, startPoint y: 217, endPoint x: 260, endPoint y: 268, distance: 114.0
click at [157, 217] on section "Composite RA Polisher, Flame Pink Medium 4 x 10mm finishing & polishing by Orie…" at bounding box center [784, 376] width 1568 height 751
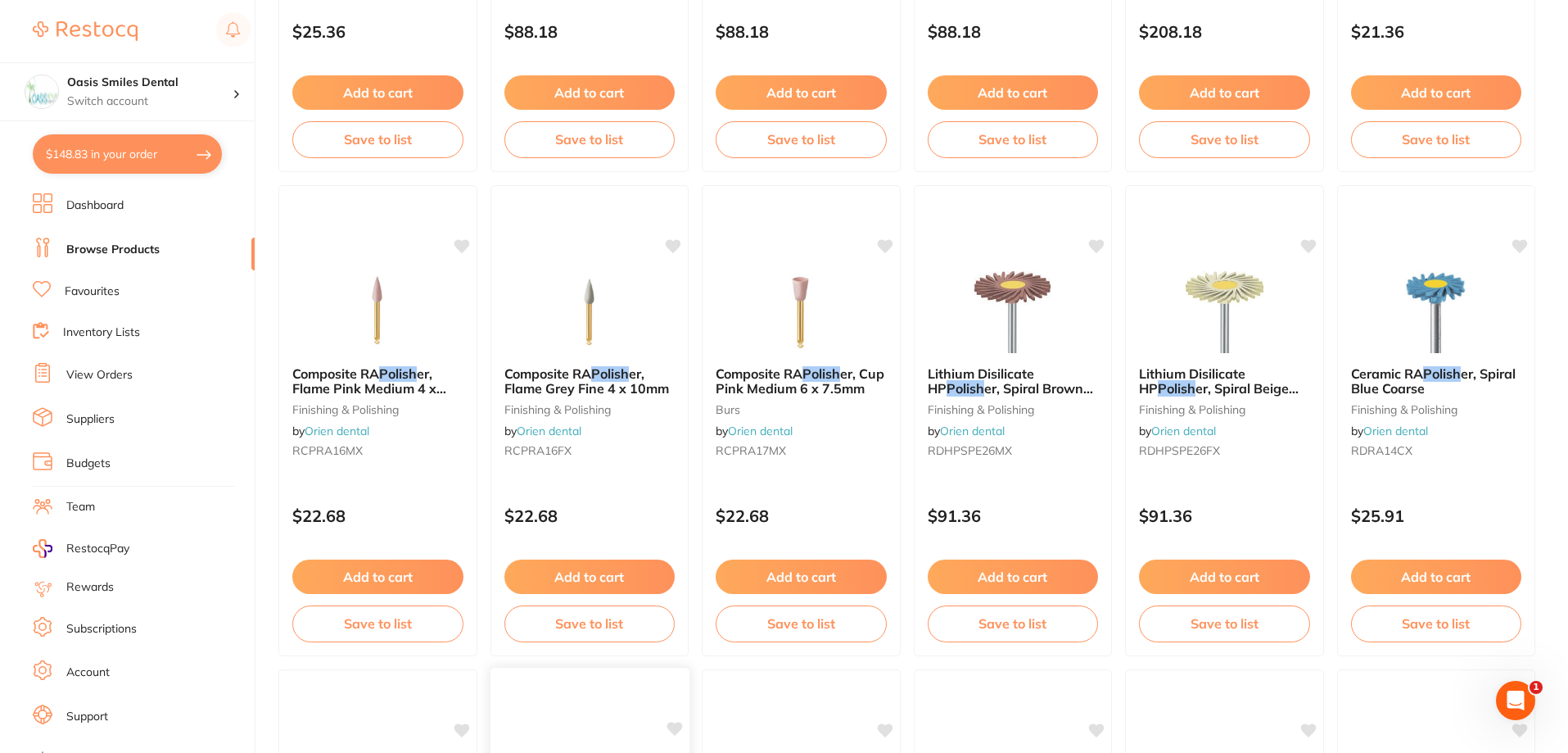
scroll to position [2682, 0]
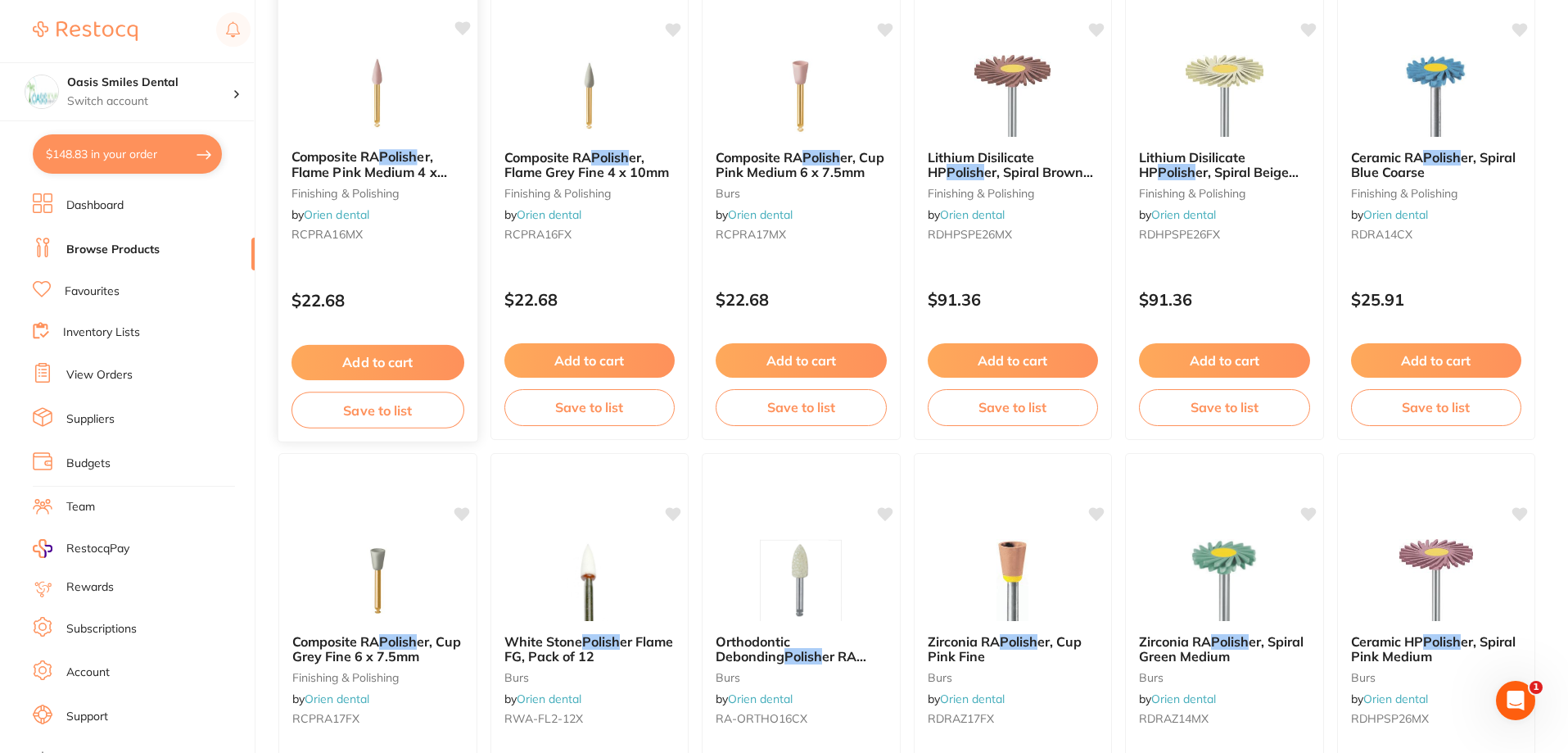
click at [405, 363] on button "Add to cart" at bounding box center [378, 362] width 173 height 35
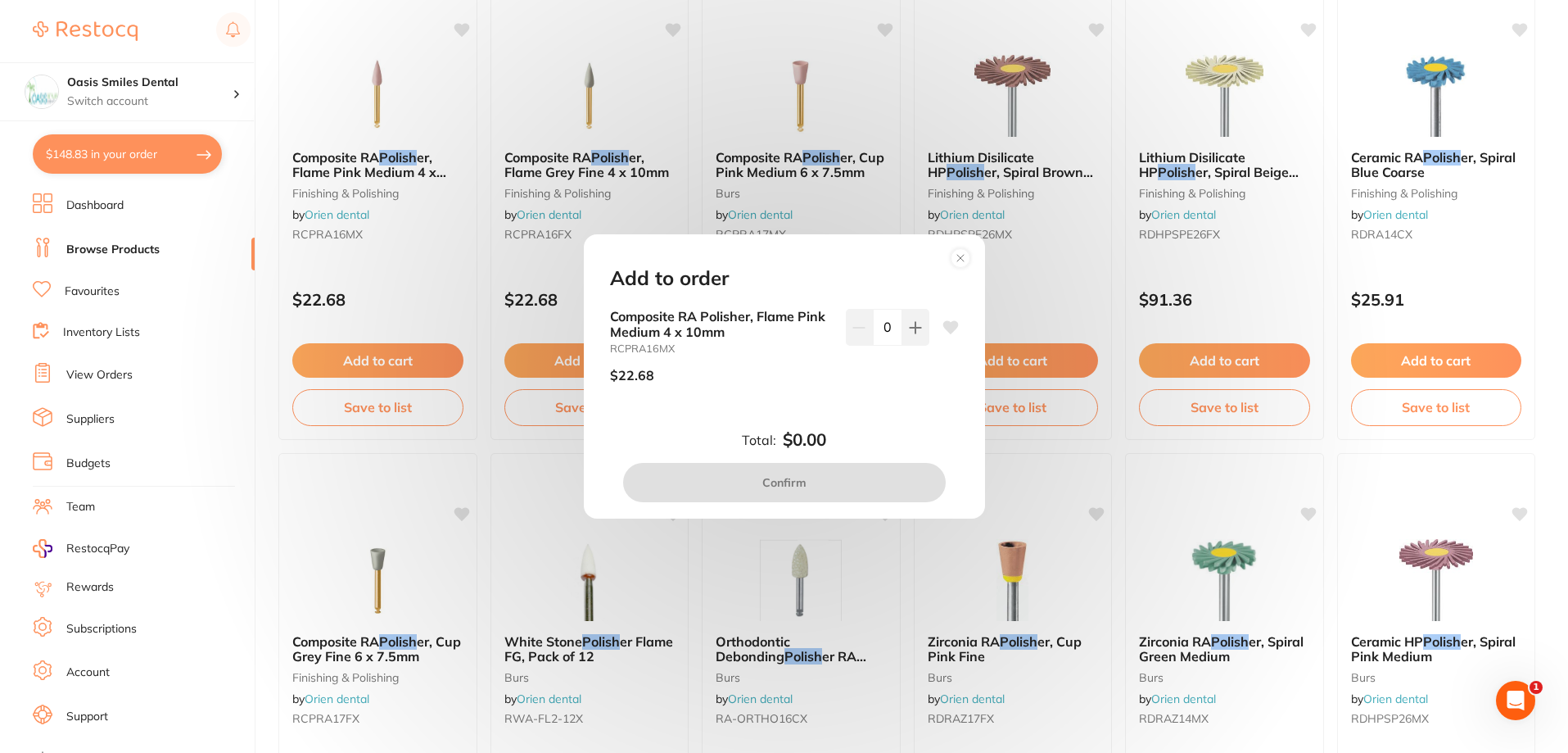
scroll to position [0, 0]
click at [903, 342] on button at bounding box center [916, 327] width 27 height 36
type input "1"
click at [821, 475] on button "Confirm" at bounding box center [784, 483] width 323 height 40
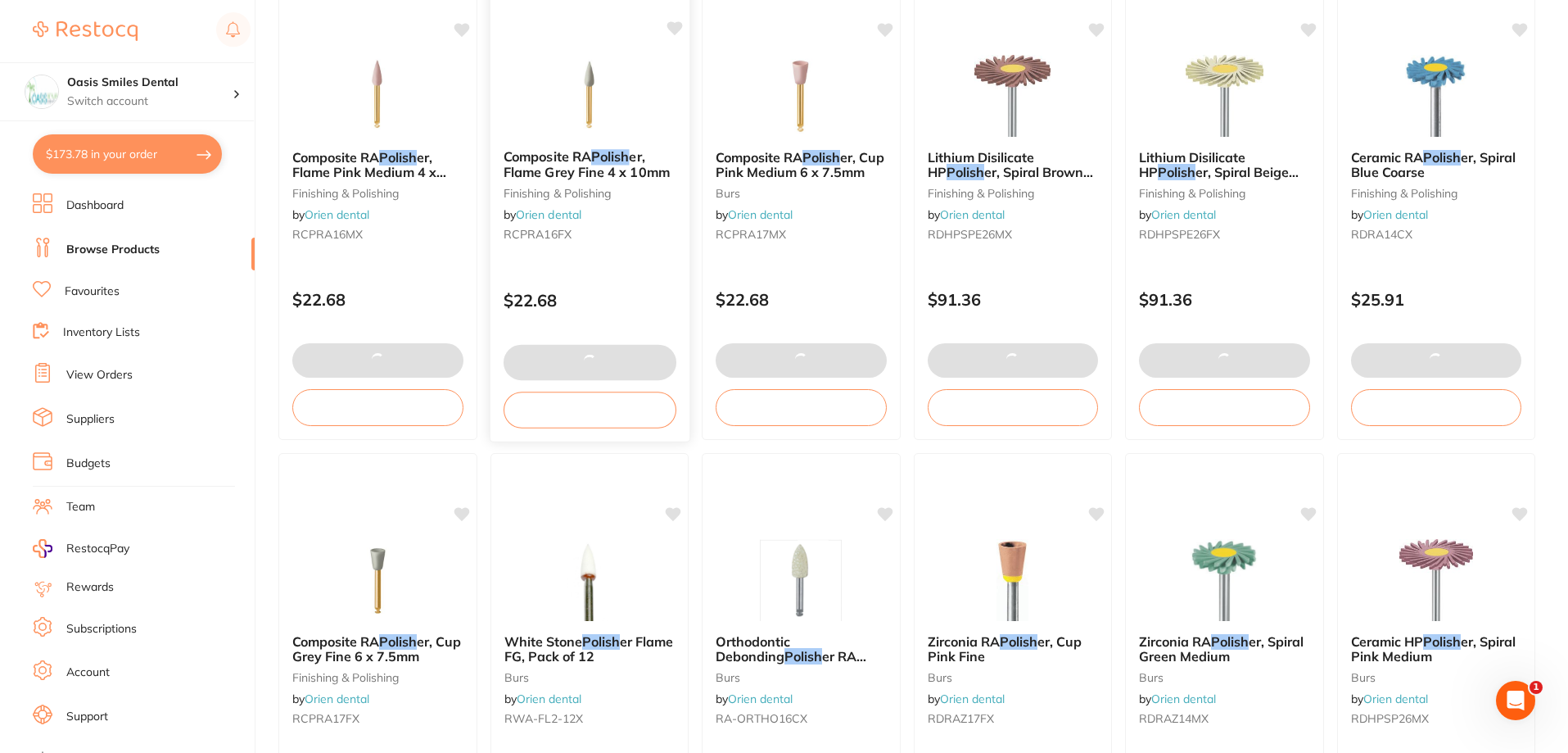
click at [605, 349] on button at bounding box center [589, 362] width 173 height 35
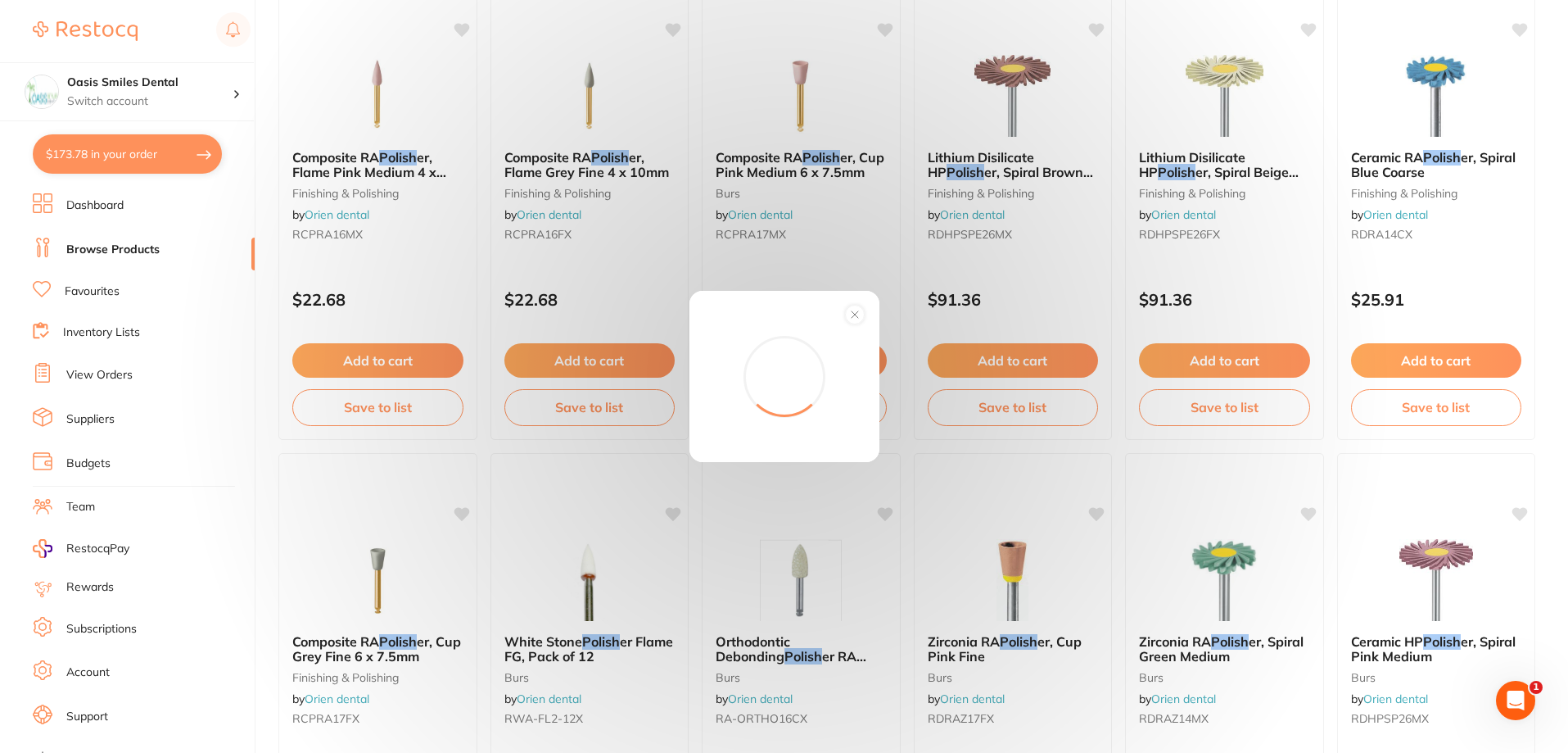
click at [696, 366] on div at bounding box center [784, 366] width 177 height 0
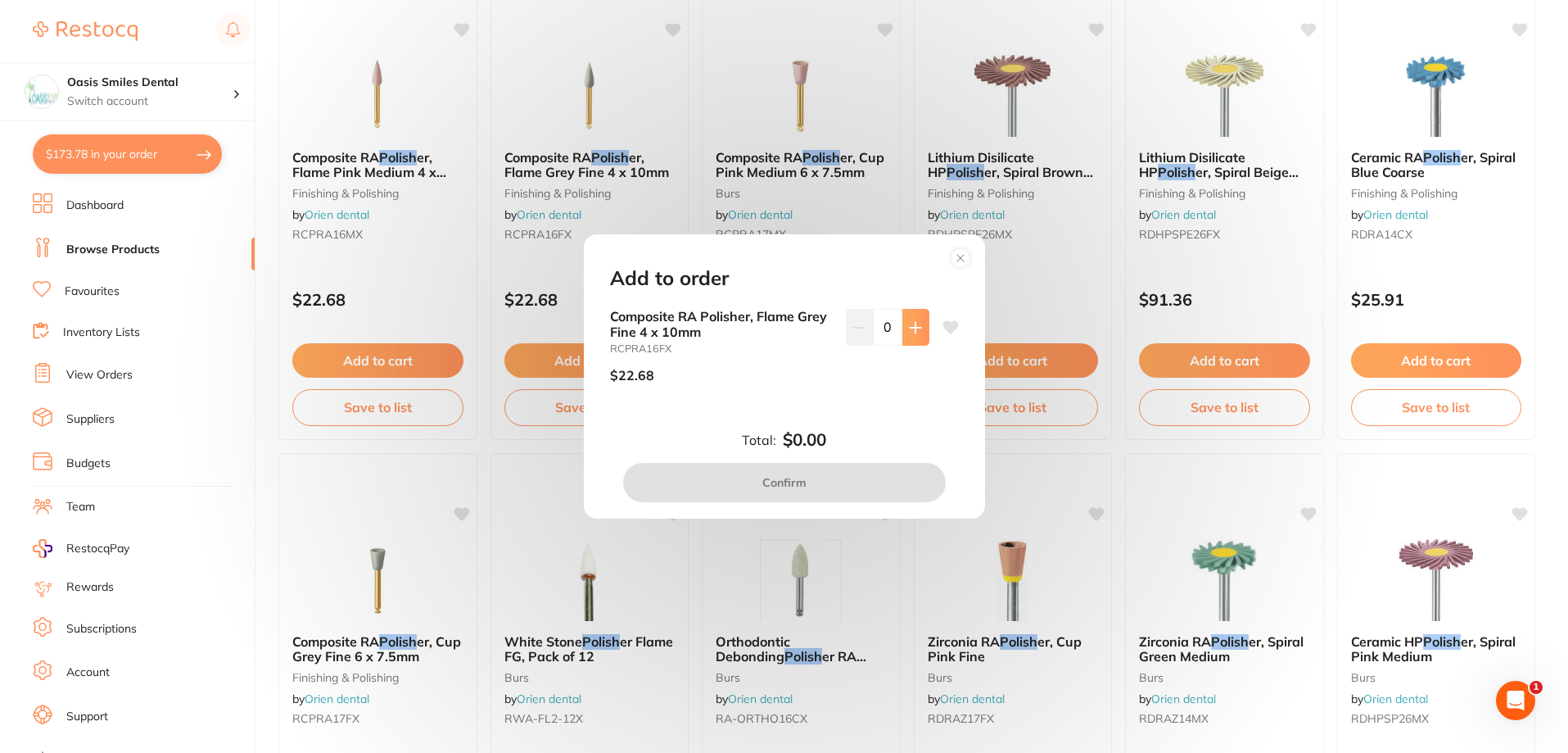
click at [909, 325] on icon at bounding box center [915, 327] width 13 height 13
type input "1"
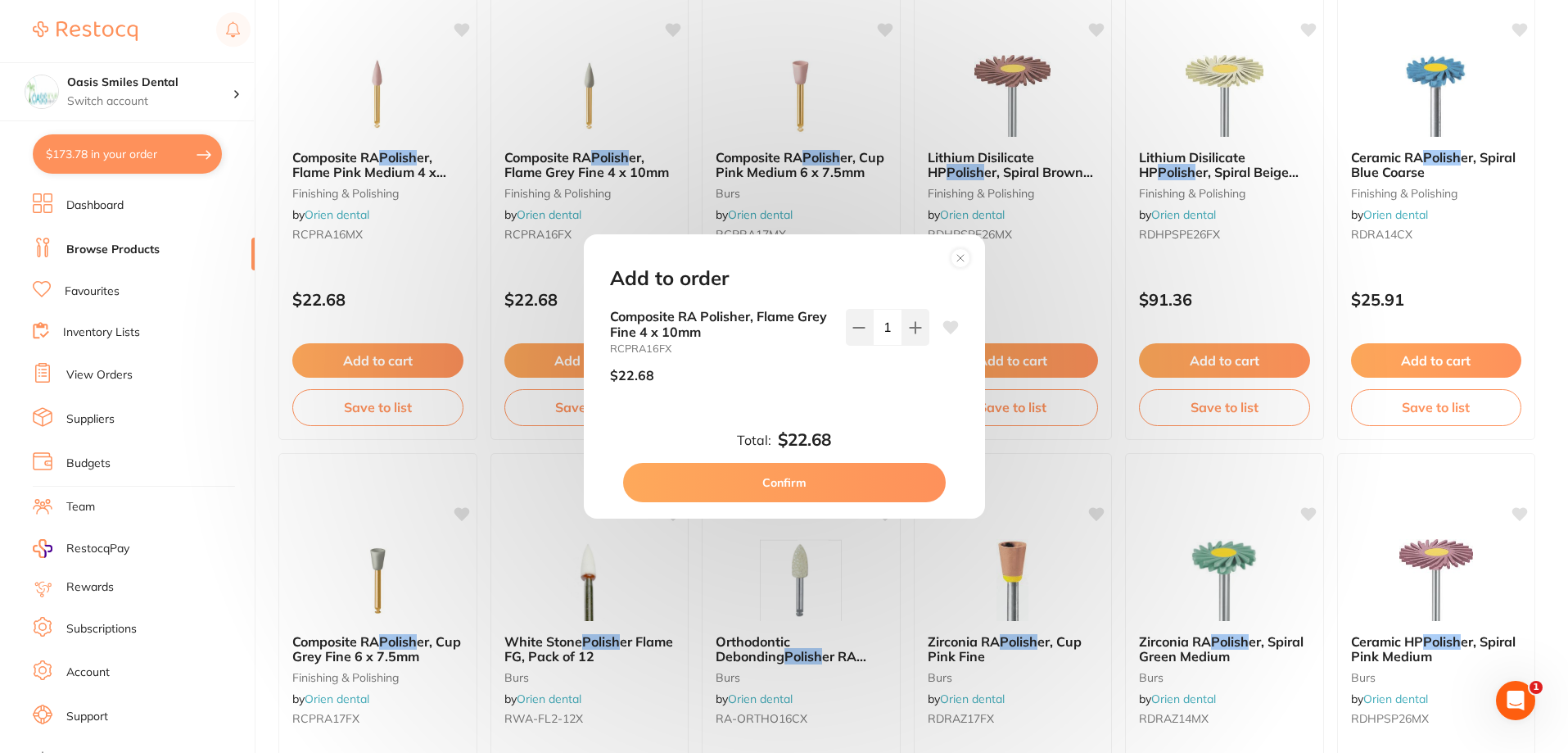
click at [849, 476] on button "Confirm" at bounding box center [784, 483] width 323 height 40
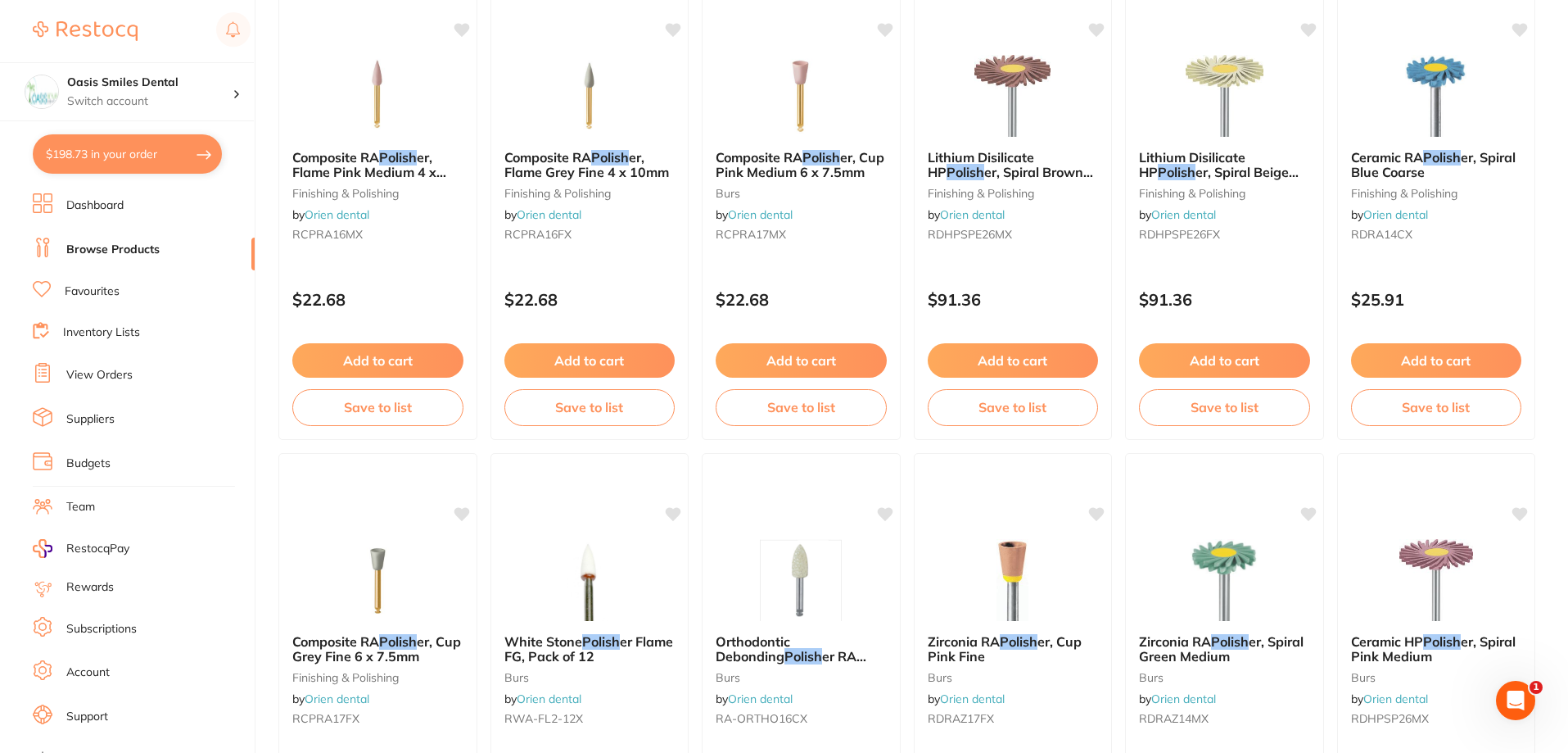
click at [131, 144] on button "$198.73 in your order" at bounding box center [127, 154] width 189 height 40
checkbox input "true"
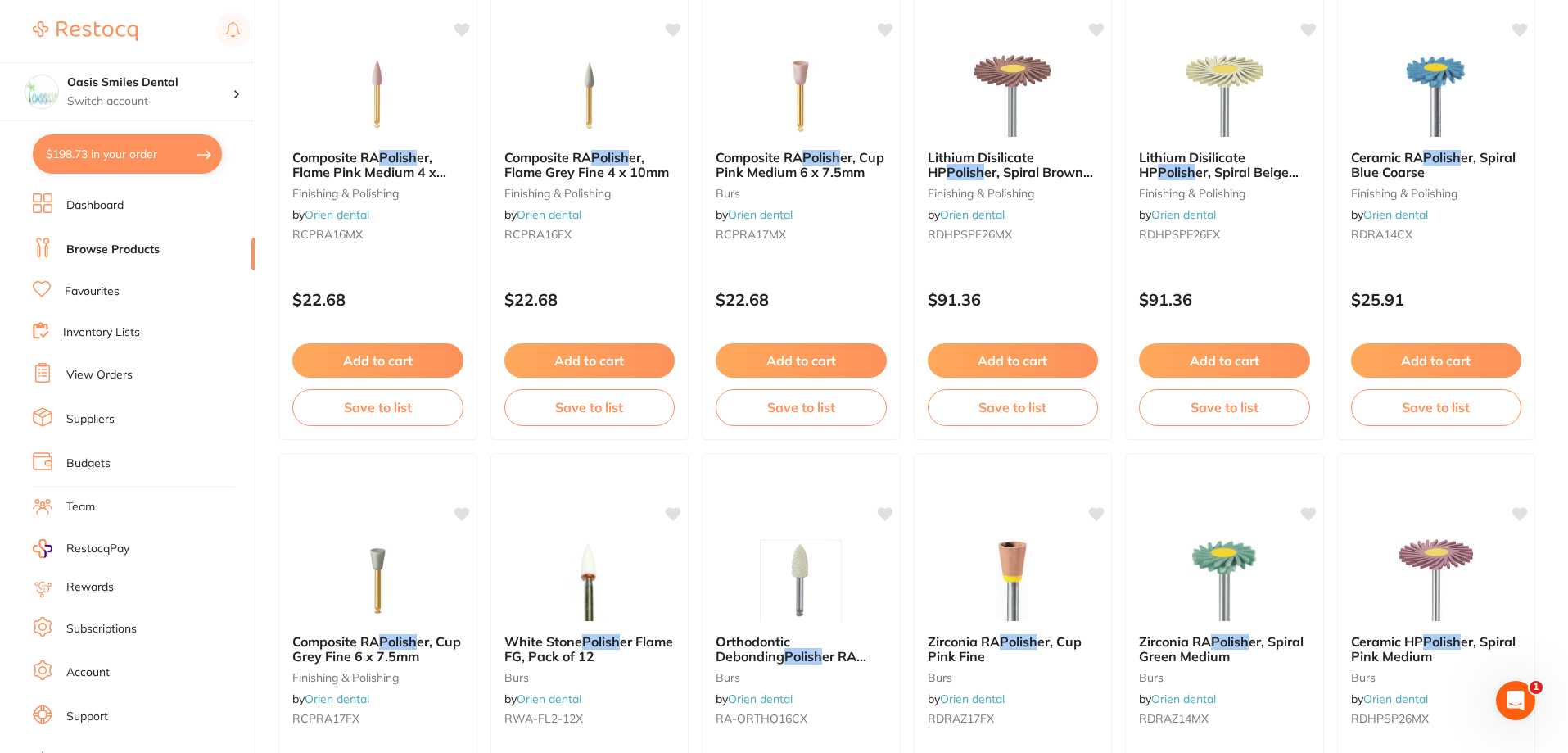
checkbox input "true"
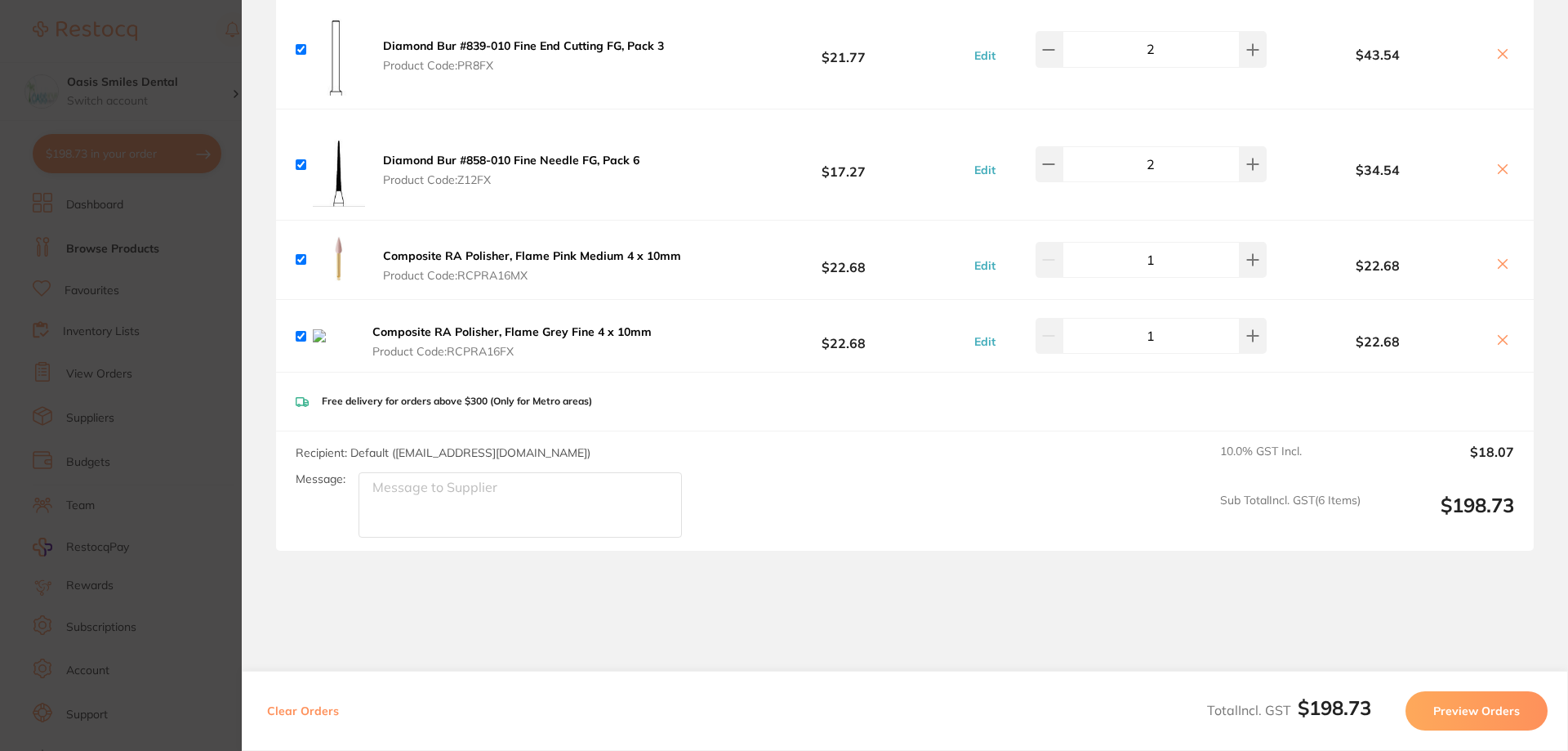
scroll to position [439, 0]
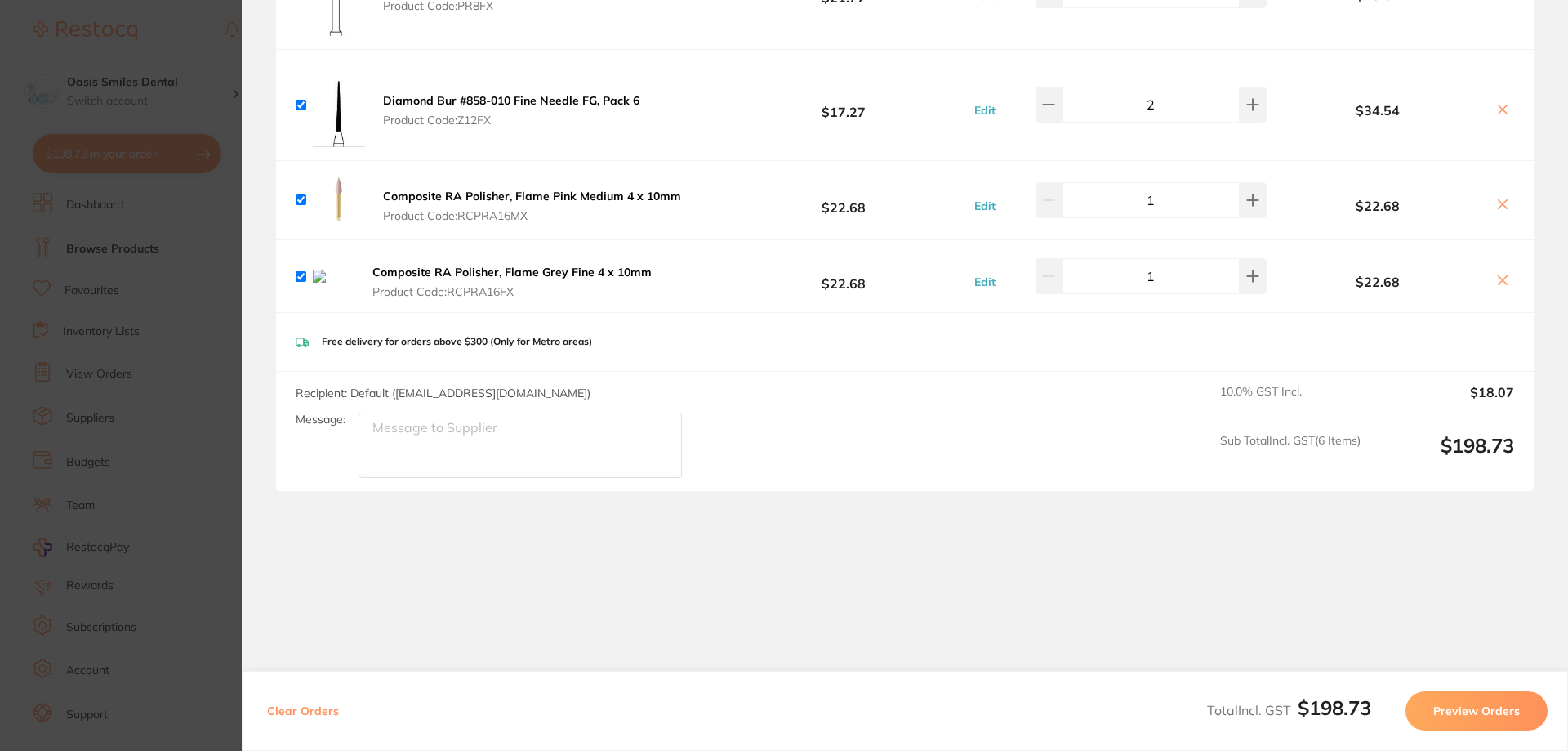
click at [299, 272] on input "checkbox" at bounding box center [300, 276] width 11 height 11
checkbox input "false"
click at [1489, 282] on div "$22.68" at bounding box center [1393, 275] width 244 height 29
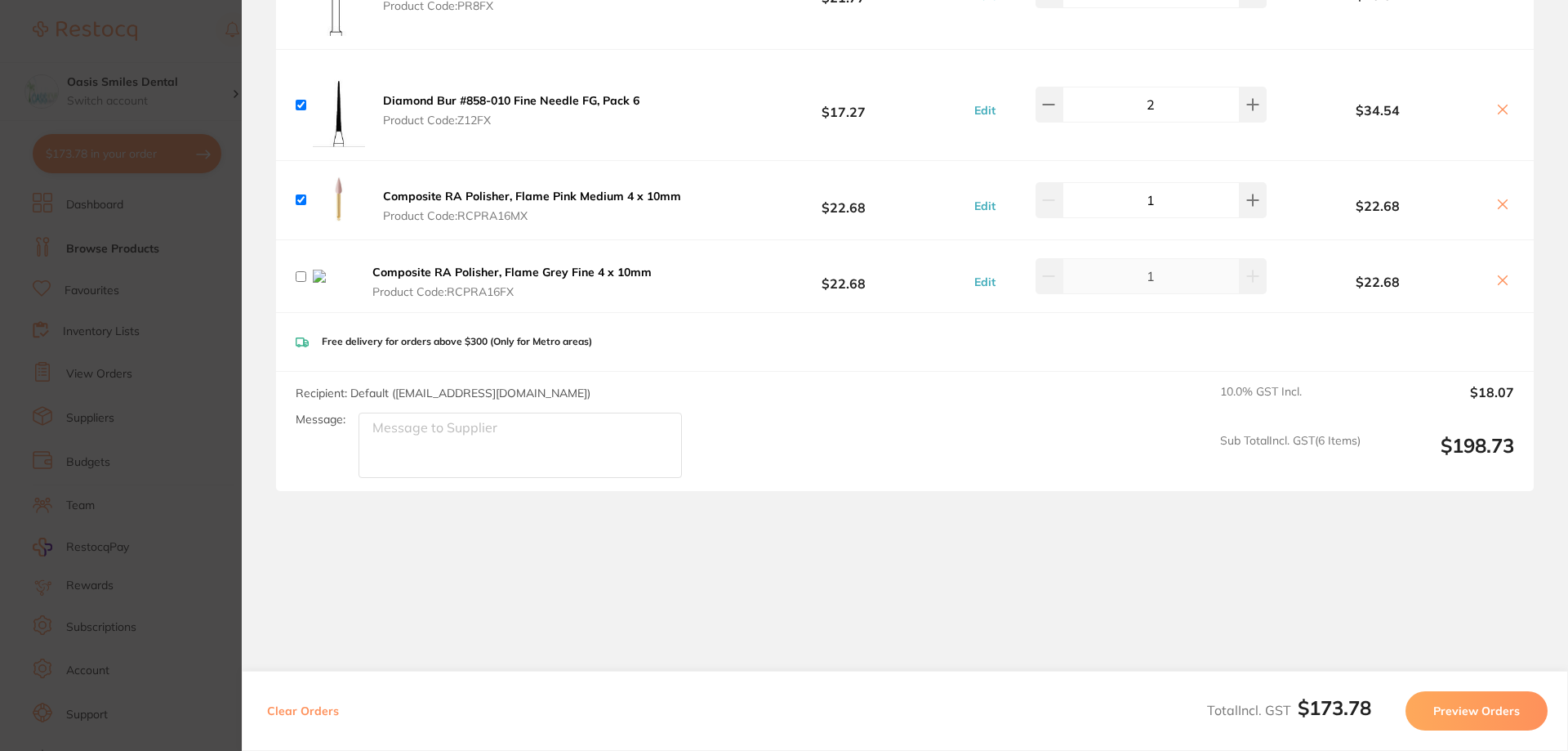
click at [1496, 281] on icon at bounding box center [1502, 279] width 13 height 13
checkbox input "true"
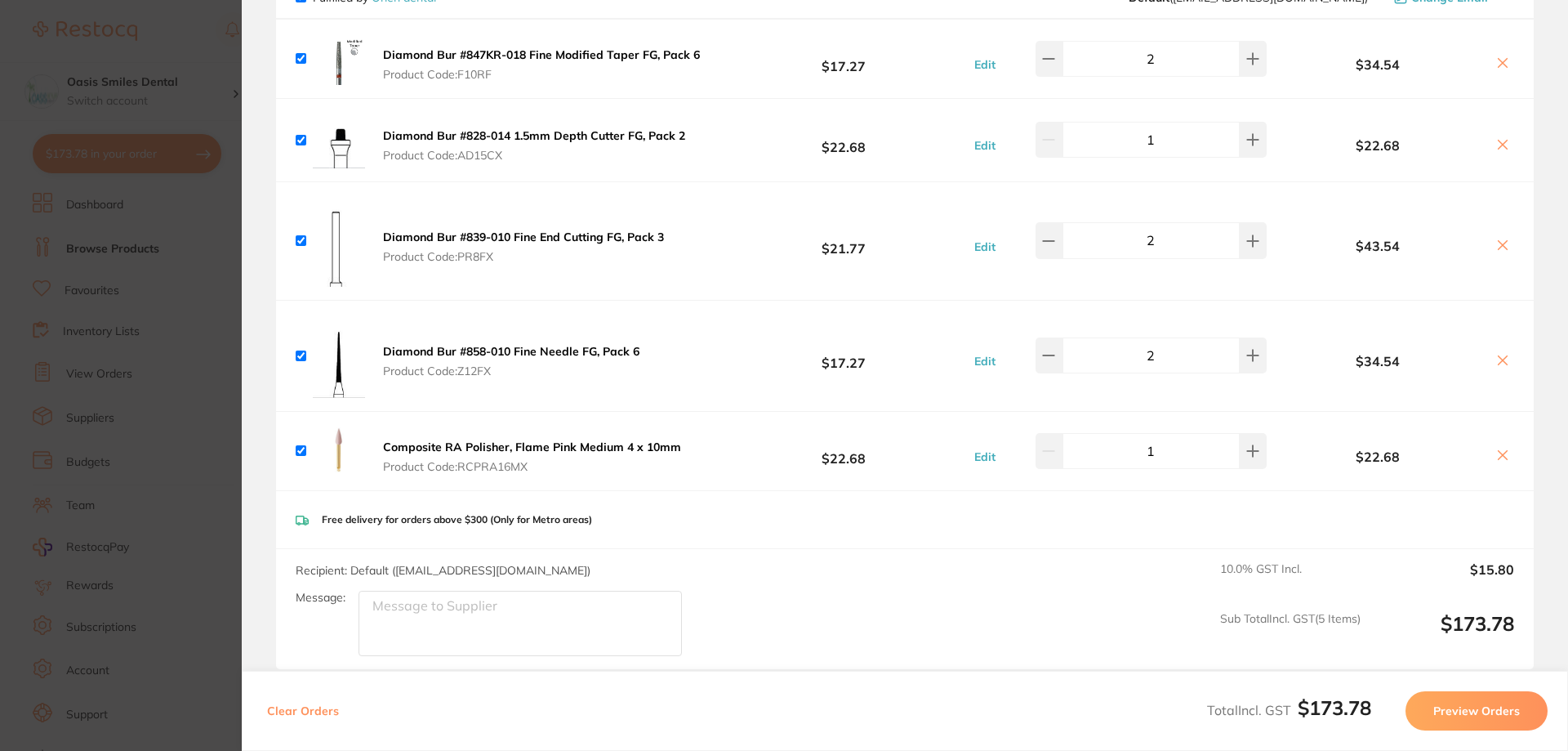
scroll to position [0, 0]
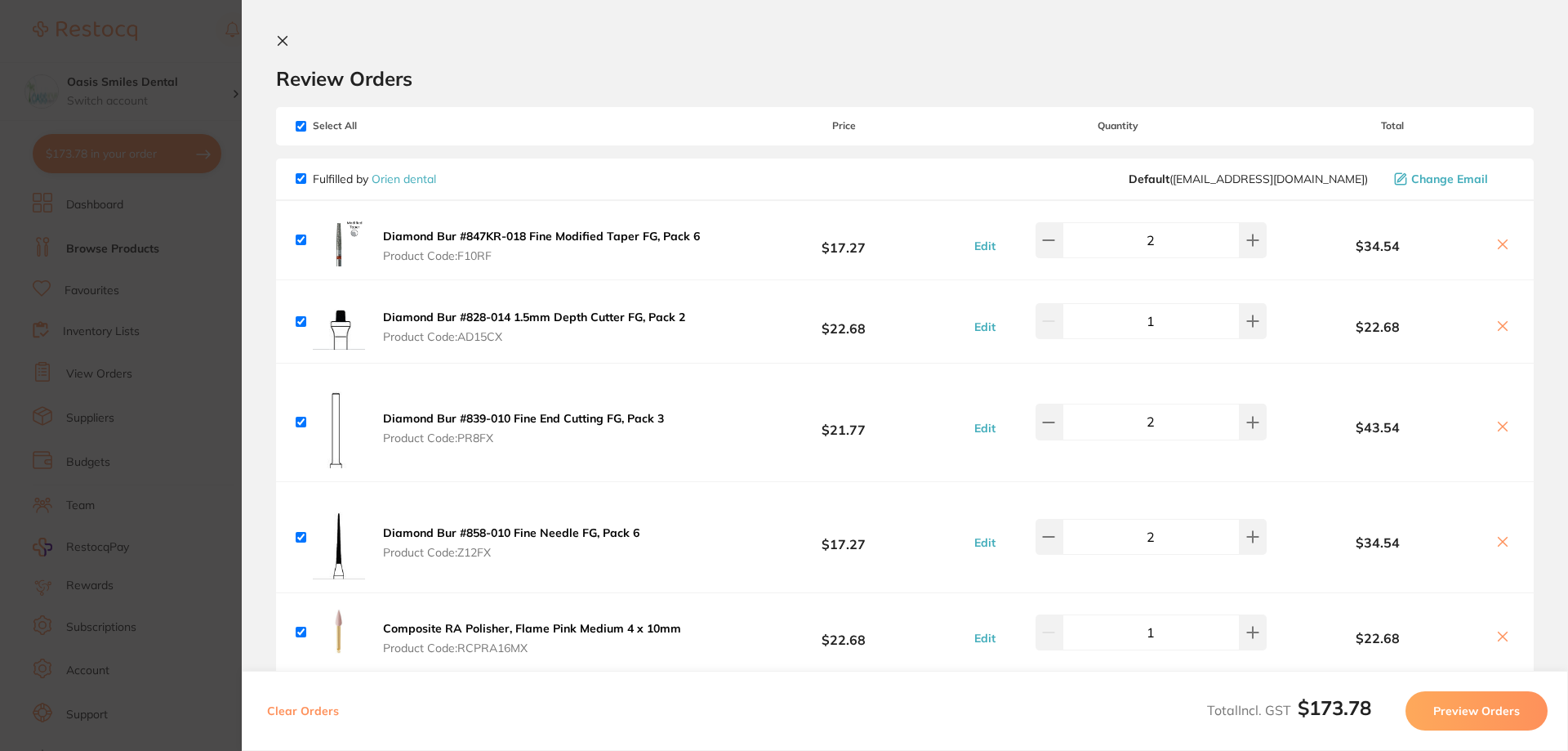
click at [202, 58] on section "Update RRP Set your pre negotiated price for this item. Item Agreed RRP (excl. …" at bounding box center [784, 376] width 1568 height 751
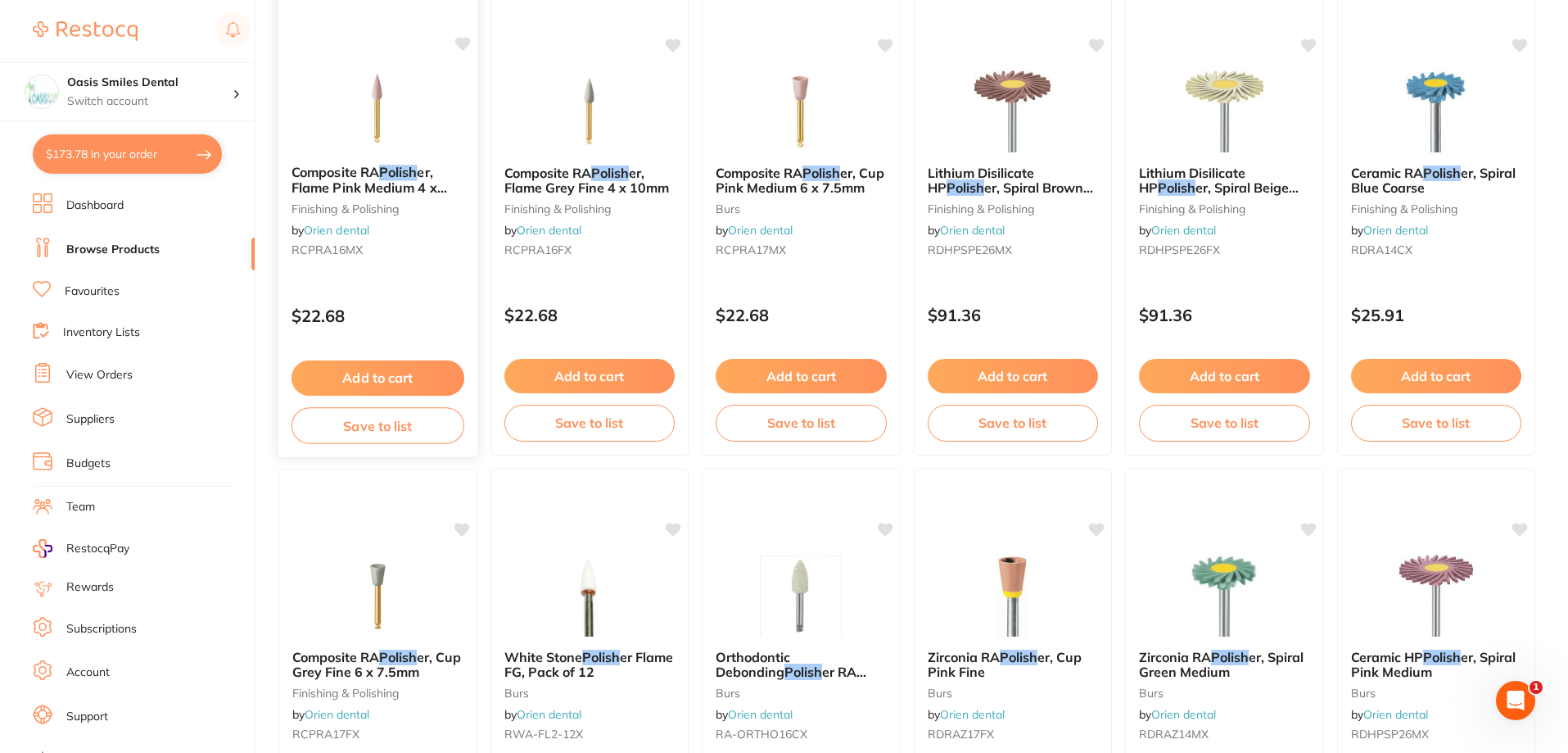
scroll to position [2662, 0]
